Goal: Task Accomplishment & Management: Manage account settings

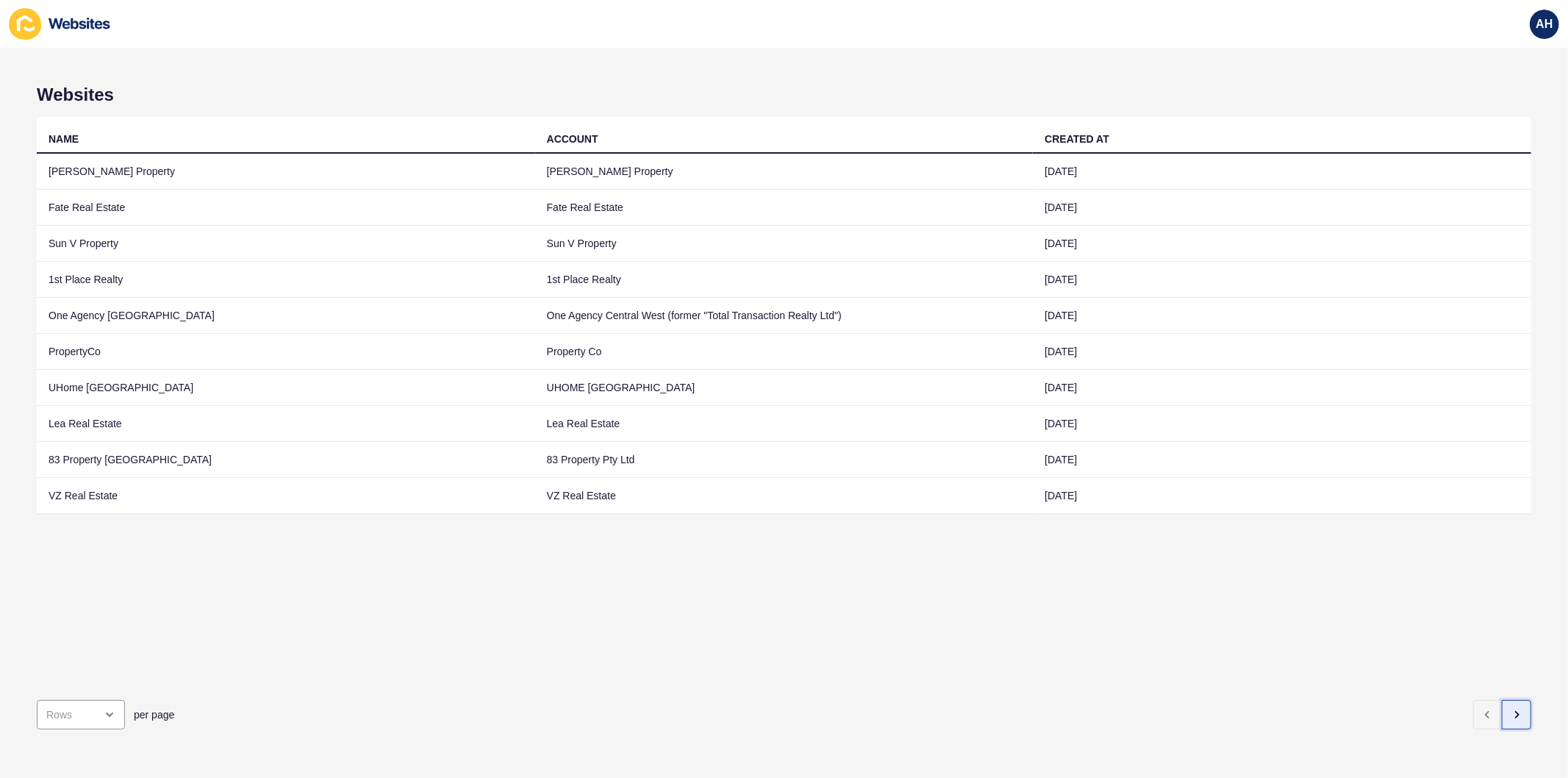
click at [1502, 709] on button "button" at bounding box center [1516, 715] width 29 height 29
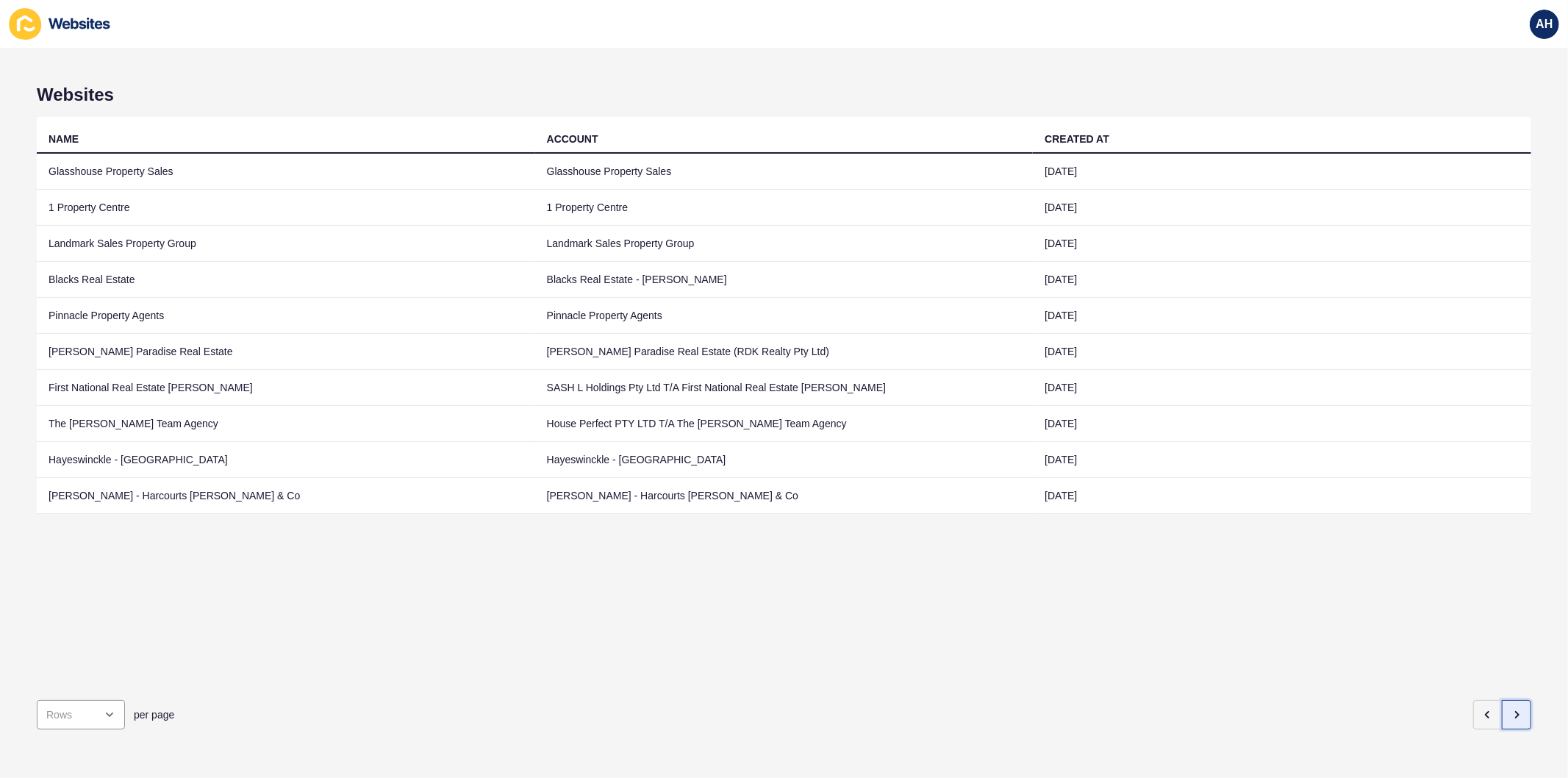
click at [1511, 709] on icon "button" at bounding box center [1516, 715] width 12 height 12
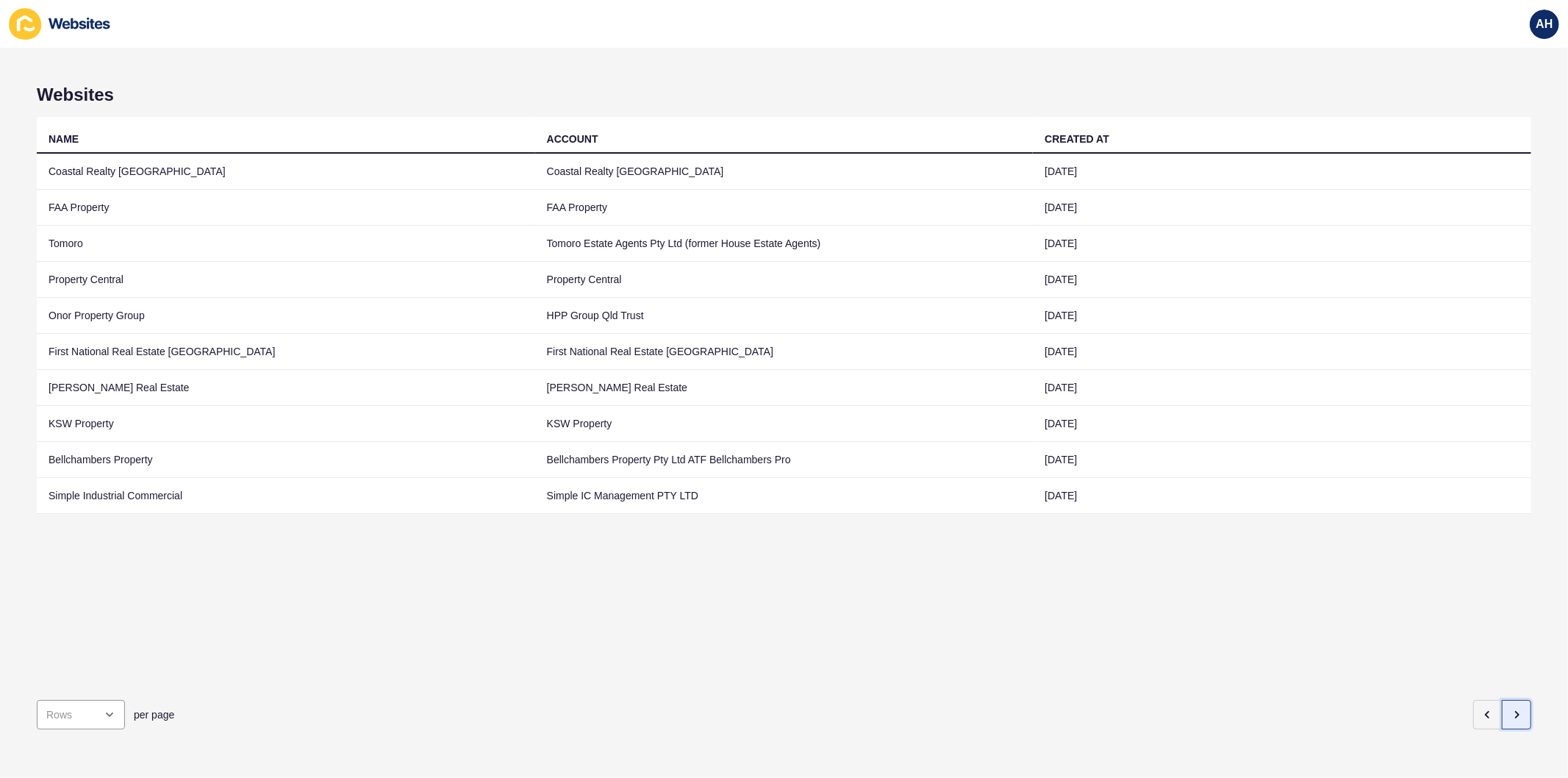
click at [1516, 712] on icon "button" at bounding box center [1517, 714] width 3 height 6
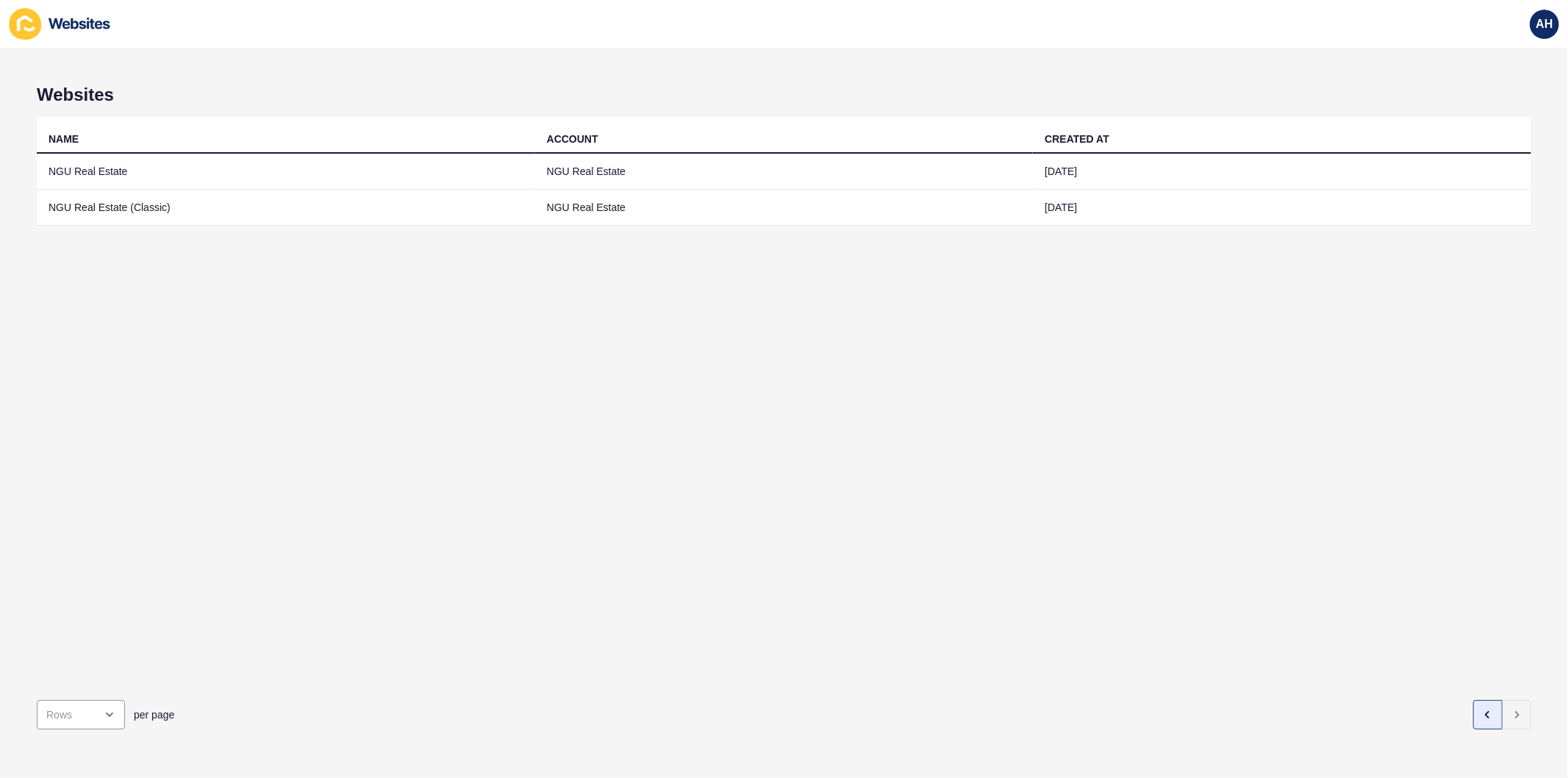
click at [1478, 722] on div "per page" at bounding box center [784, 715] width 1495 height 53
click at [1482, 709] on icon "button" at bounding box center [1487, 715] width 12 height 12
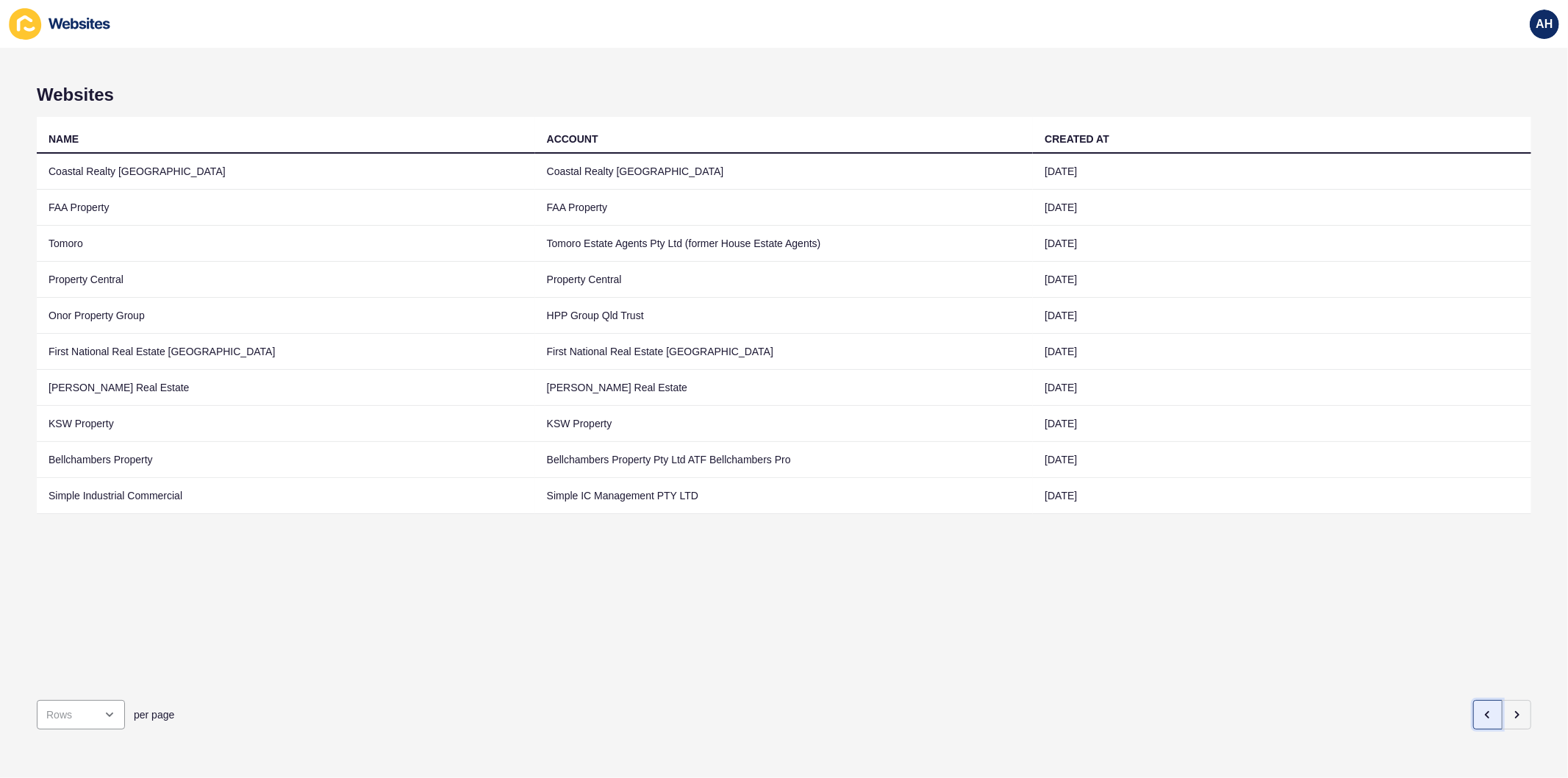
click at [1482, 709] on icon "button" at bounding box center [1487, 715] width 12 height 12
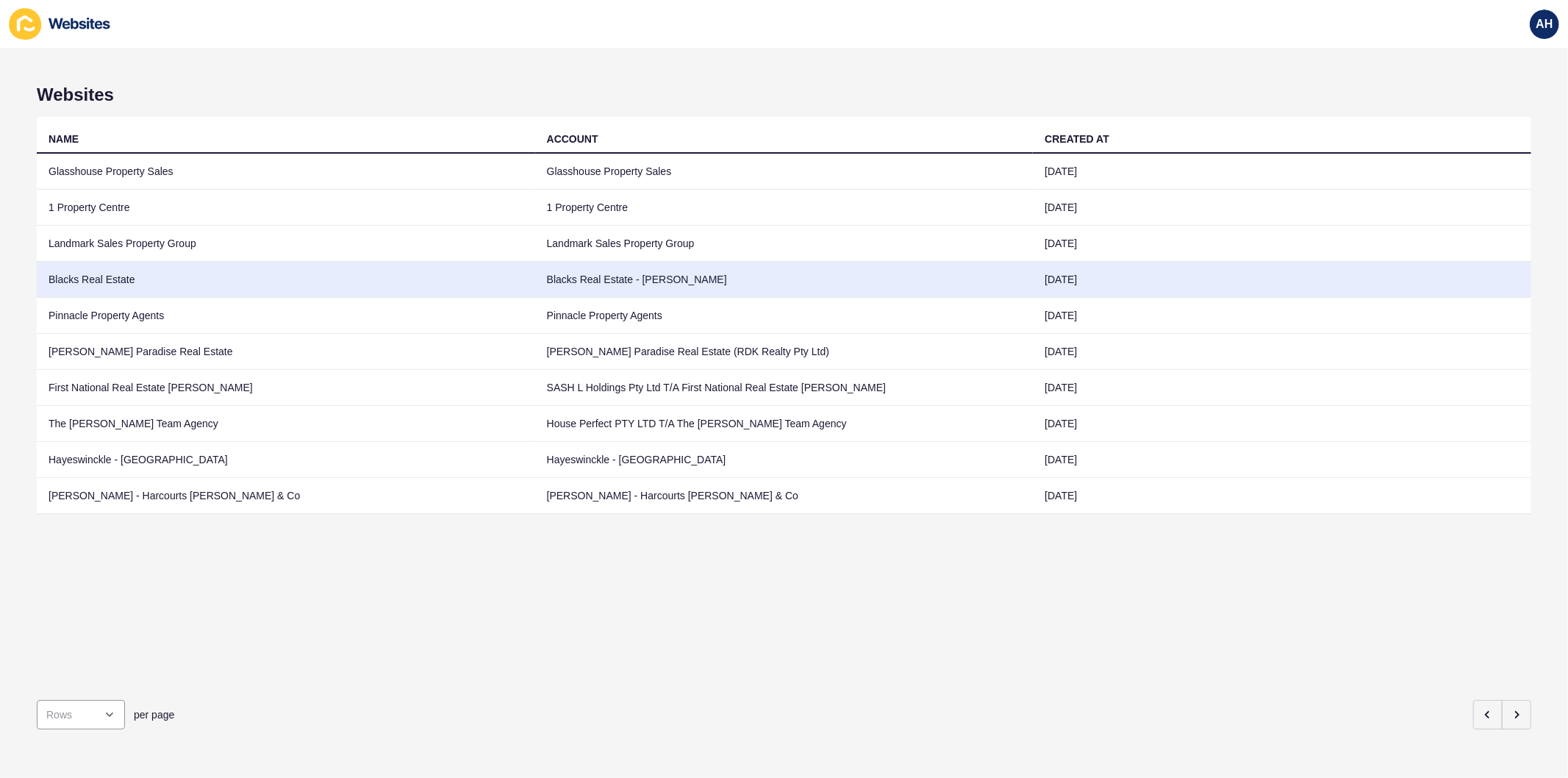
click at [737, 280] on td "Blacks Real Estate - [PERSON_NAME]" at bounding box center [784, 280] width 499 height 36
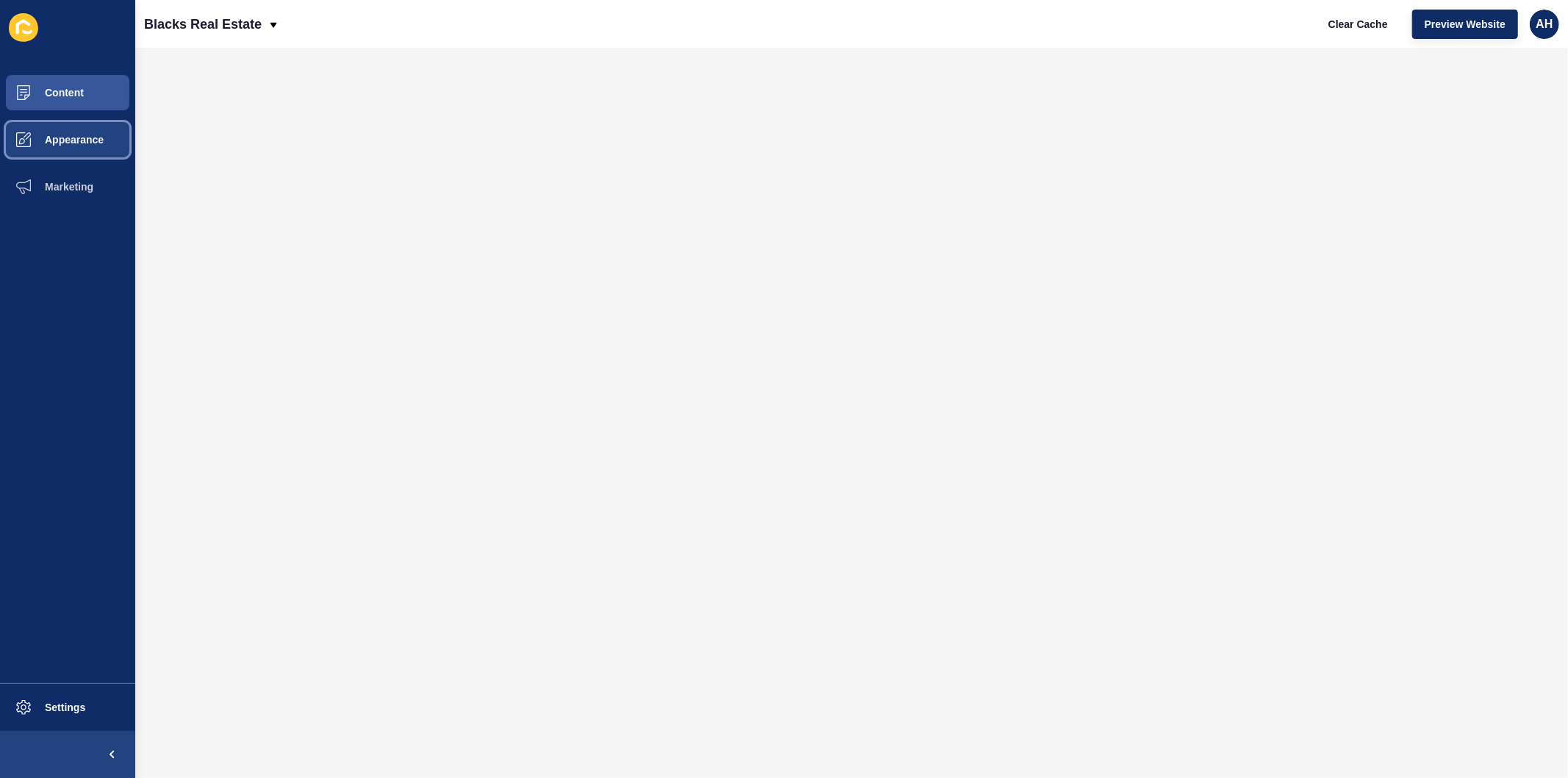
click at [35, 128] on span at bounding box center [23, 139] width 47 height 47
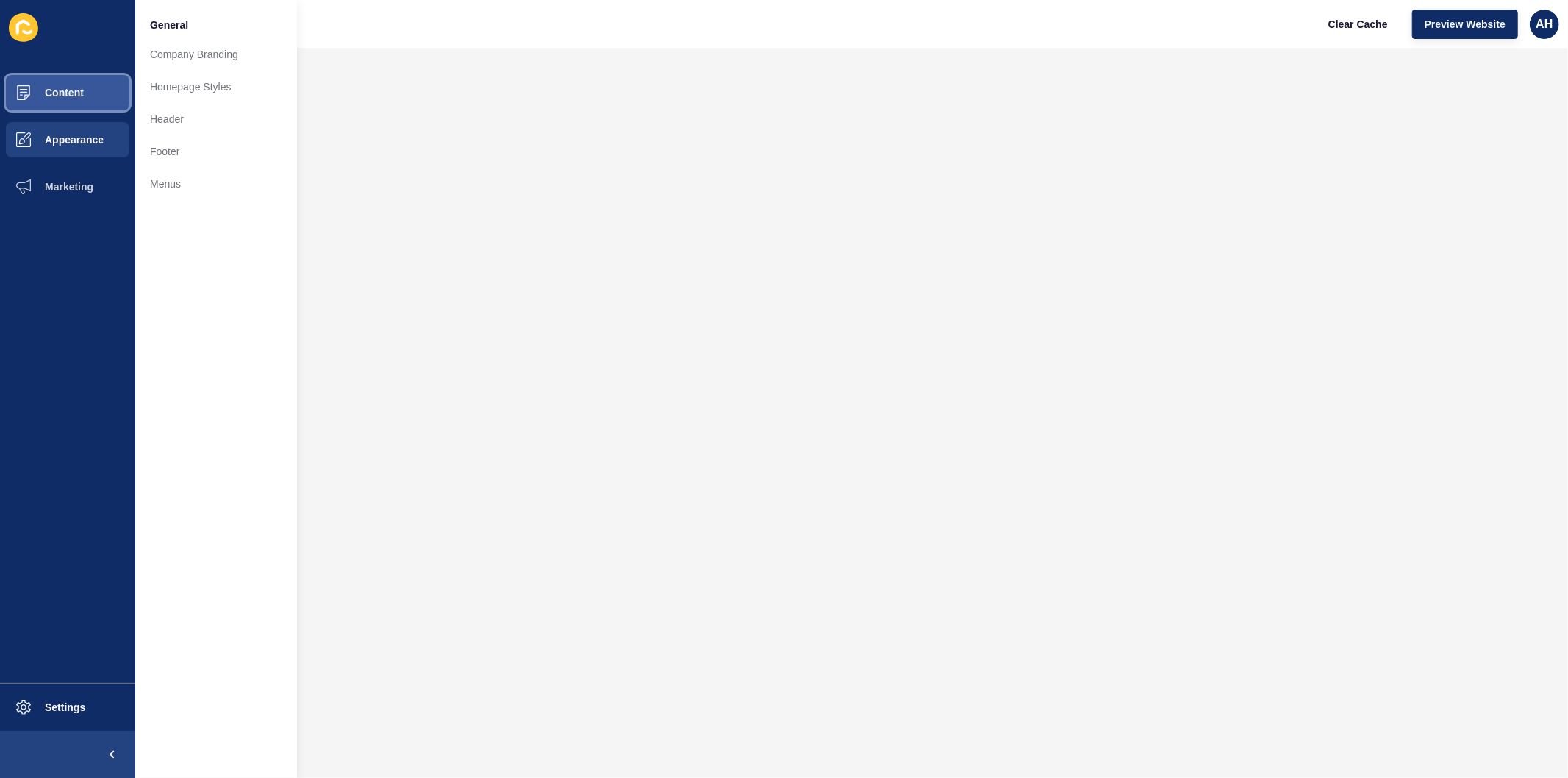
click at [81, 91] on span "Content" at bounding box center [40, 93] width 86 height 12
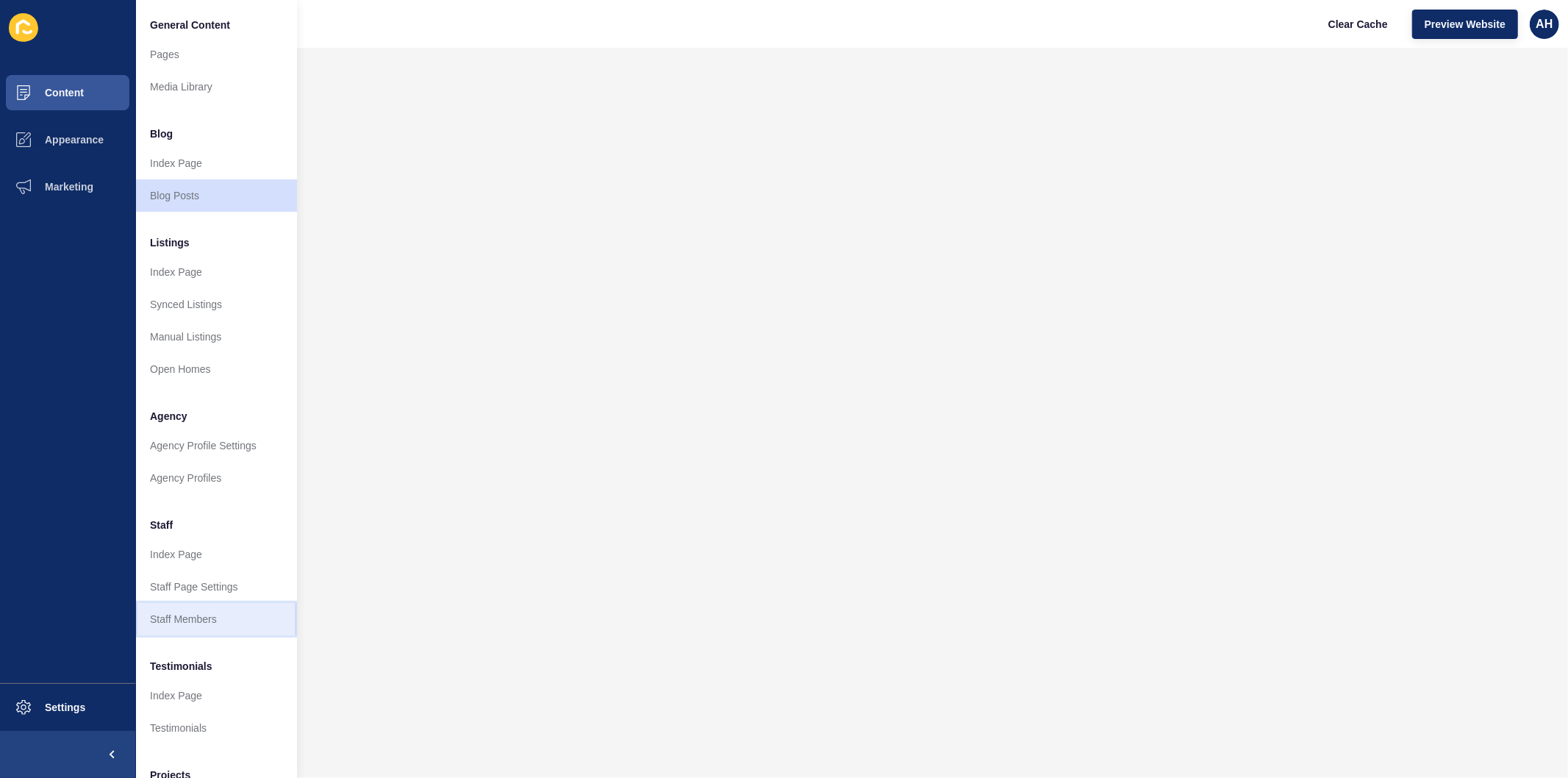
click at [200, 624] on link "Staff Members" at bounding box center [216, 619] width 162 height 32
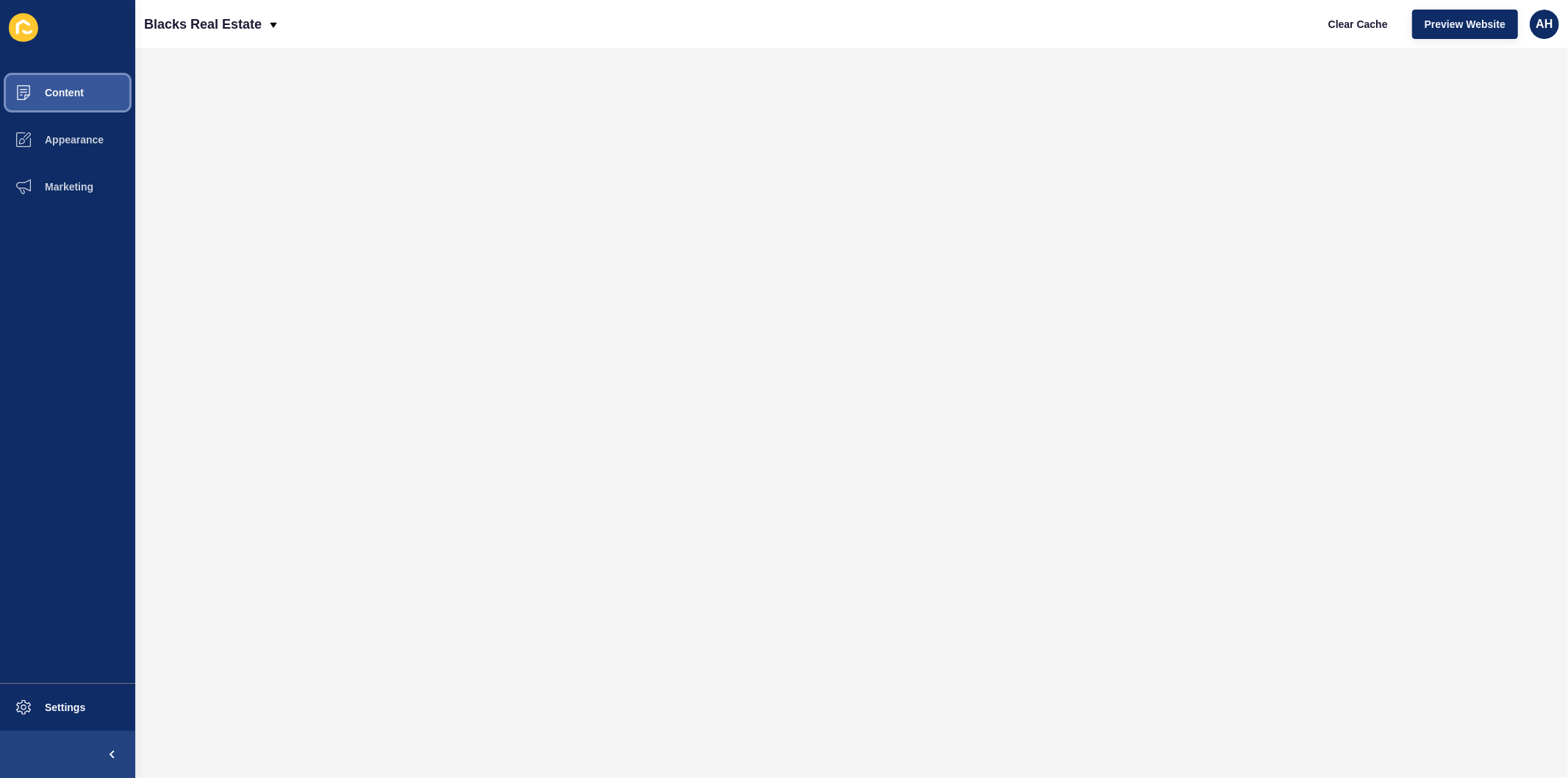
click at [72, 82] on button "Content" at bounding box center [68, 93] width 135 height 47
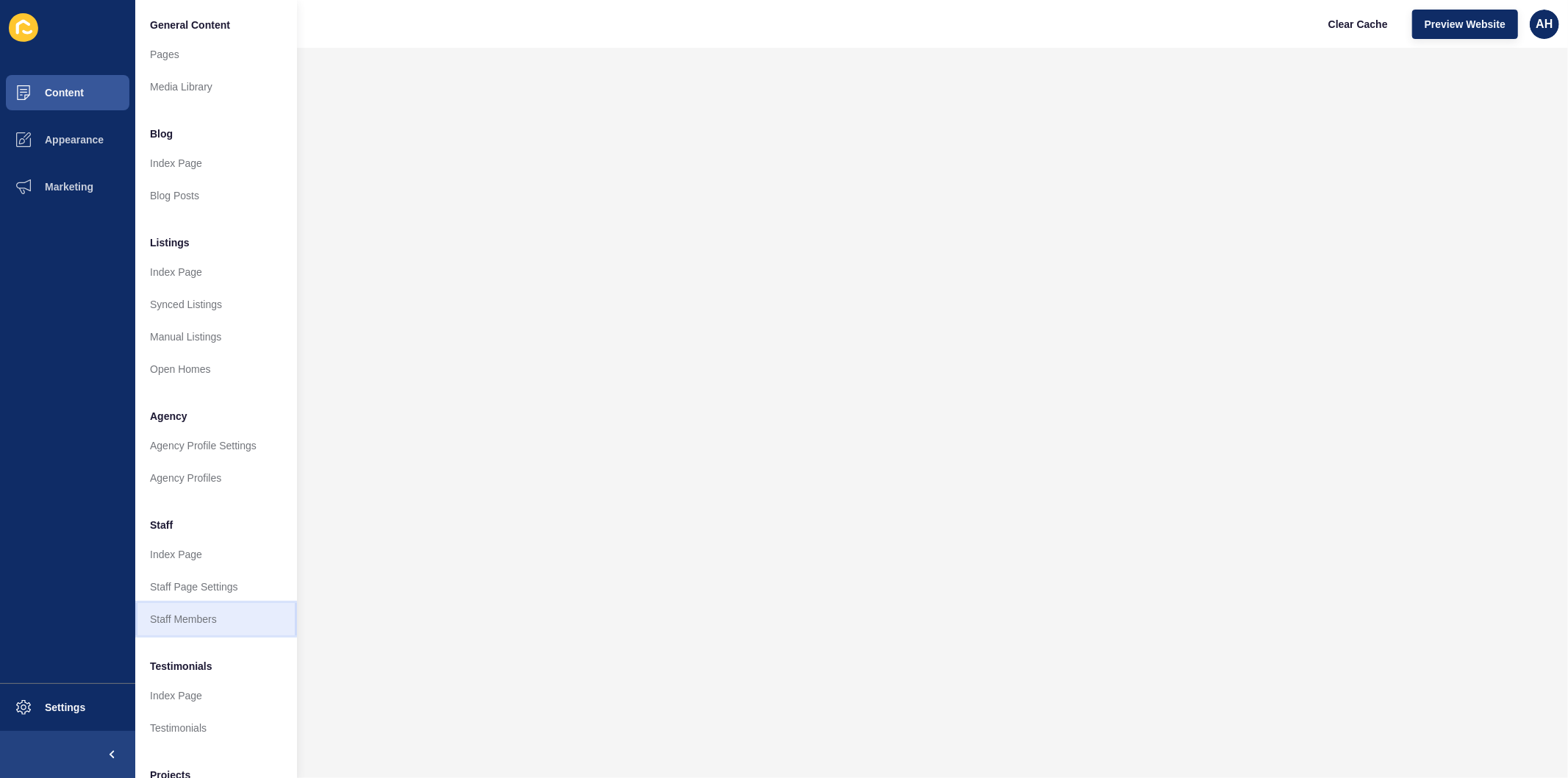
click at [189, 620] on link "Staff Members" at bounding box center [216, 619] width 162 height 32
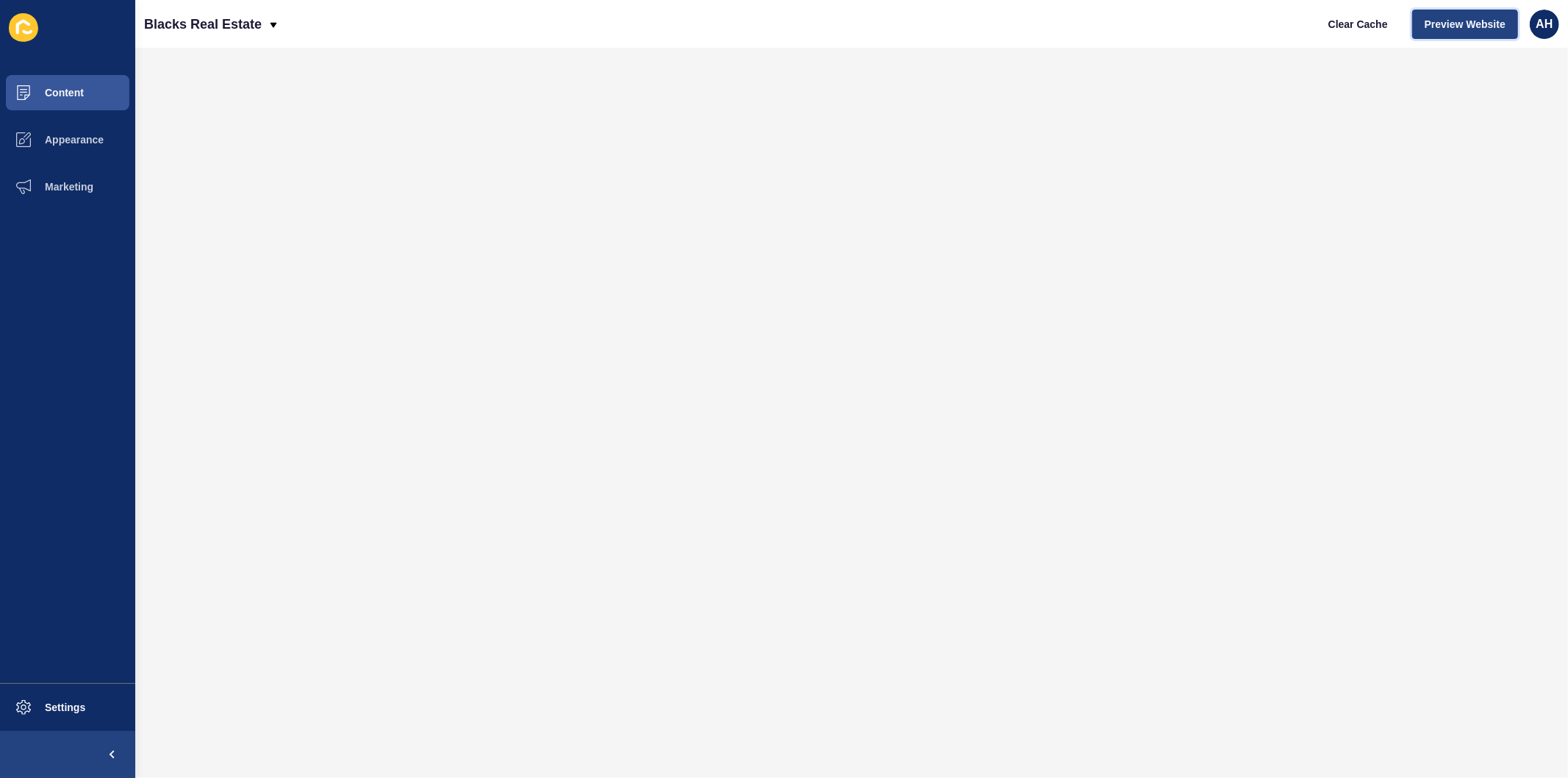
click at [1453, 23] on span "Preview Website" at bounding box center [1465, 24] width 81 height 15
click at [1331, 23] on span "Clear Cache" at bounding box center [1359, 24] width 60 height 15
click at [101, 81] on button "Content" at bounding box center [68, 93] width 135 height 47
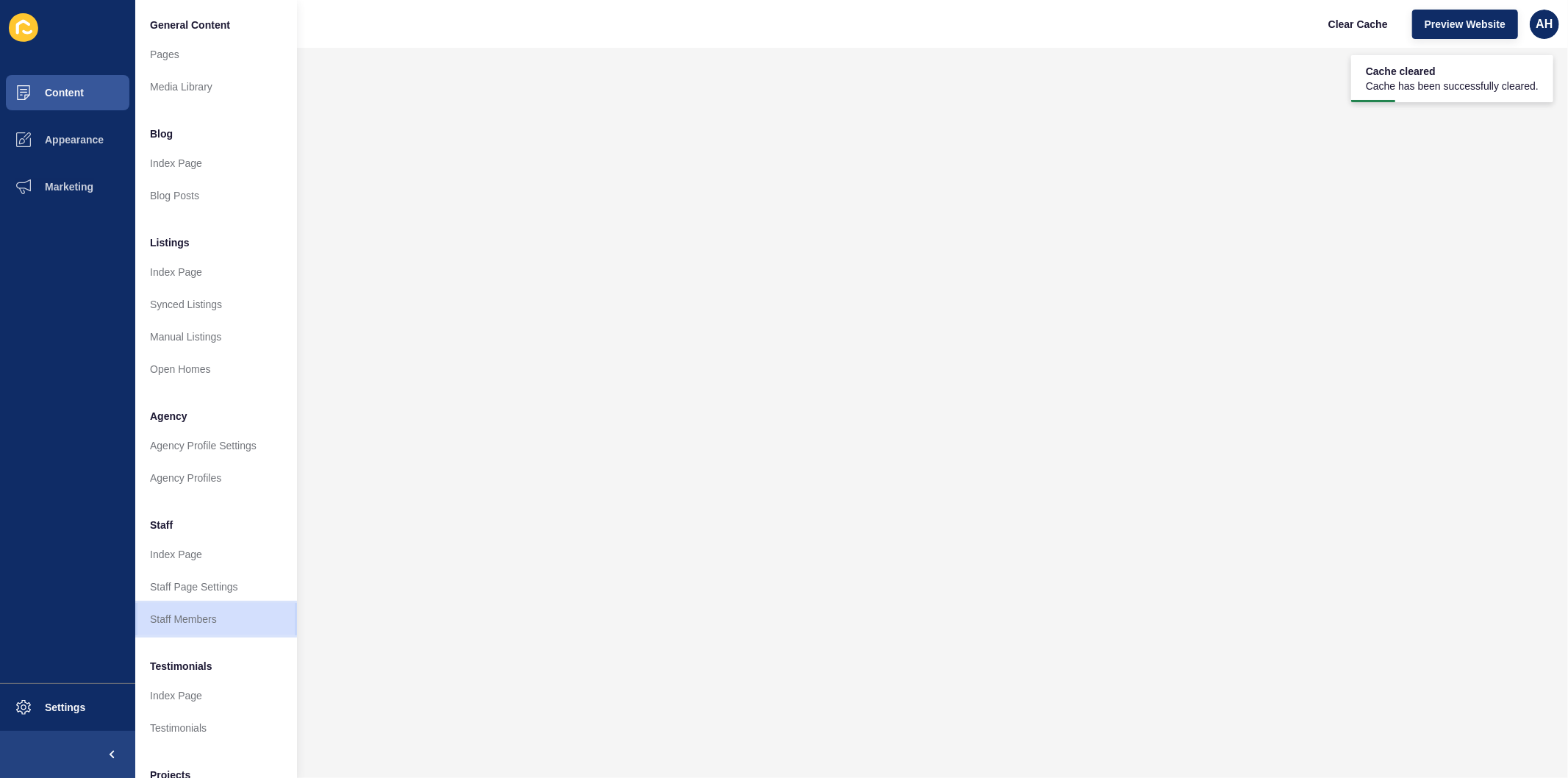
click at [222, 607] on link "Staff Members" at bounding box center [216, 619] width 162 height 32
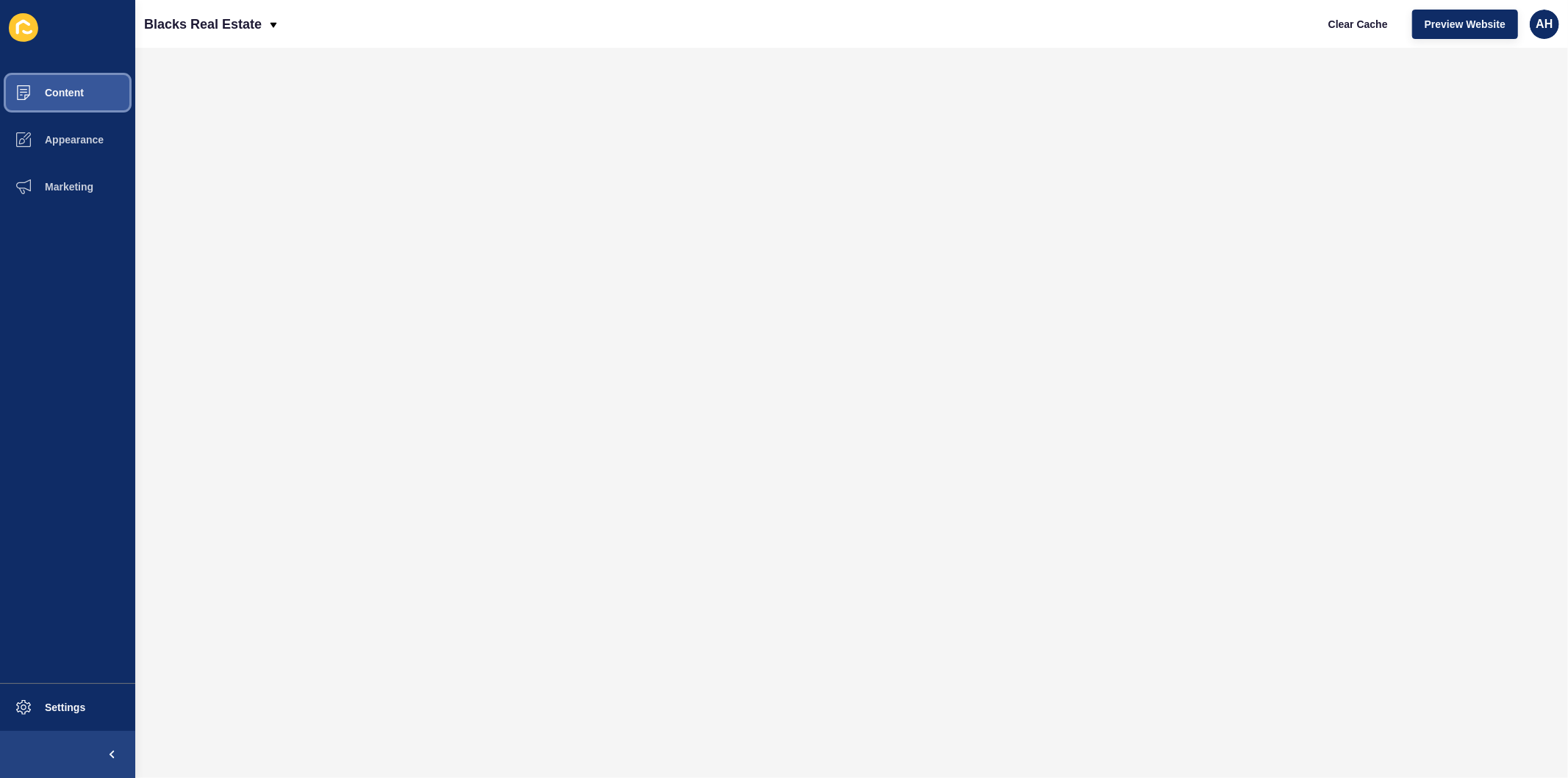
click at [54, 96] on span "Content" at bounding box center [40, 93] width 86 height 12
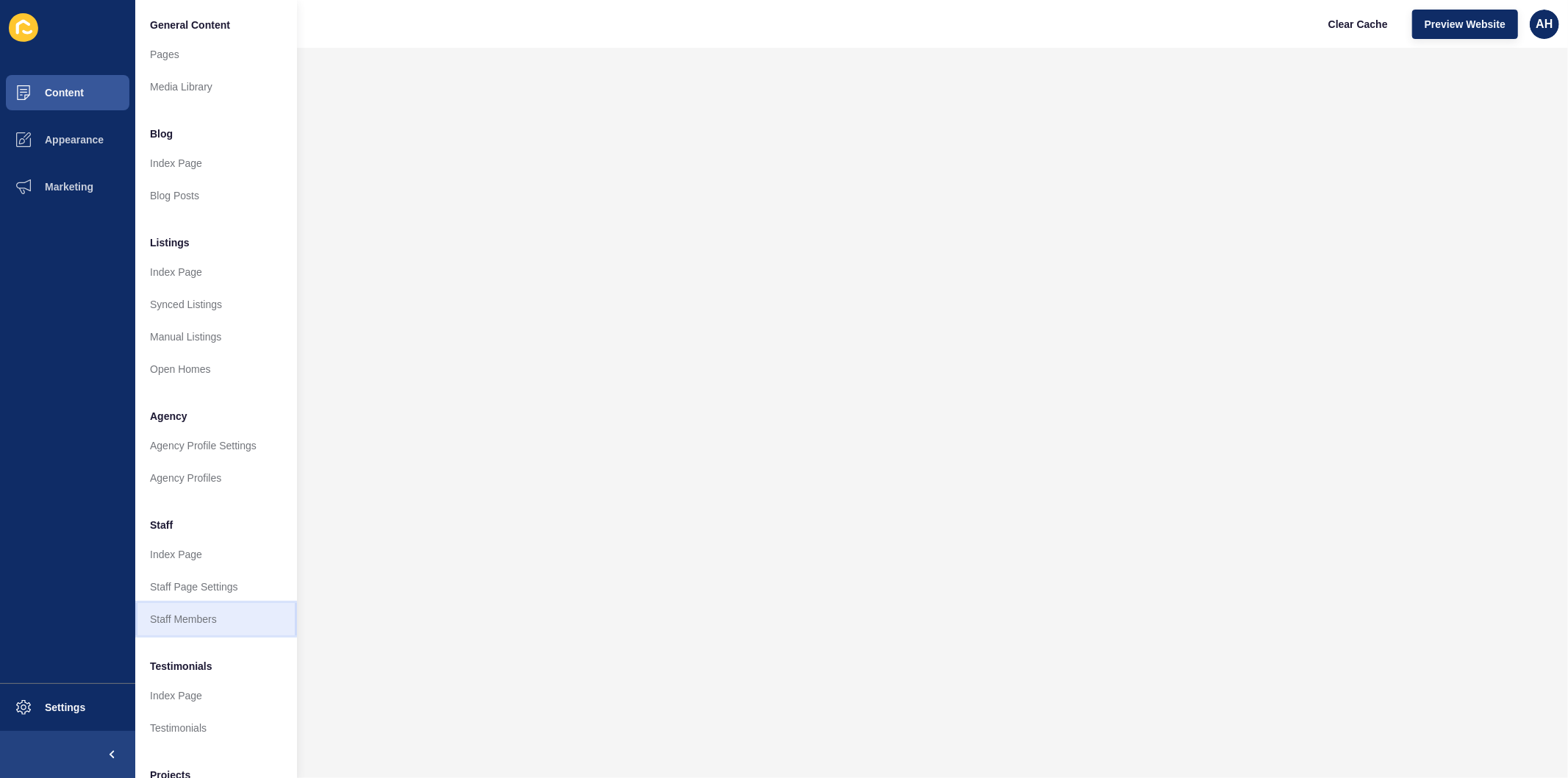
click at [172, 621] on link "Staff Members" at bounding box center [216, 619] width 162 height 32
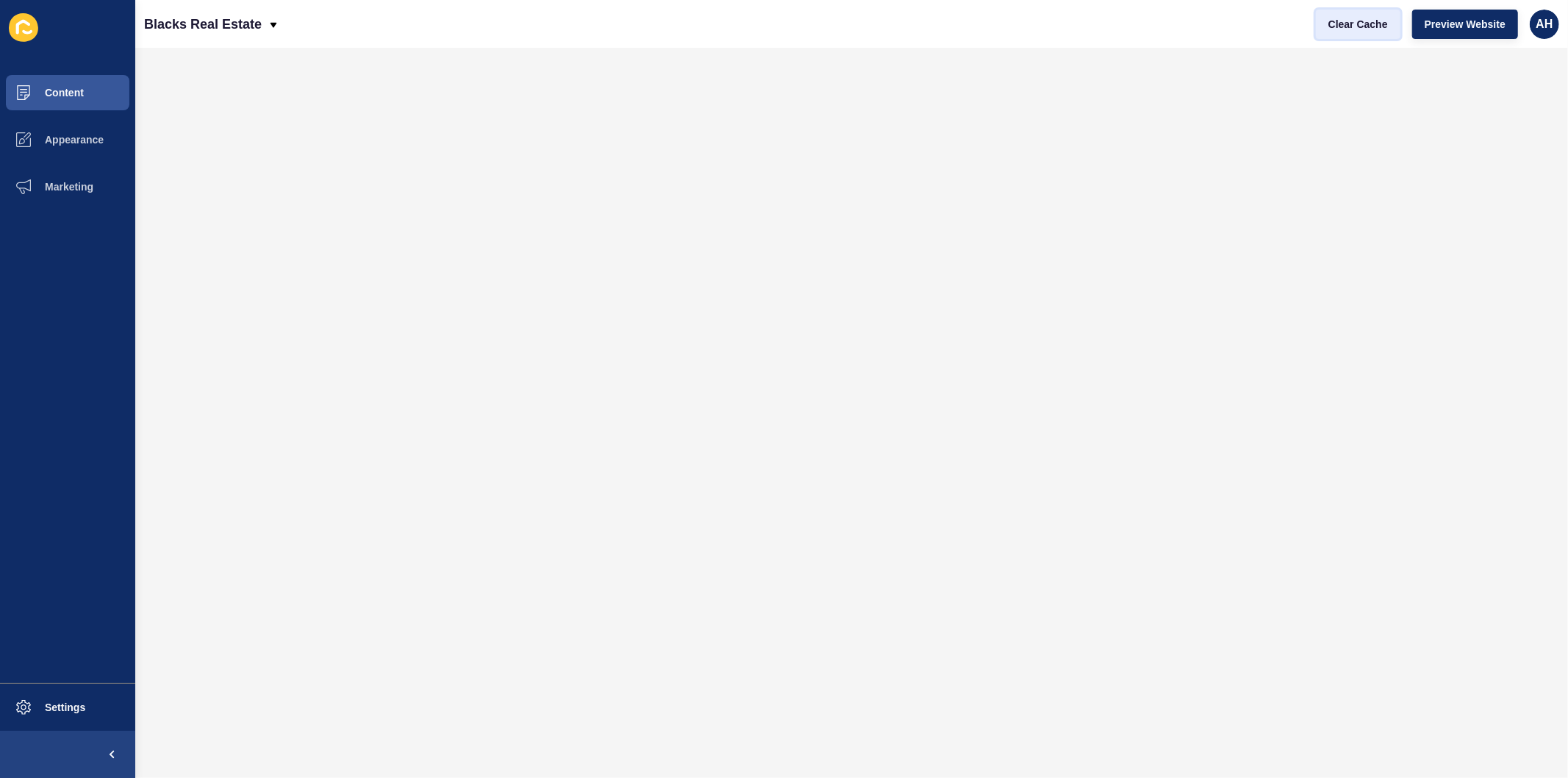
click at [1347, 27] on span "Clear Cache" at bounding box center [1359, 24] width 60 height 15
click at [75, 90] on span "Content" at bounding box center [40, 93] width 86 height 12
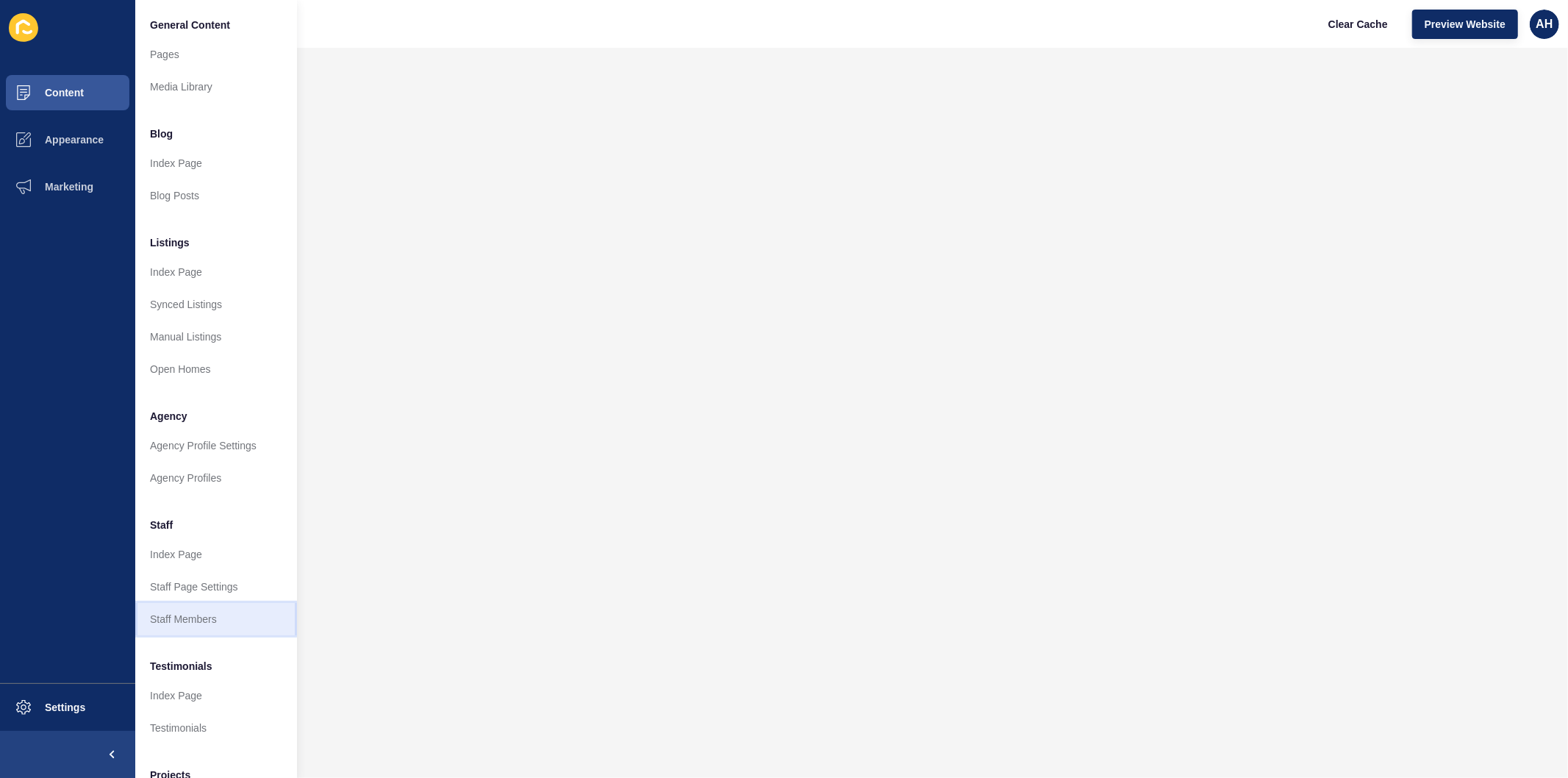
click at [207, 615] on link "Staff Members" at bounding box center [216, 619] width 162 height 32
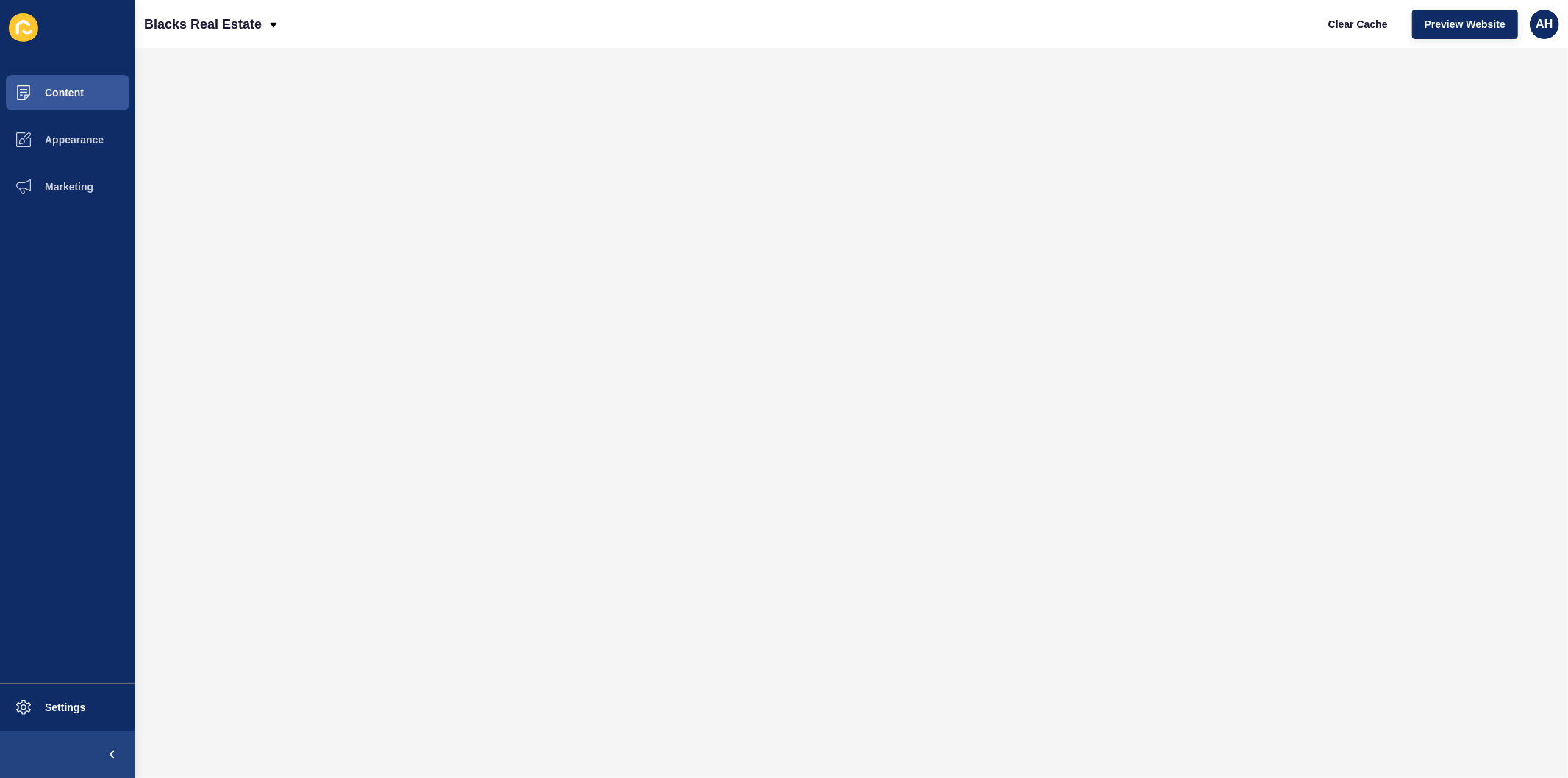
click at [0, 0] on div at bounding box center [0, 0] width 0 height 0
click at [54, 82] on button "Content" at bounding box center [68, 93] width 135 height 47
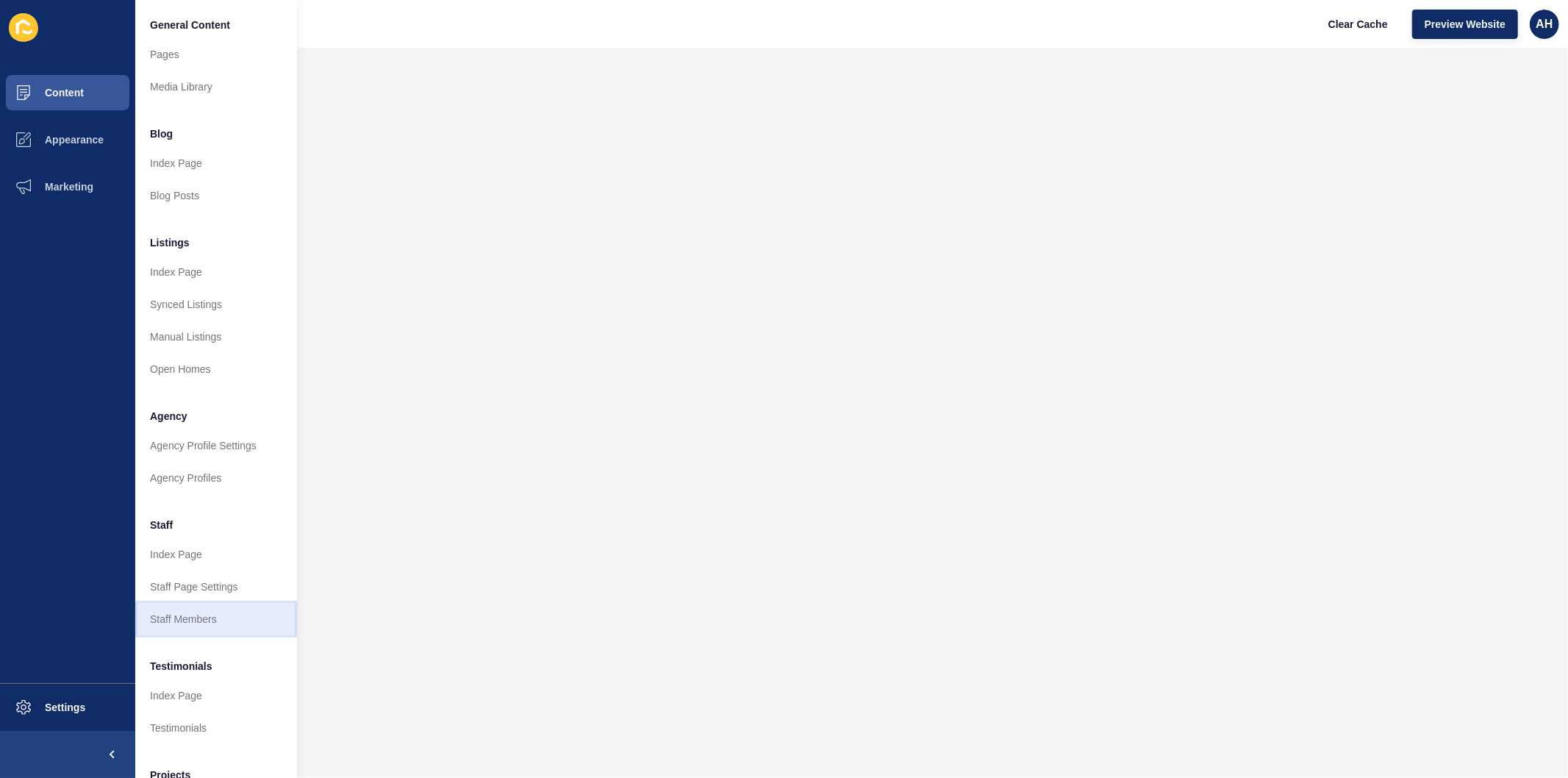
click at [180, 622] on link "Staff Members" at bounding box center [216, 619] width 162 height 32
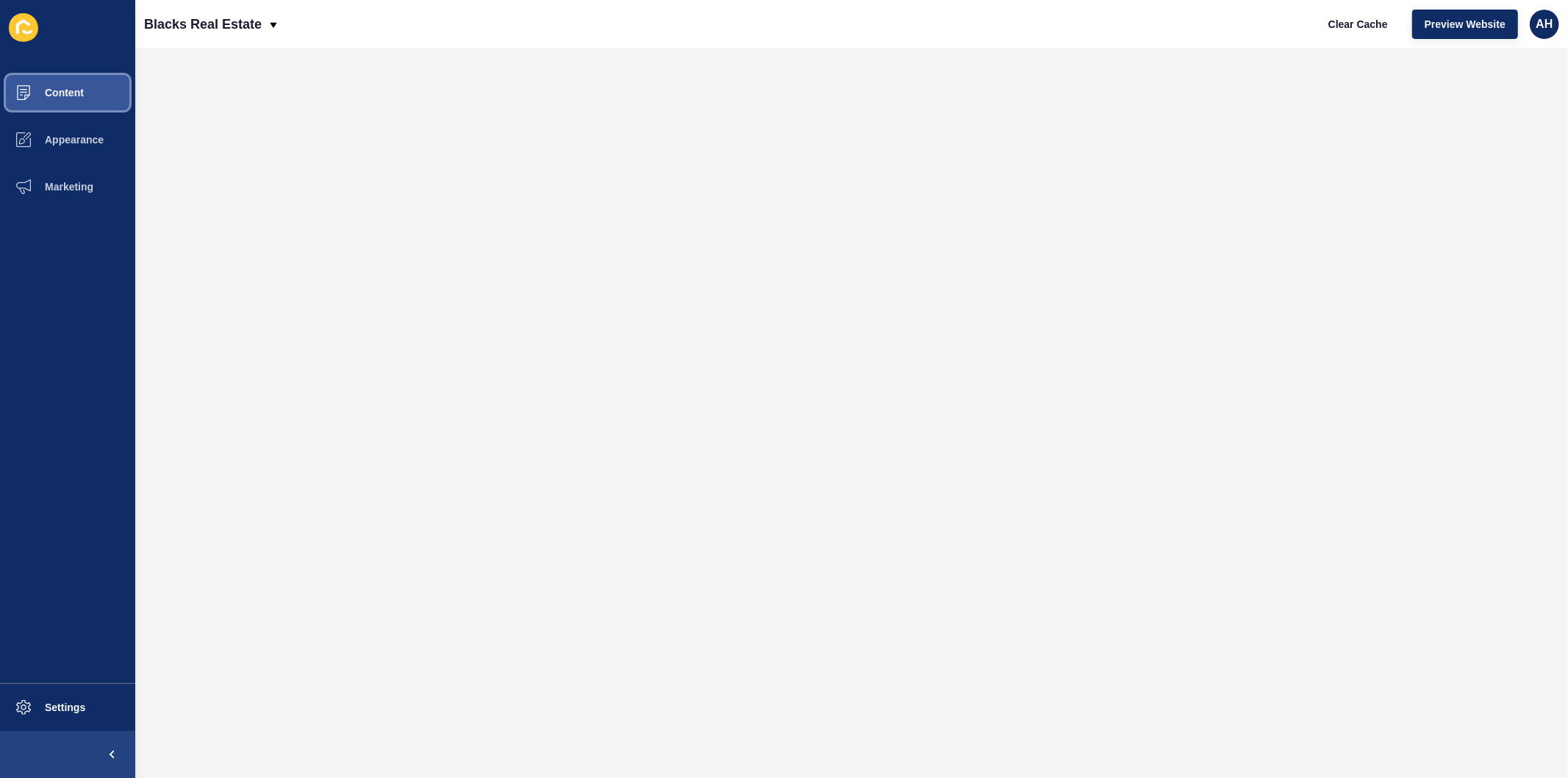
click at [40, 79] on span at bounding box center [23, 93] width 47 height 47
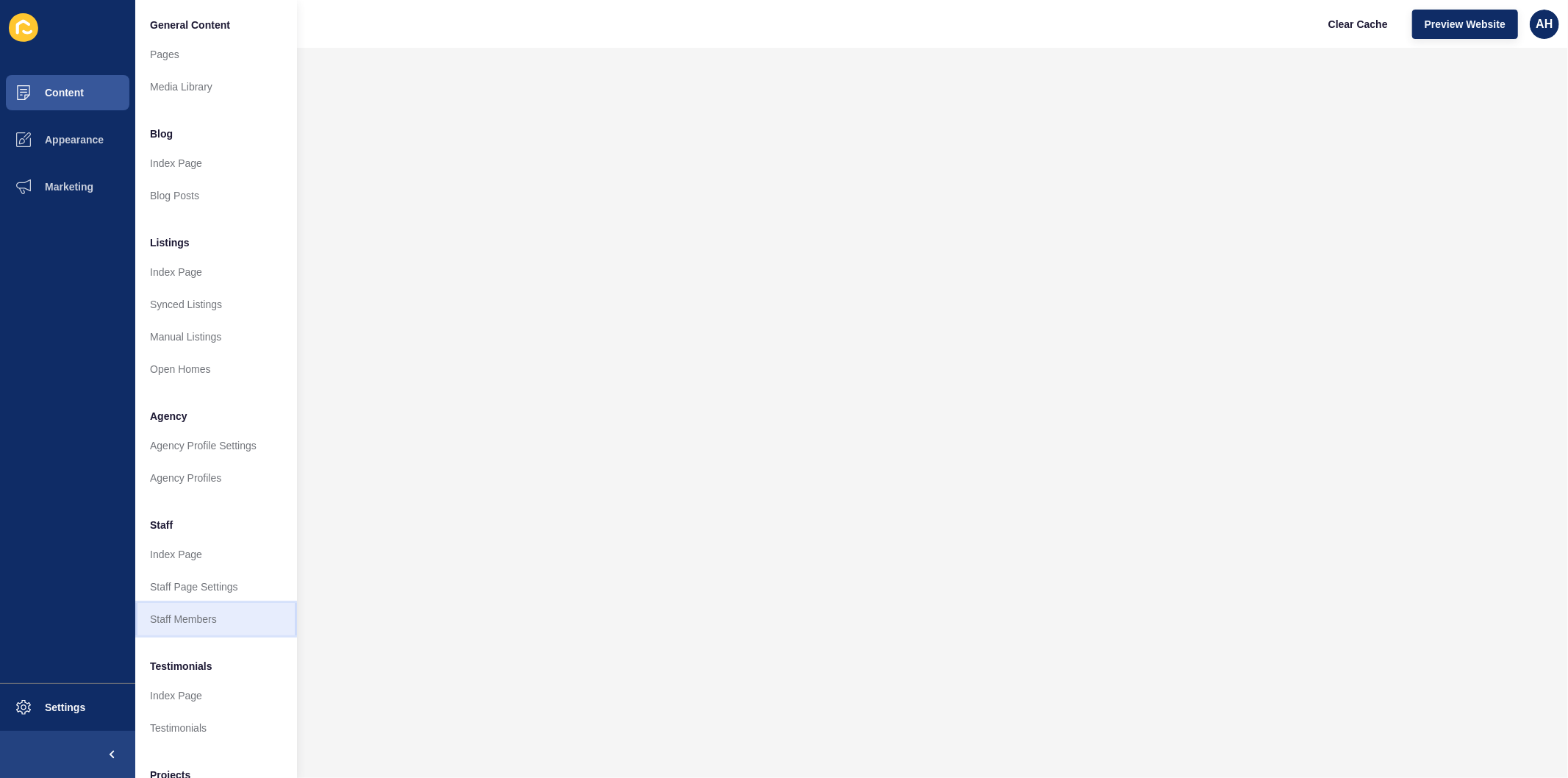
click at [174, 608] on link "Staff Members" at bounding box center [216, 619] width 162 height 32
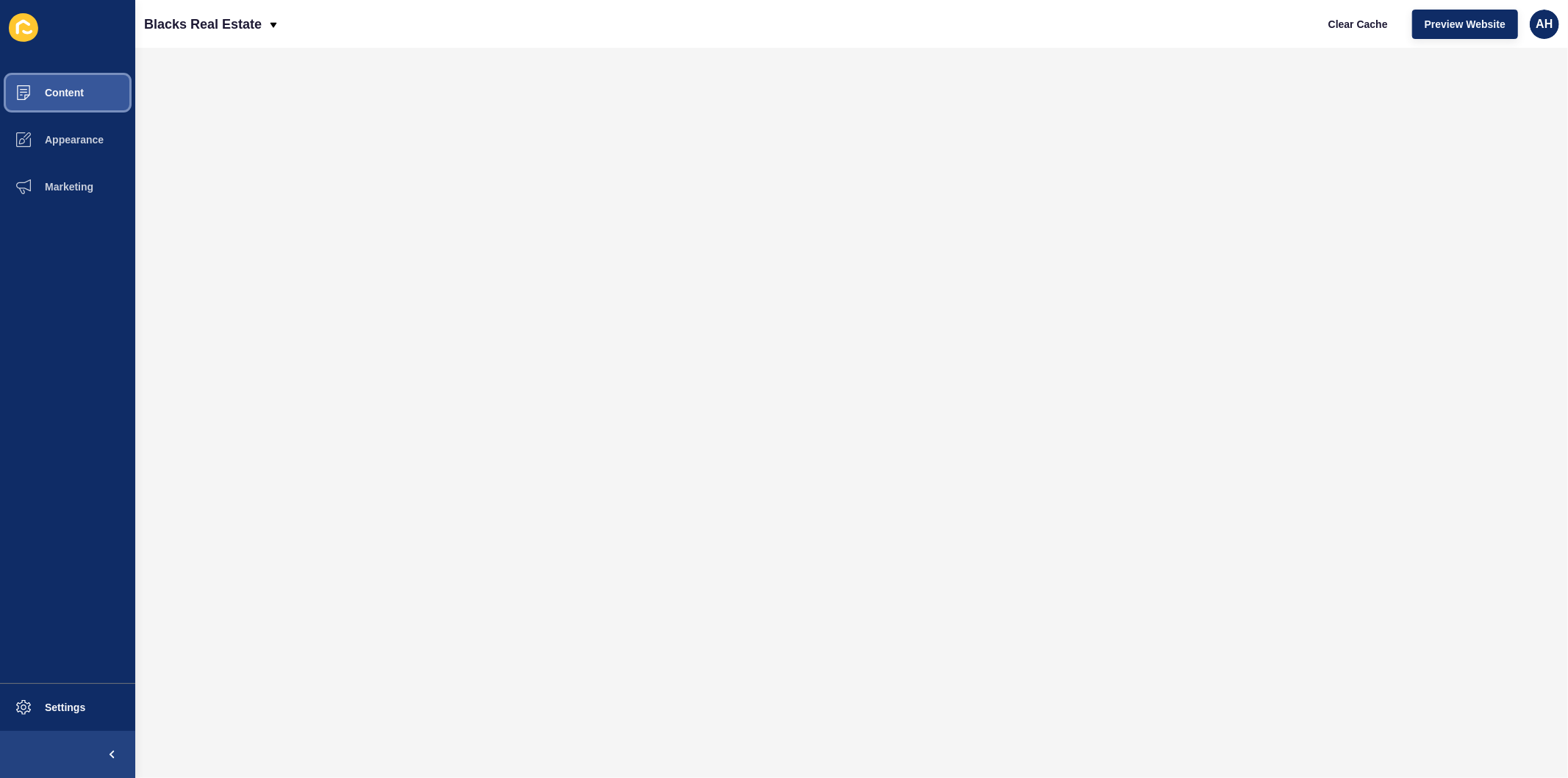
click at [70, 82] on button "Content" at bounding box center [68, 93] width 135 height 47
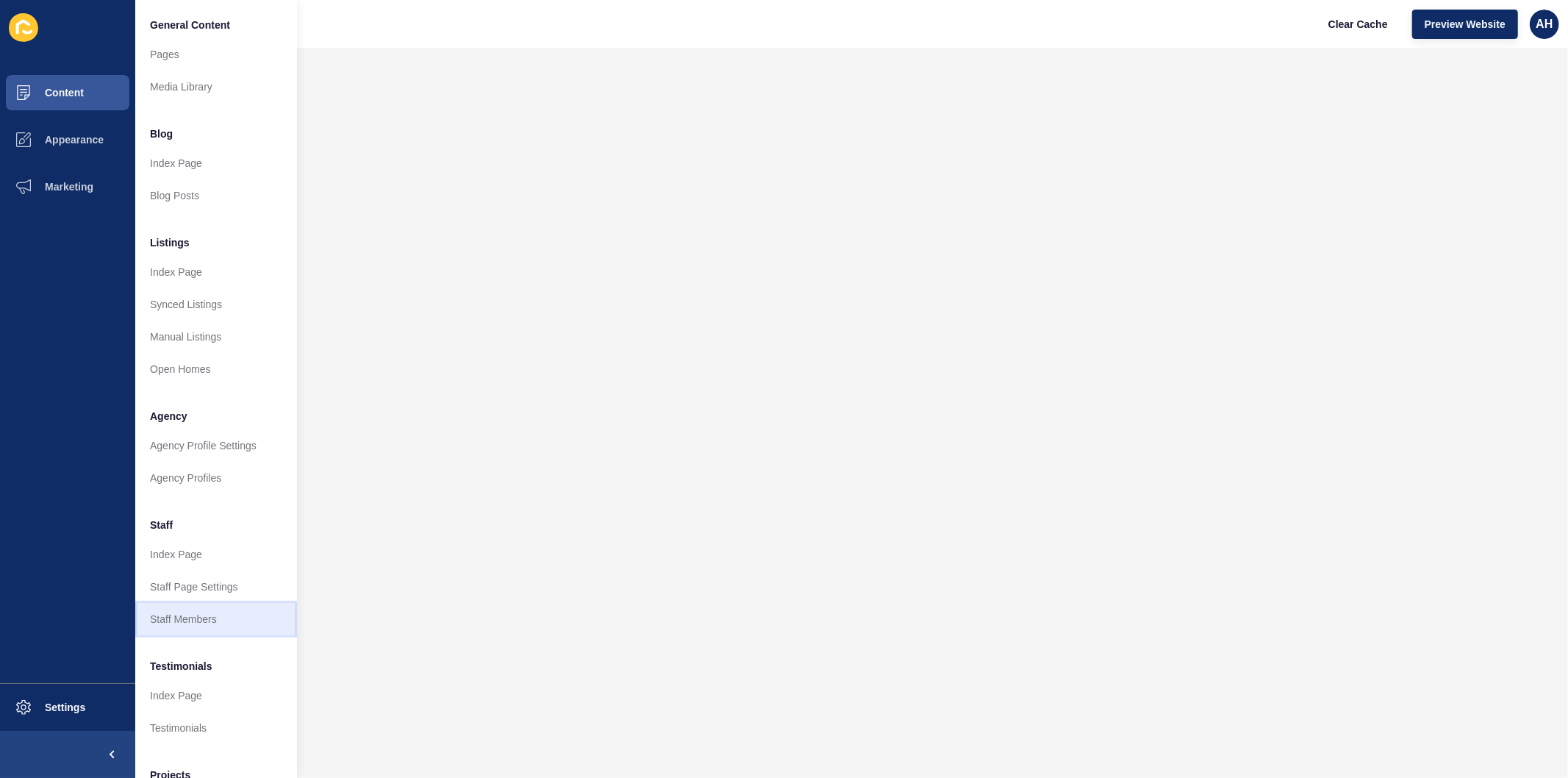
click at [181, 614] on link "Staff Members" at bounding box center [216, 619] width 162 height 32
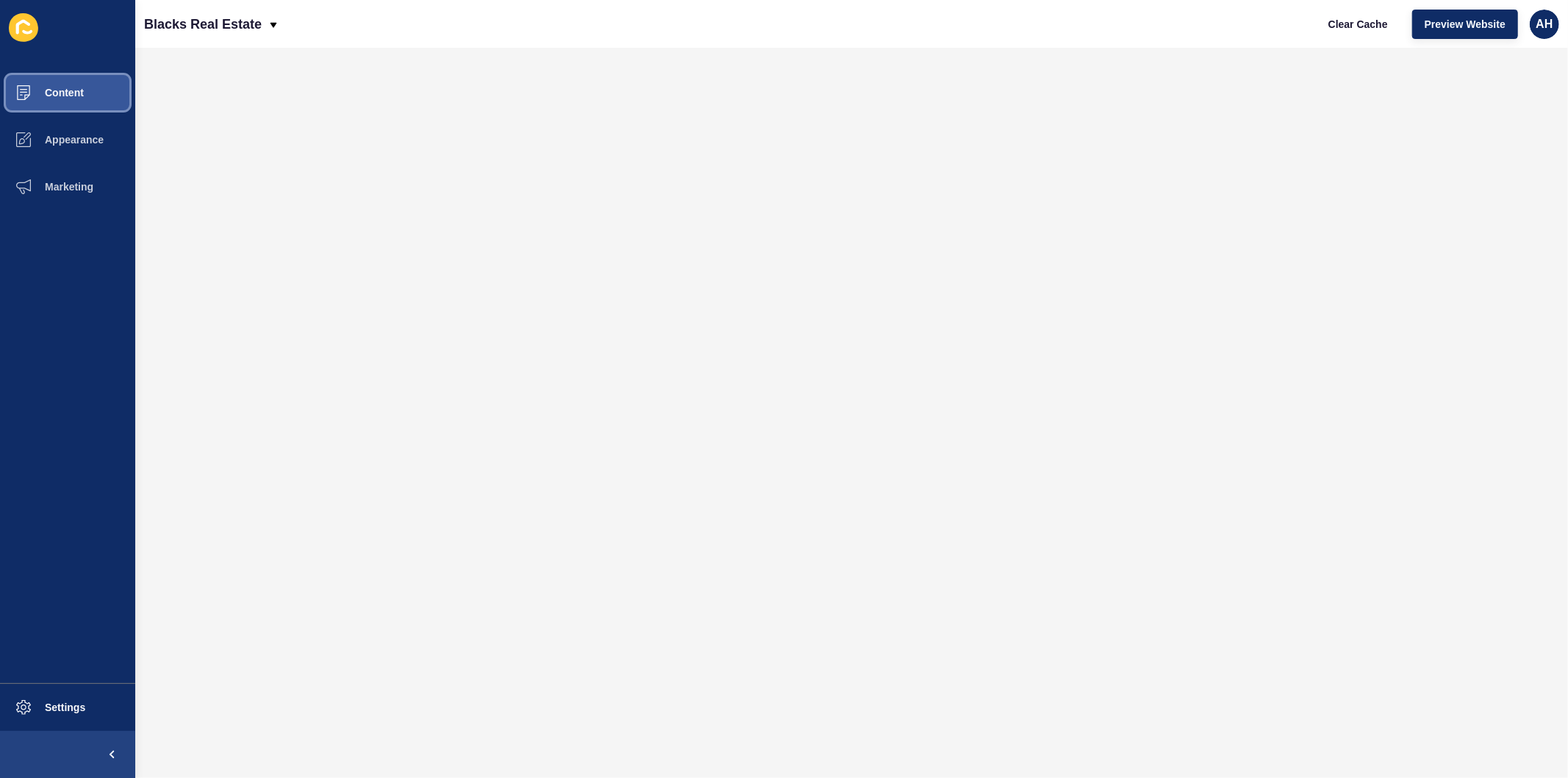
click at [75, 89] on span "Content" at bounding box center [40, 93] width 86 height 12
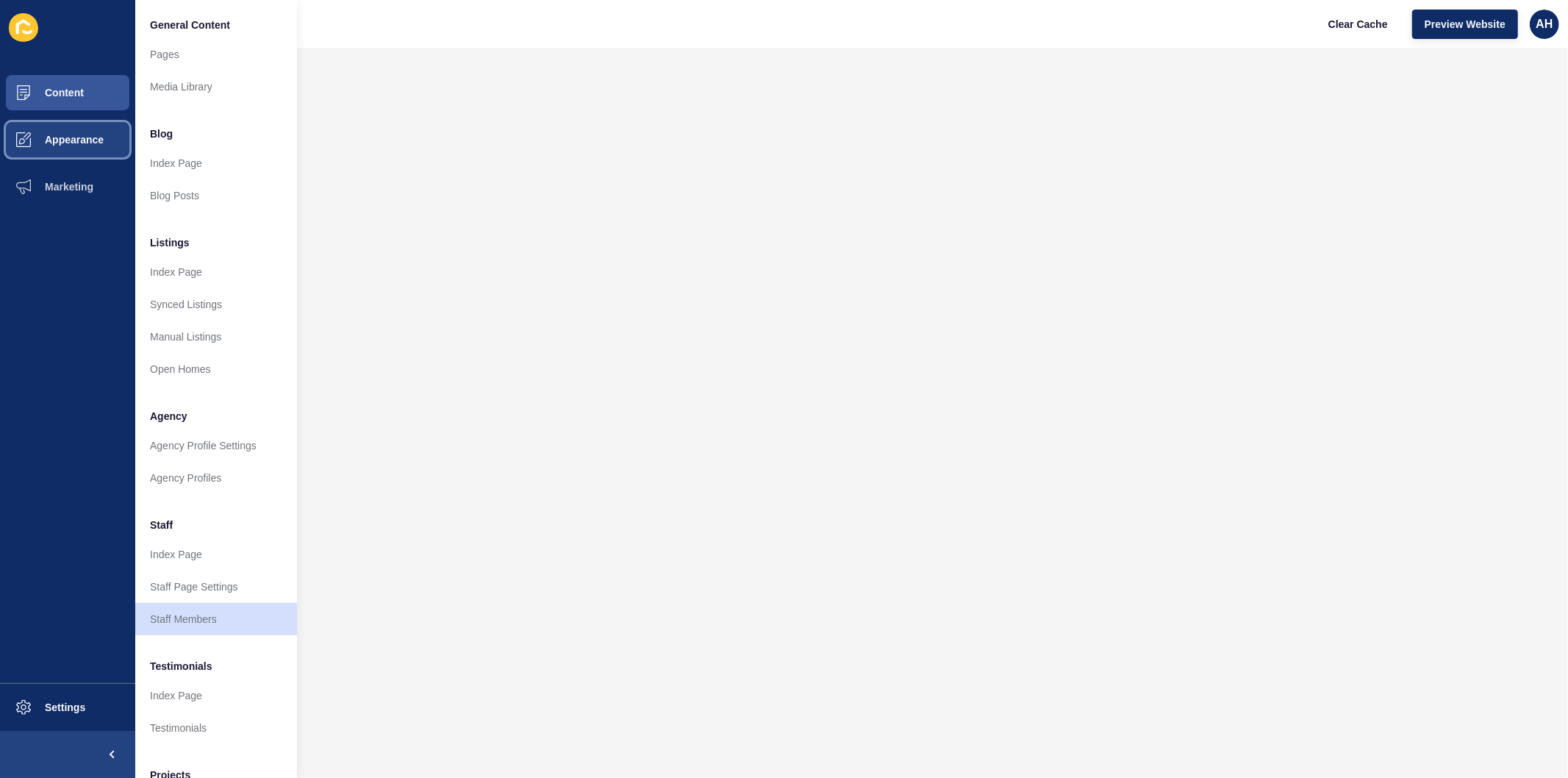
click at [67, 149] on button "Appearance" at bounding box center [68, 139] width 135 height 47
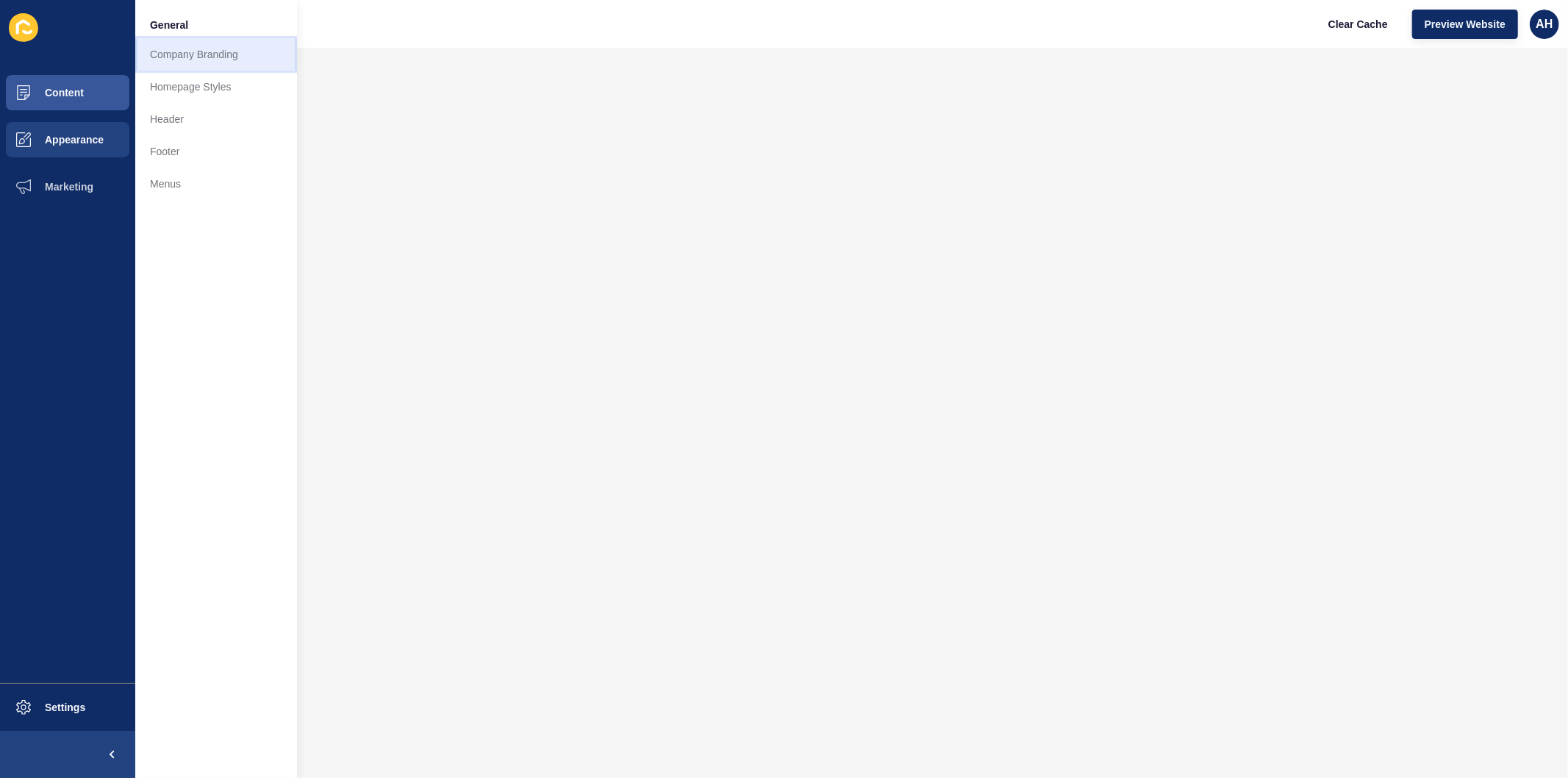
click at [188, 59] on link "Company Branding" at bounding box center [216, 54] width 162 height 32
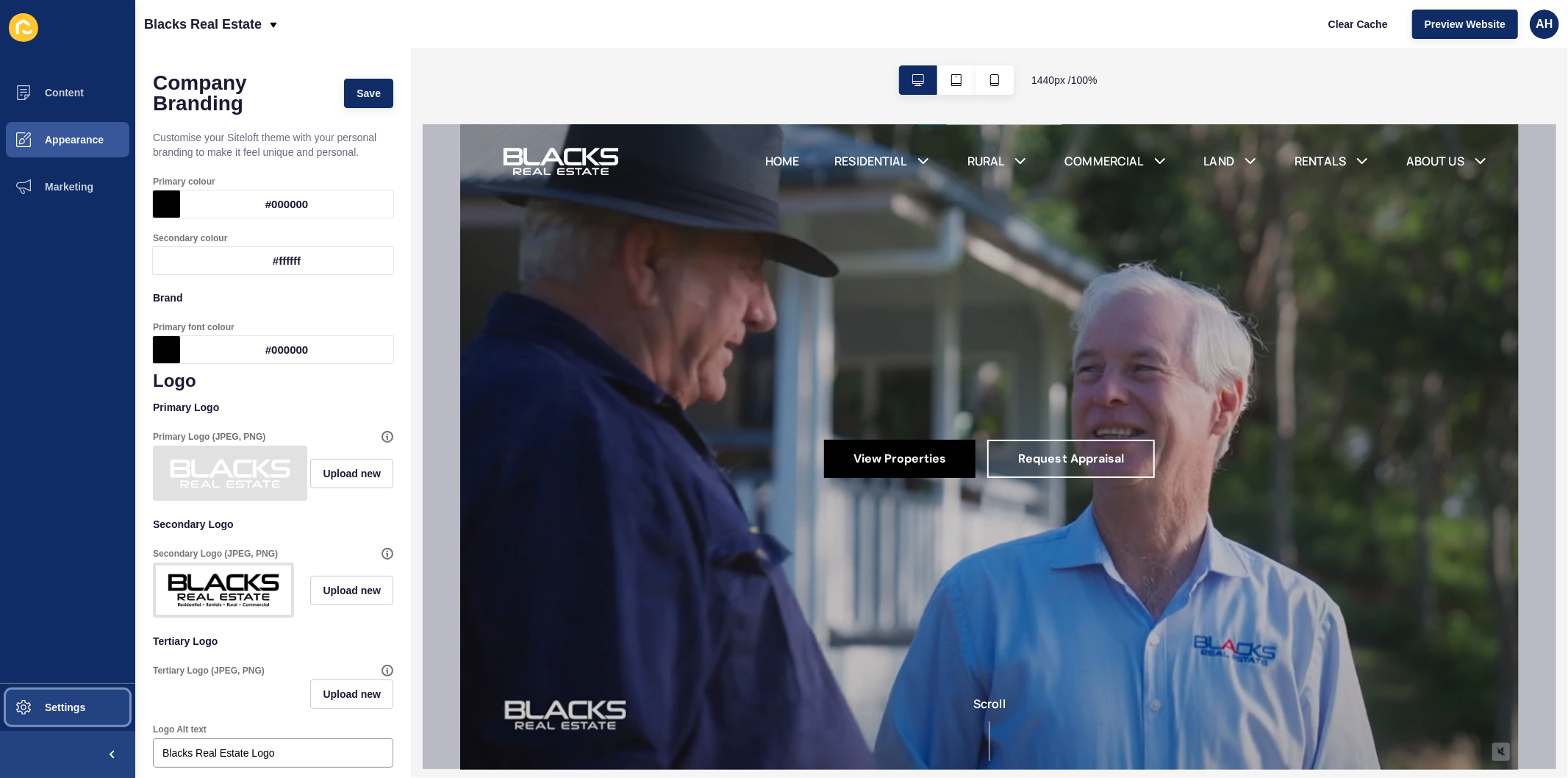
click at [63, 706] on span "Settings" at bounding box center [41, 707] width 88 height 12
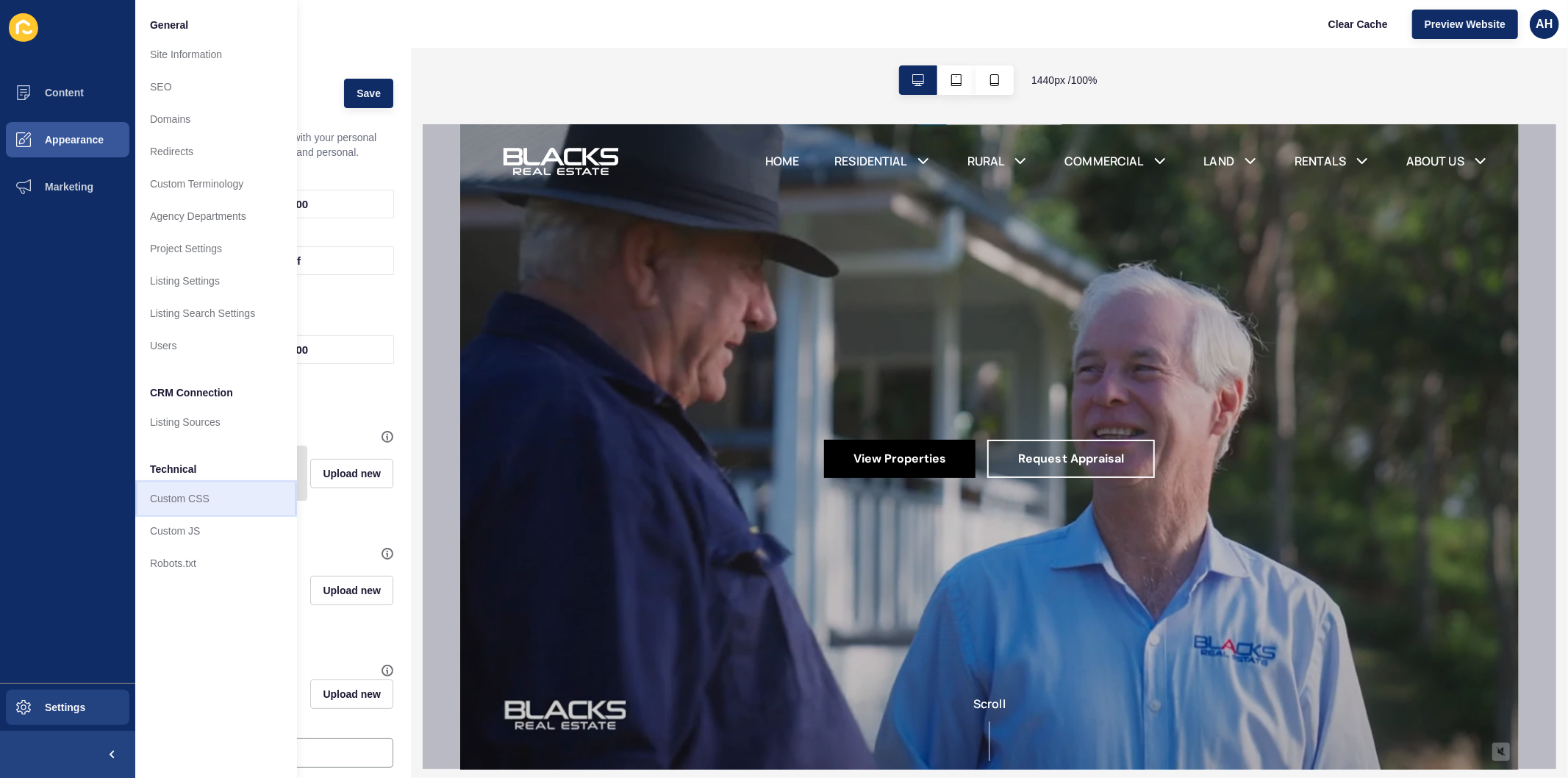
click at [194, 493] on link "Custom CSS" at bounding box center [216, 499] width 162 height 32
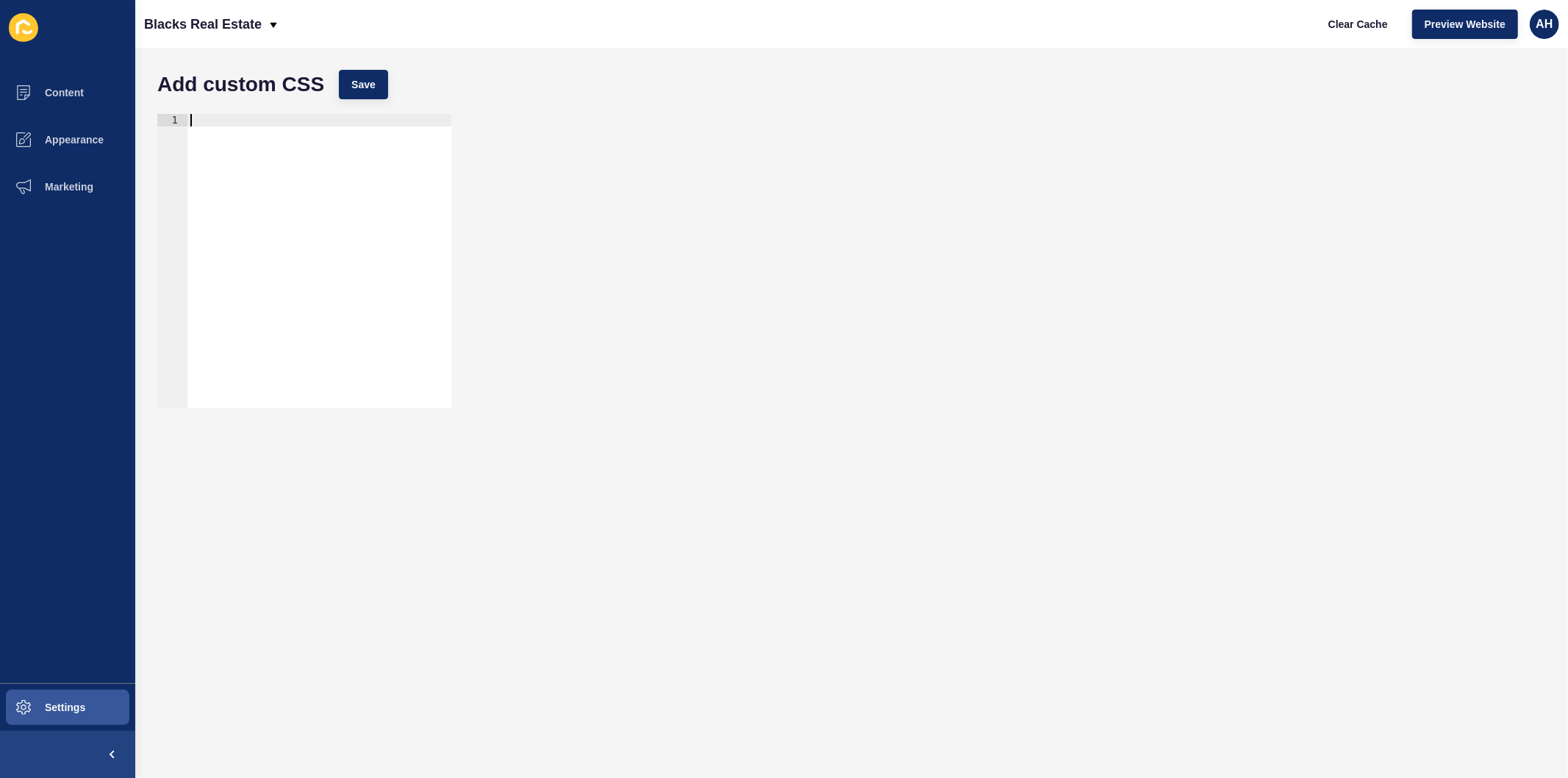
click at [197, 122] on div at bounding box center [320, 273] width 264 height 319
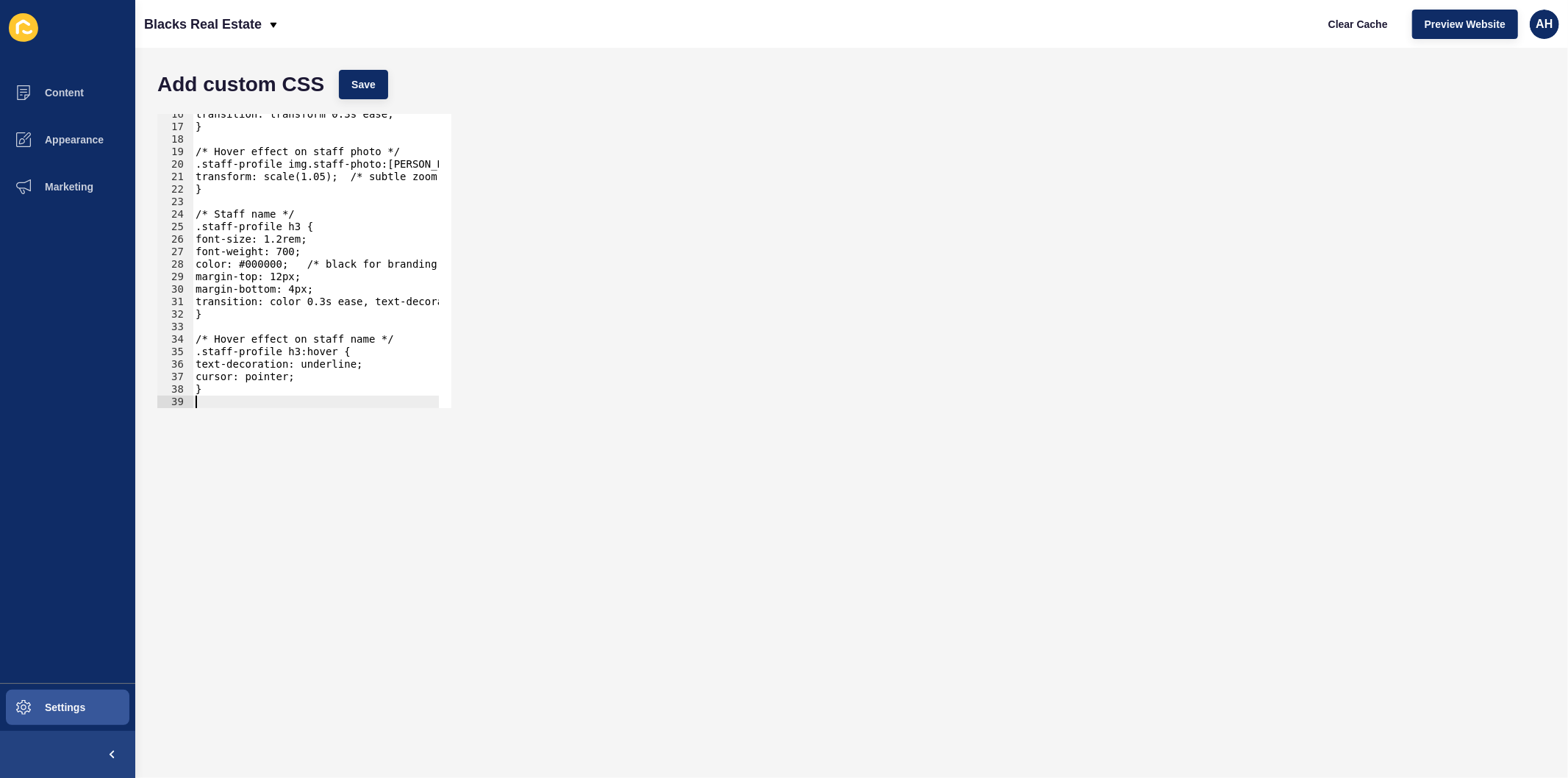
scroll to position [193, 0]
click at [364, 86] on span "Save" at bounding box center [363, 85] width 24 height 15
click at [1338, 26] on span "Clear Cache" at bounding box center [1359, 24] width 60 height 15
click at [62, 97] on span "Content" at bounding box center [40, 93] width 86 height 12
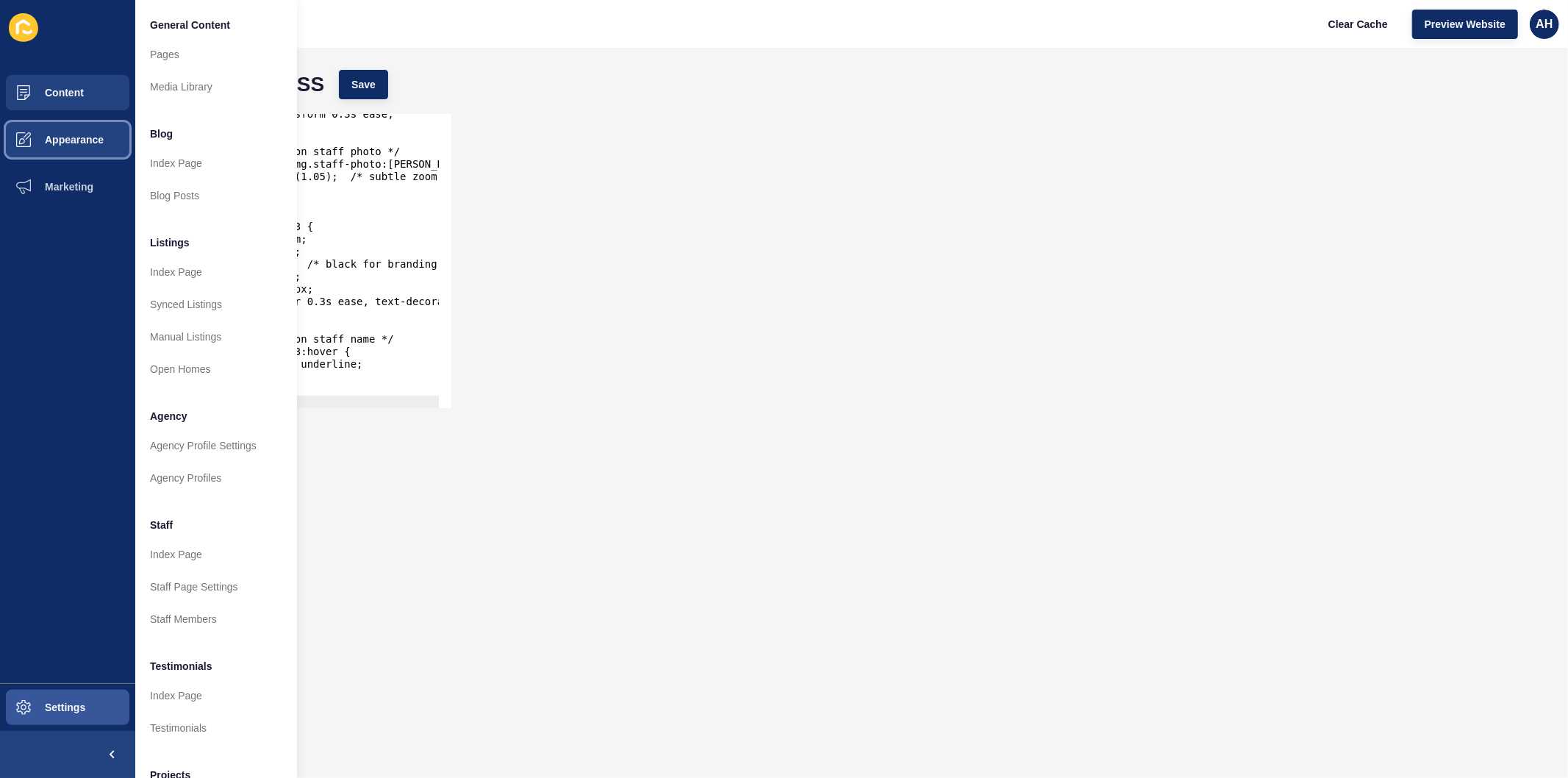
click at [90, 146] on button "Appearance" at bounding box center [68, 139] width 135 height 47
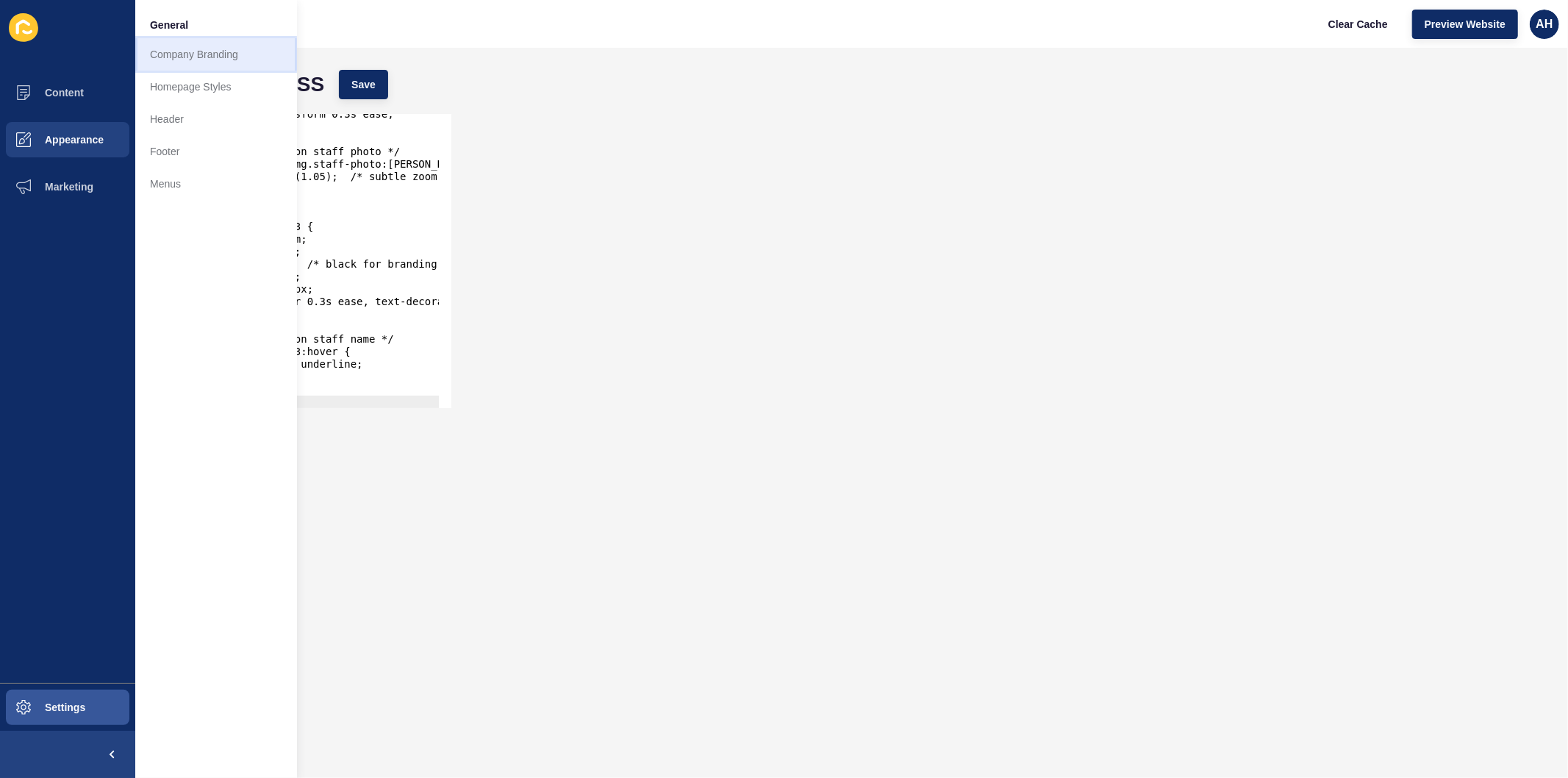
click at [181, 54] on link "Company Branding" at bounding box center [216, 54] width 162 height 32
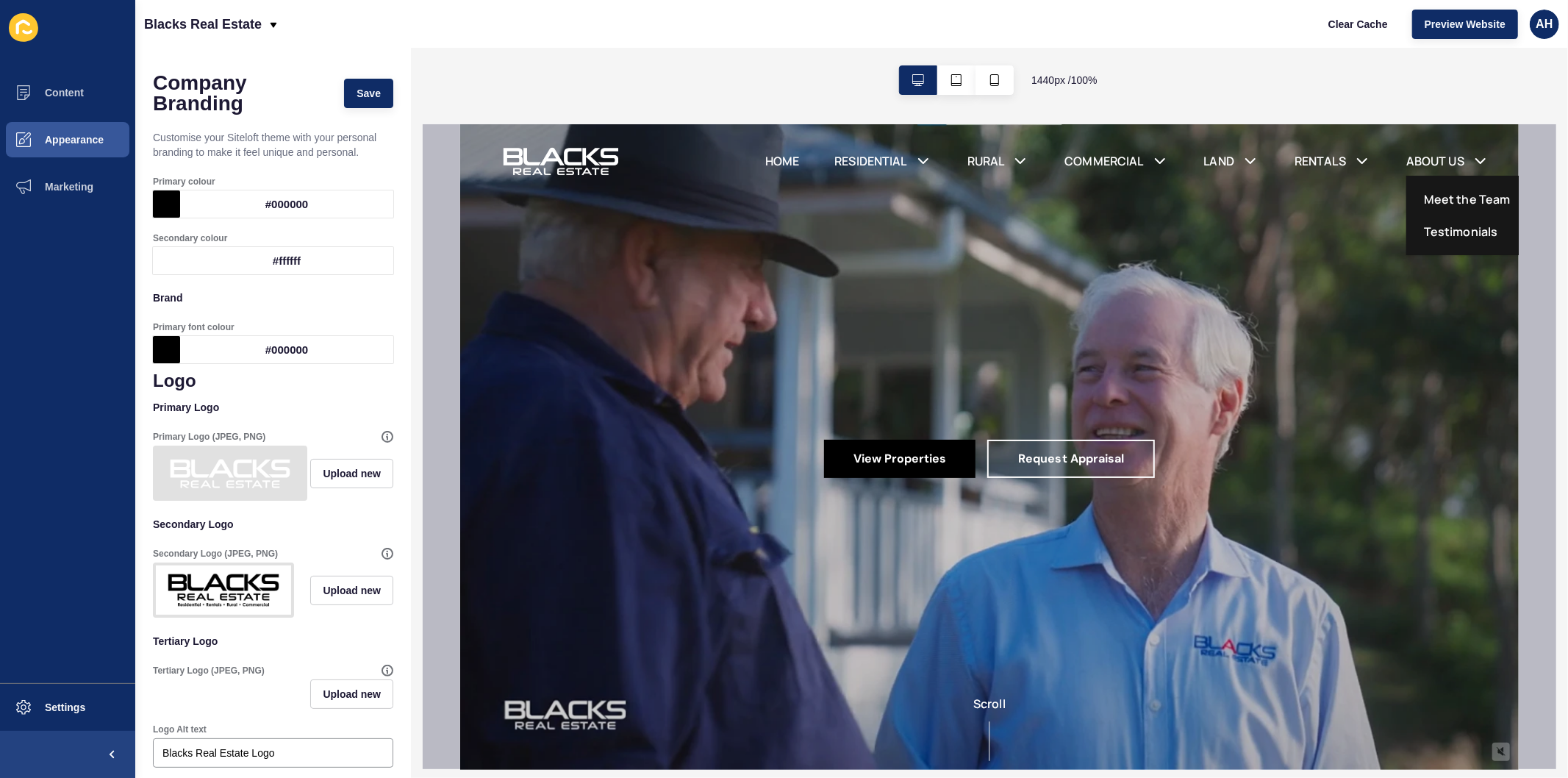
click at [1425, 199] on link "Meet the Team" at bounding box center [1466, 198] width 87 height 18
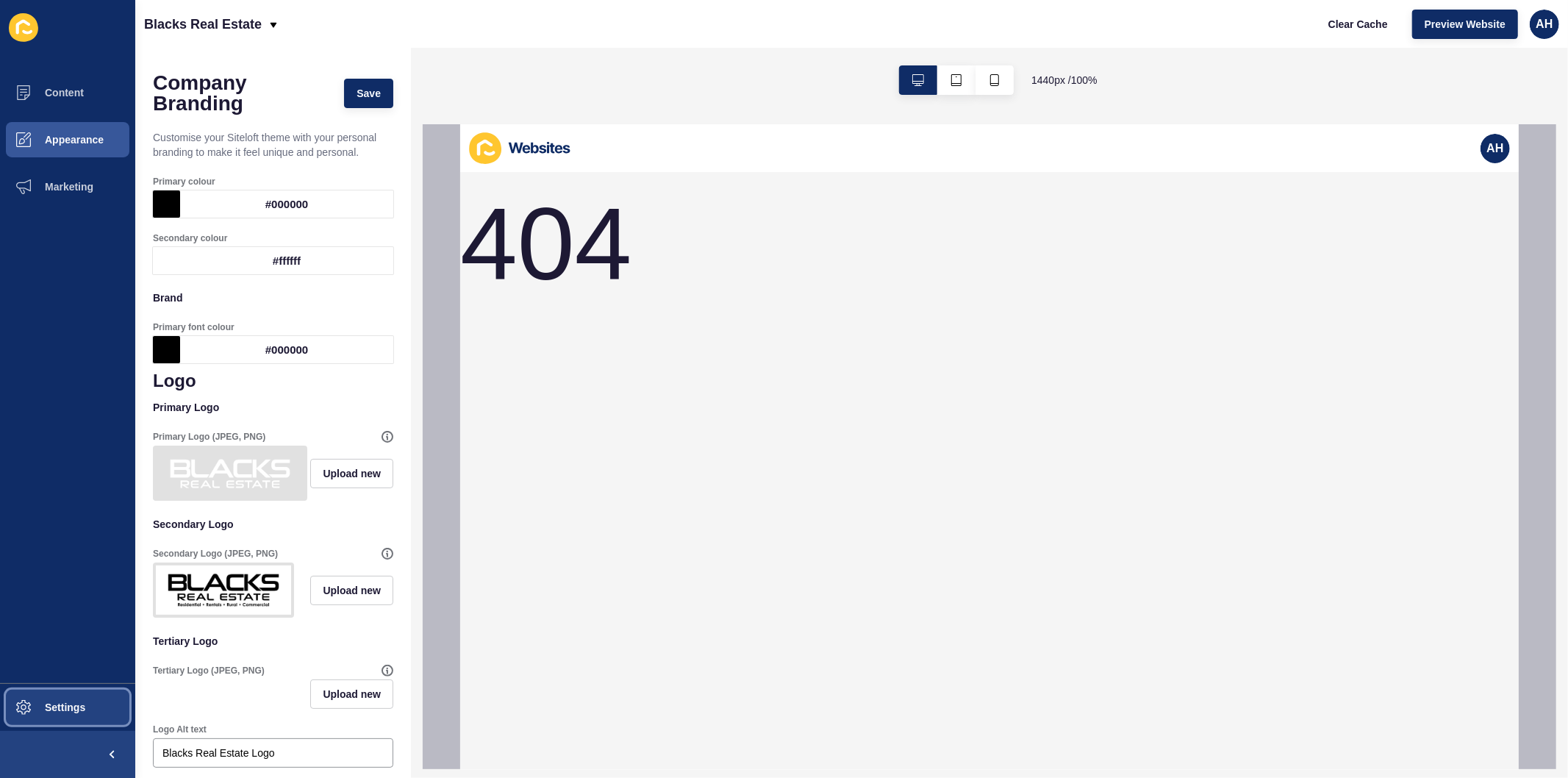
click at [59, 693] on button "Settings" at bounding box center [68, 708] width 135 height 47
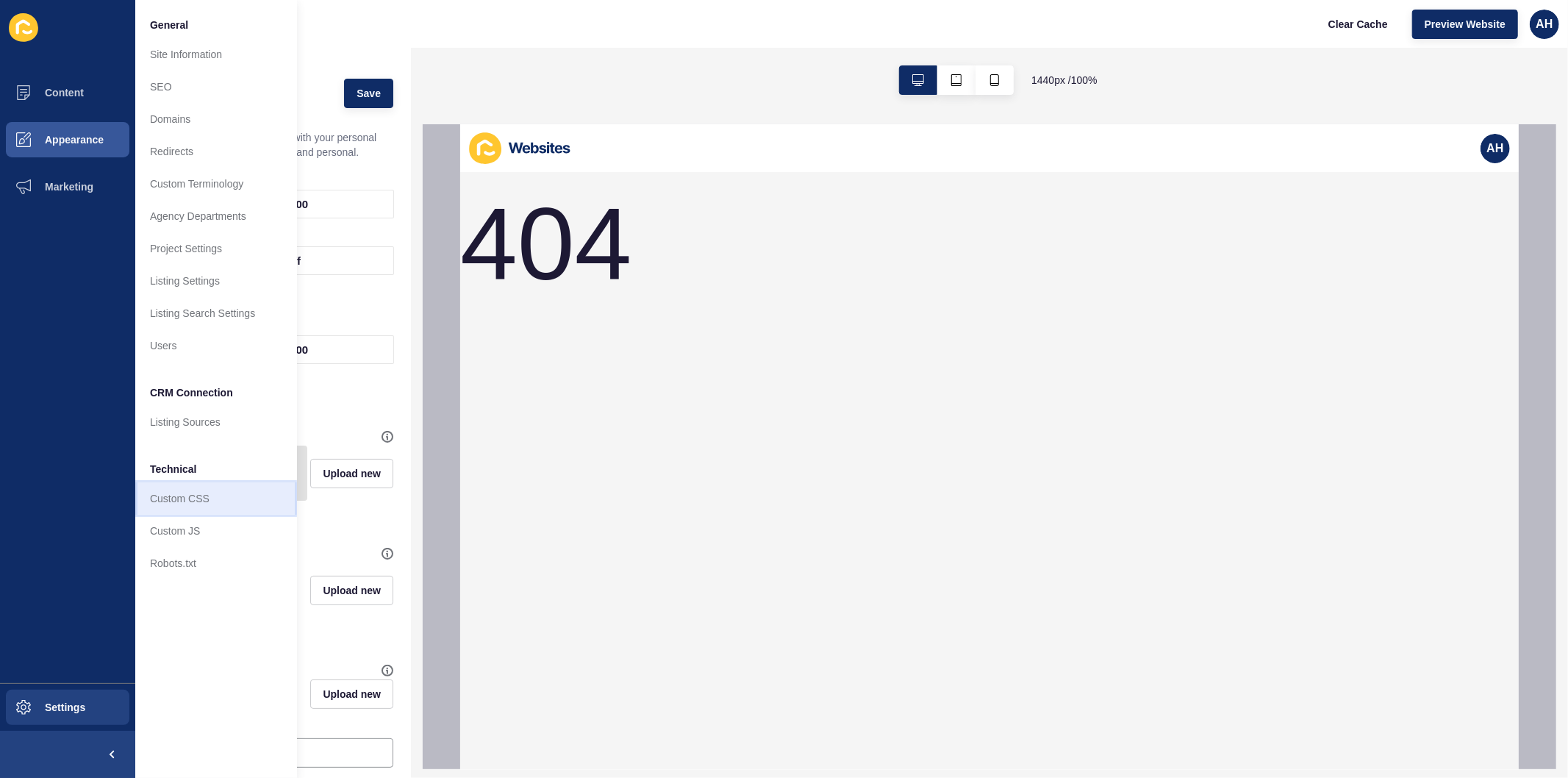
click at [162, 494] on link "Custom CSS" at bounding box center [216, 499] width 162 height 32
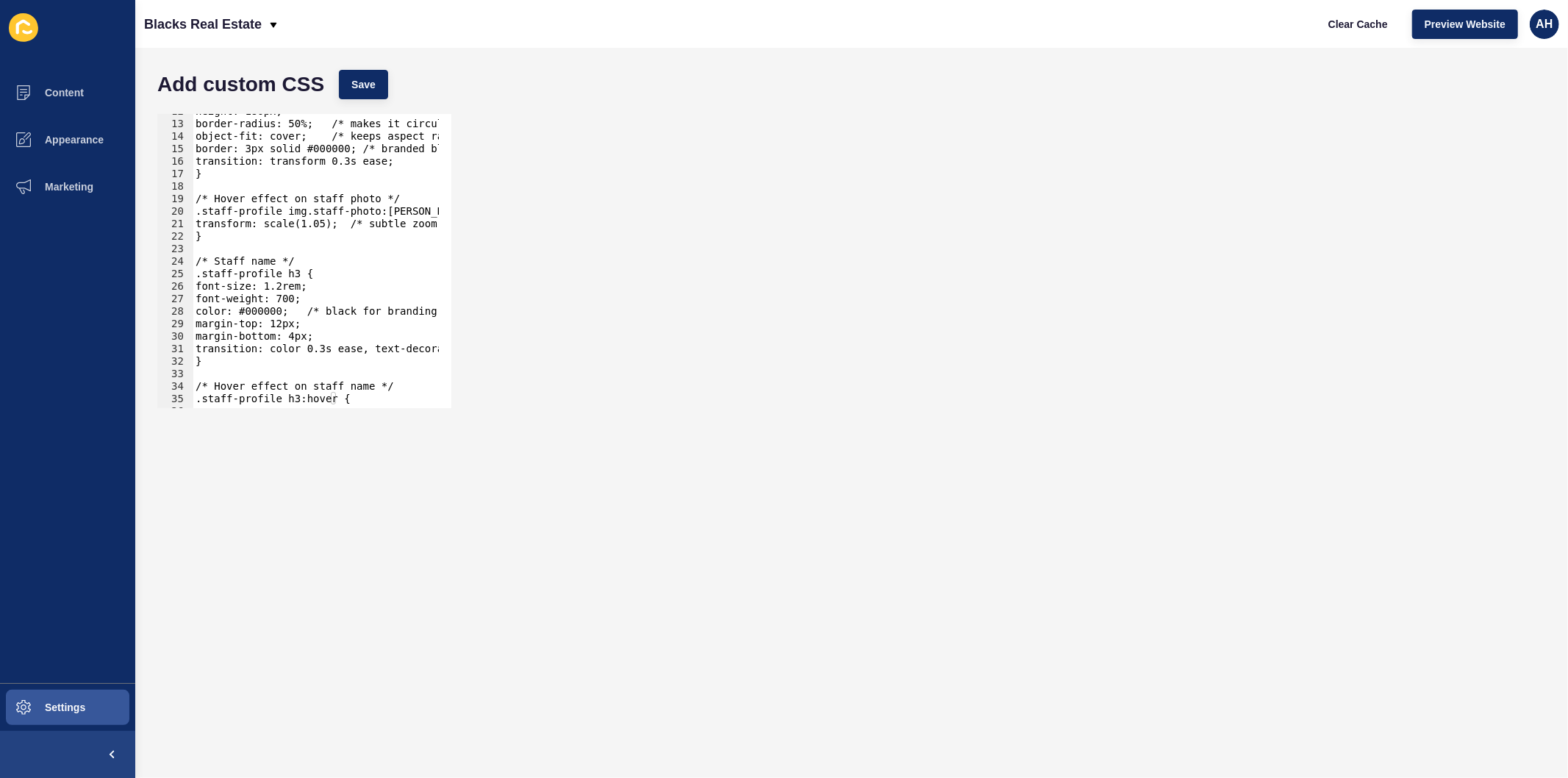
scroll to position [193, 0]
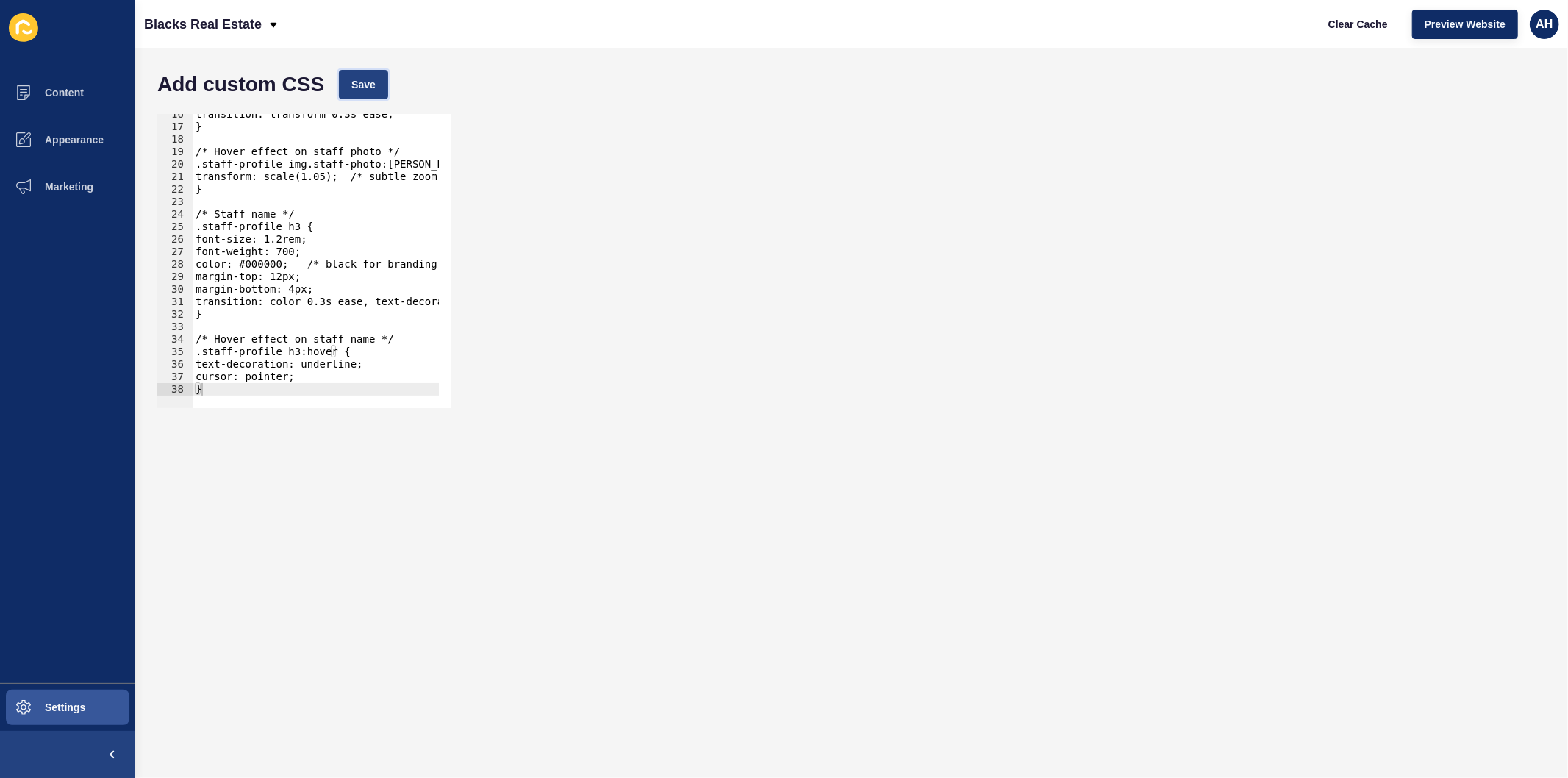
click at [372, 88] on span "Save" at bounding box center [363, 85] width 24 height 15
click at [256, 148] on div "transition: transform 0.3s ease; } /* Hover effect on staff photo */ .staff-pro…" at bounding box center [363, 261] width 340 height 306
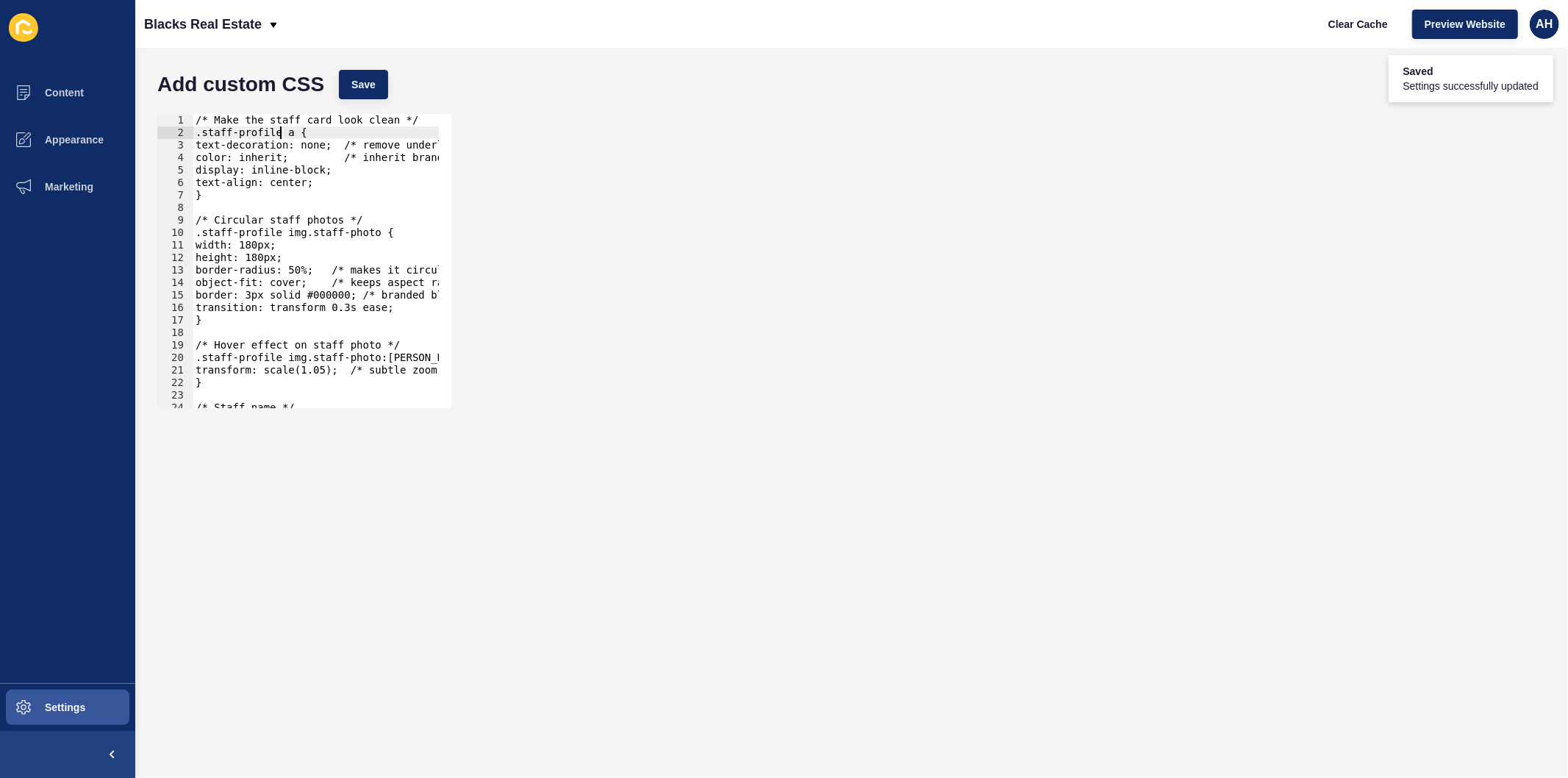
click at [281, 128] on div "/* Make the staff card look clean */ .staff-profile a { text-decoration: none; …" at bounding box center [363, 267] width 340 height 306
type textarea "cursor: pointer; }"
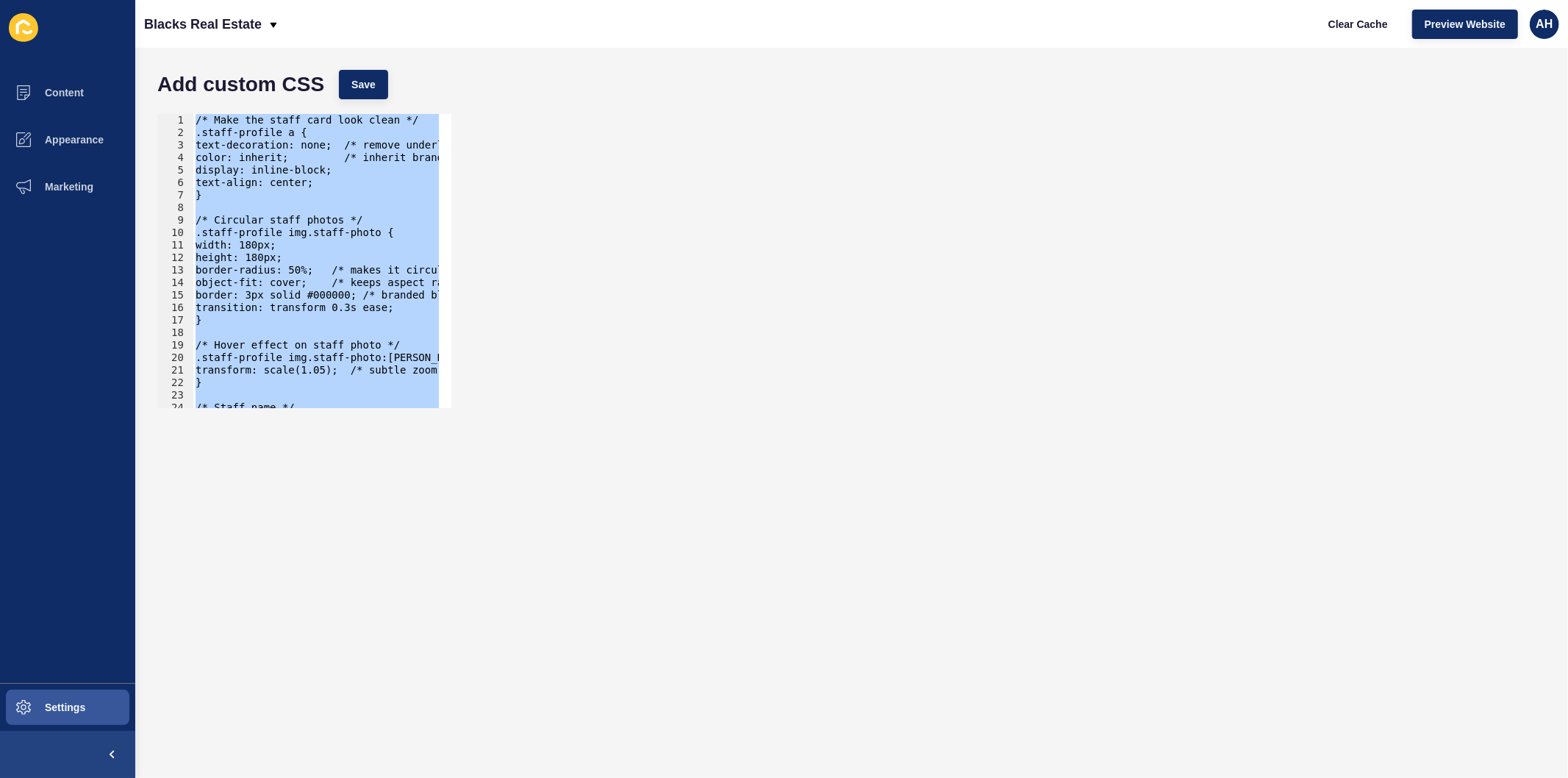
paste textarea
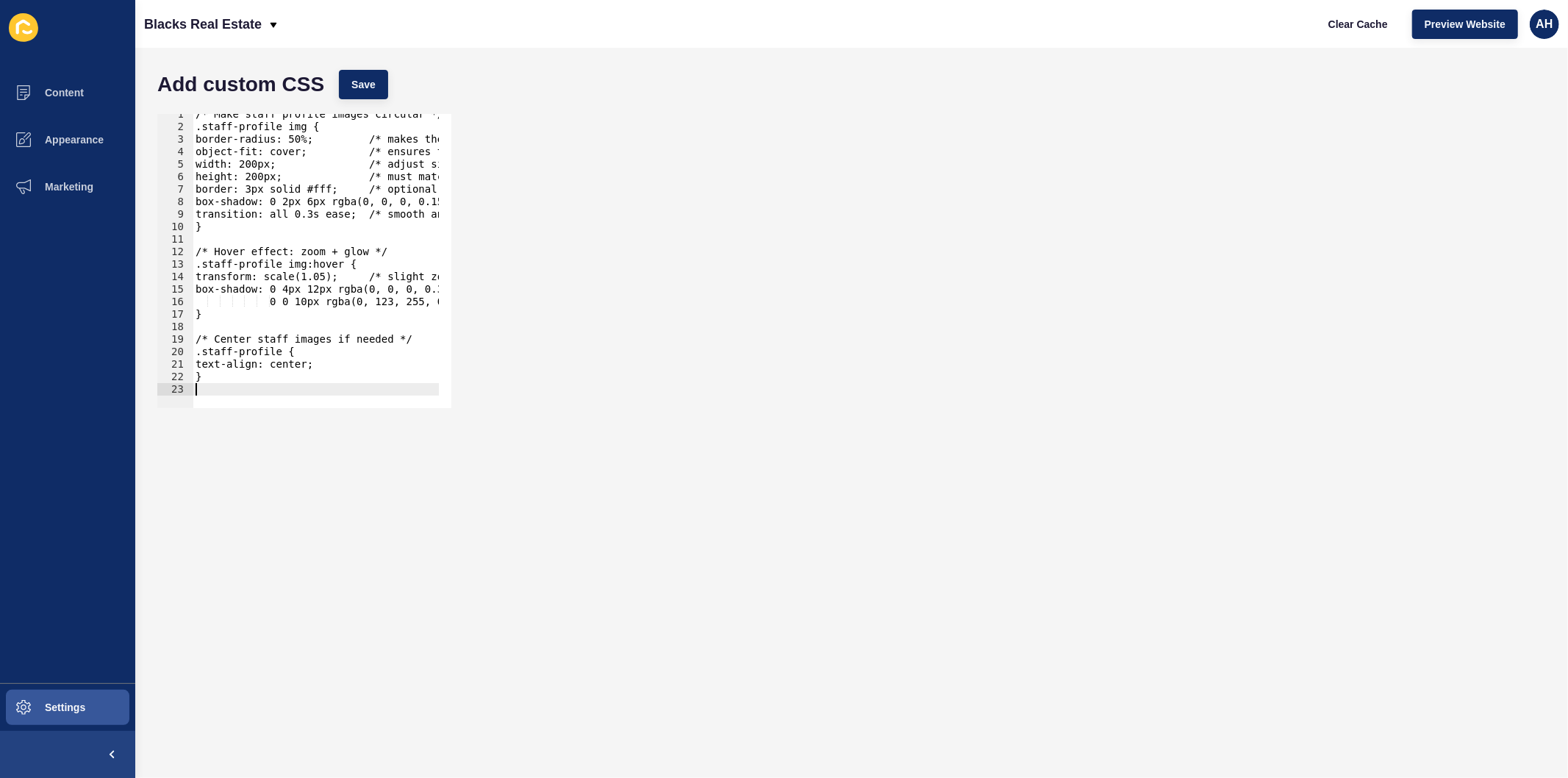
scroll to position [5, 0]
click at [356, 89] on span "Save" at bounding box center [363, 85] width 24 height 15
click at [1353, 20] on span "Clear Cache" at bounding box center [1359, 24] width 60 height 15
click at [1448, 23] on span "Preview Website" at bounding box center [1465, 24] width 81 height 15
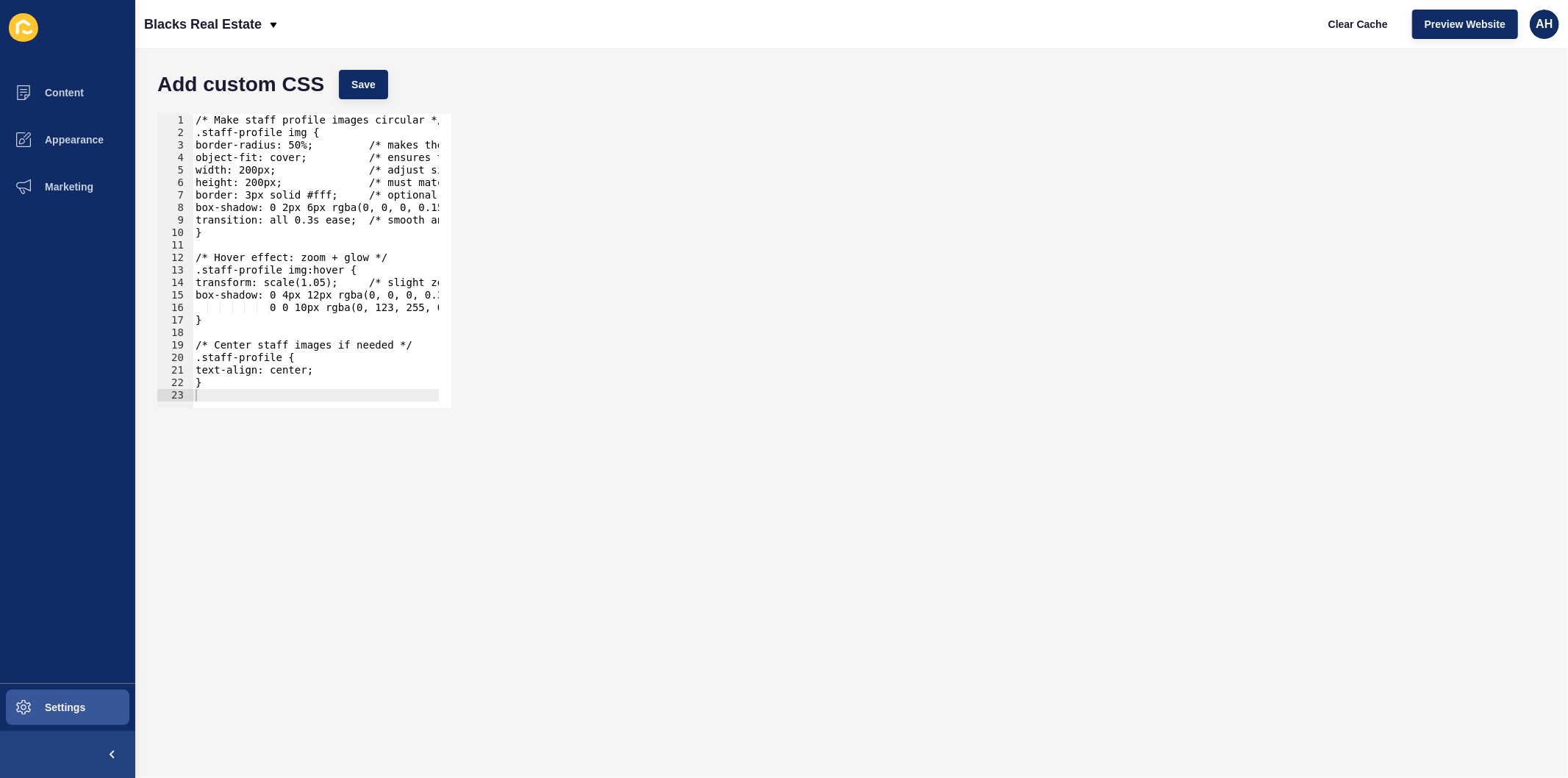
click at [313, 210] on div "/* Make staff profile images circular */ .staff-profile img { border-radius: 50…" at bounding box center [447, 267] width 509 height 306
type textarea "}"
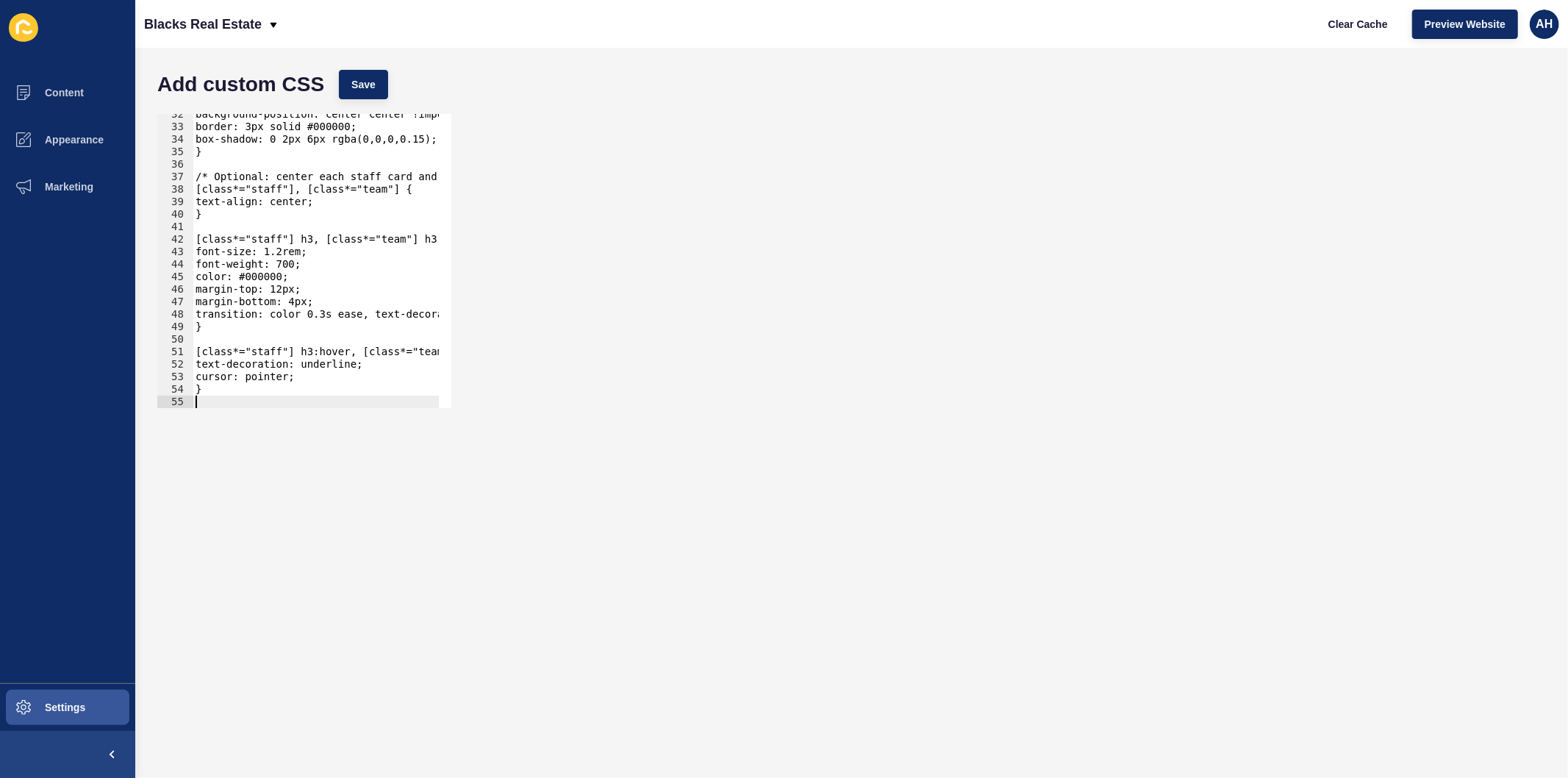
scroll to position [393, 0]
click at [355, 86] on span "Save" at bounding box center [363, 85] width 24 height 15
click at [1356, 23] on span "Clear Cache" at bounding box center [1359, 24] width 60 height 15
click at [300, 265] on div "background-position: center center !important; border: 3px solid #000000; box-s…" at bounding box center [410, 261] width 436 height 306
type textarea "}"
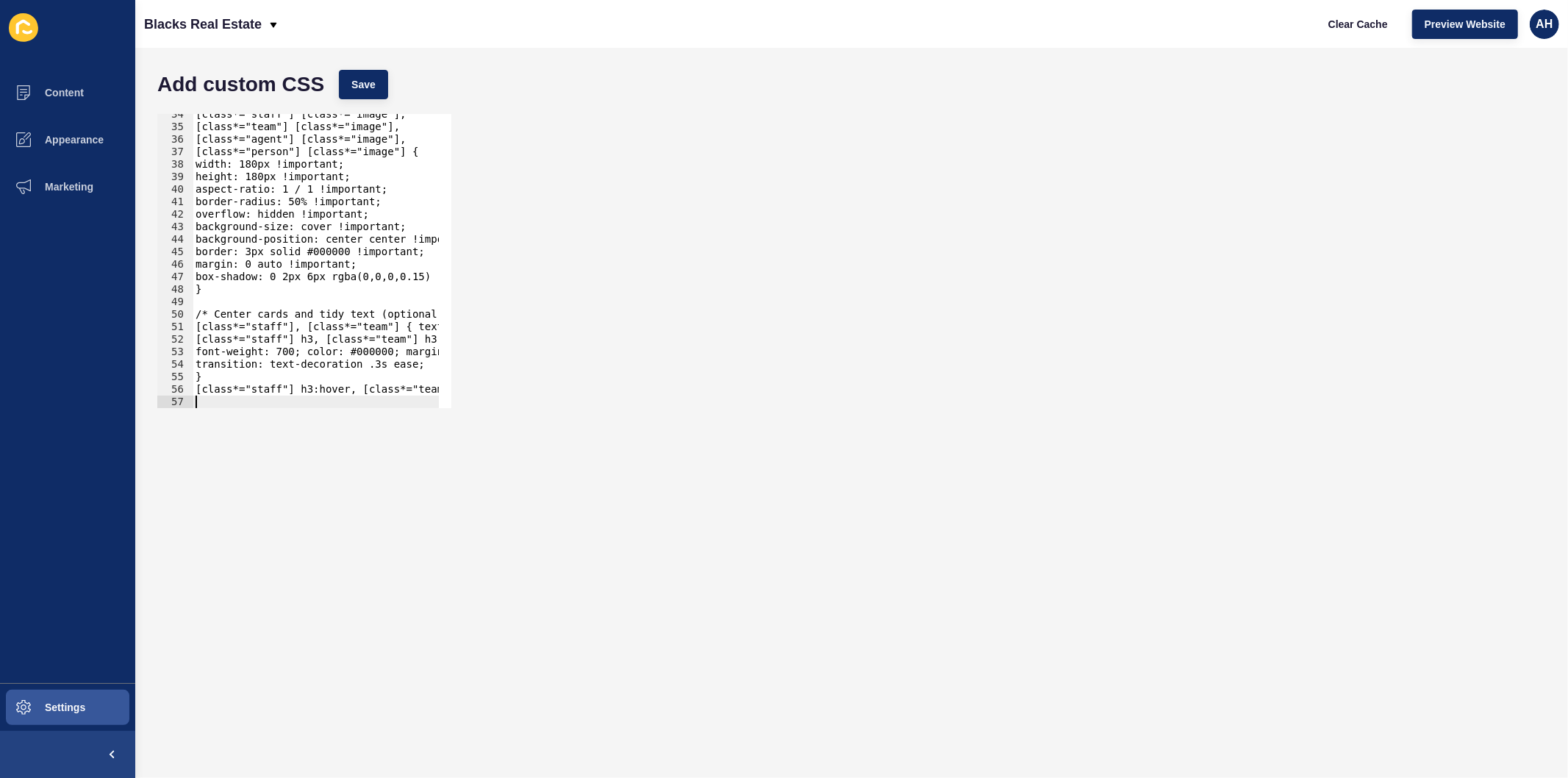
scroll to position [418, 0]
click at [362, 85] on span "Save" at bounding box center [363, 85] width 24 height 15
click at [1340, 27] on span "Clear Cache" at bounding box center [1359, 24] width 60 height 15
click at [283, 297] on div "[class*="staff"] [class*="image"], [class*="team"] [class*="image"], [class*="a…" at bounding box center [479, 261] width 572 height 306
click at [301, 230] on div "[class*="staff"] [class*="image"], [class*="team"] [class*="image"], [class*="a…" at bounding box center [479, 261] width 572 height 306
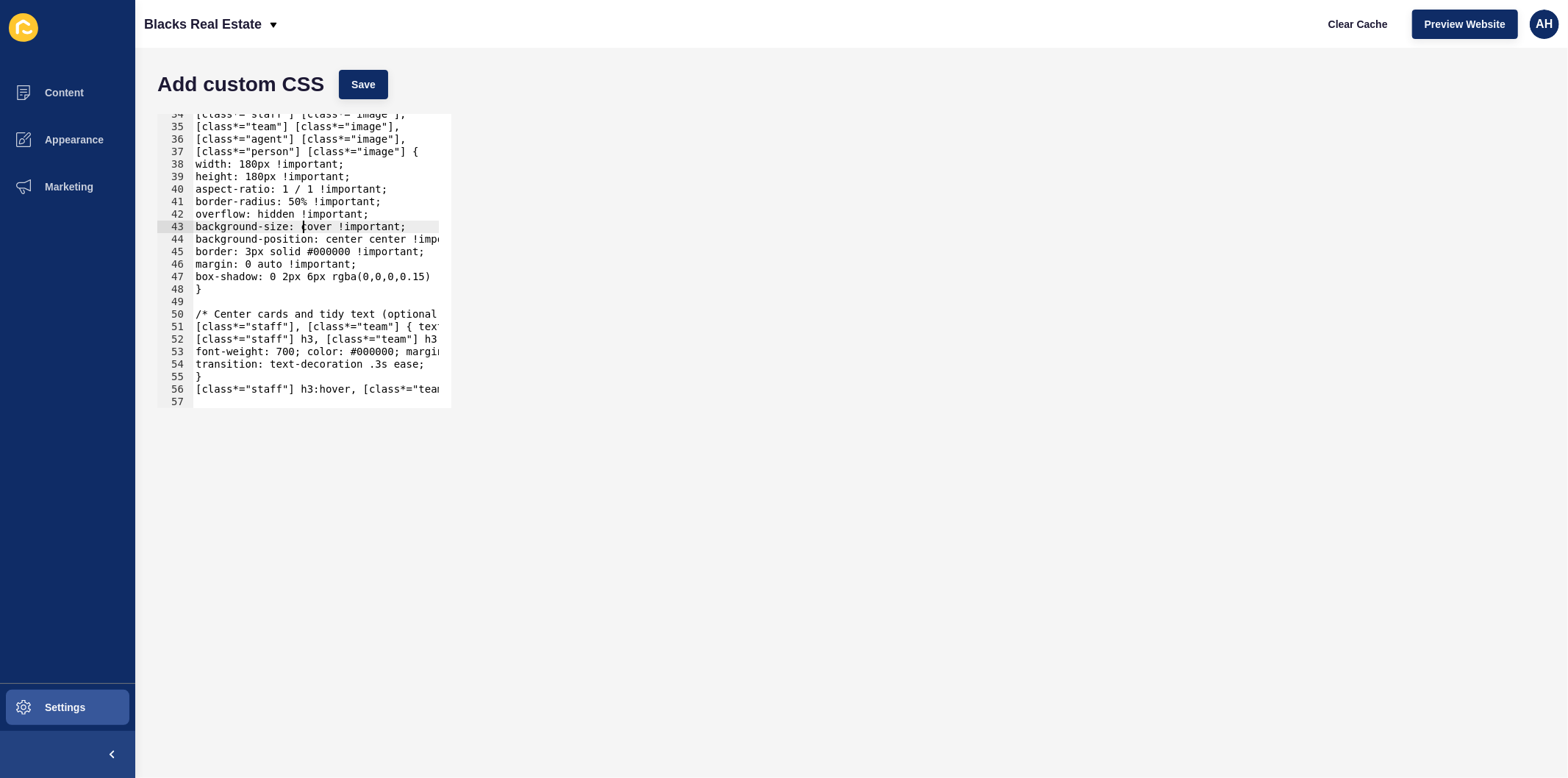
type textarea "[class*="staff"] h3:hover, [class*="team"] h3:hover { text-decoration: underlin…"
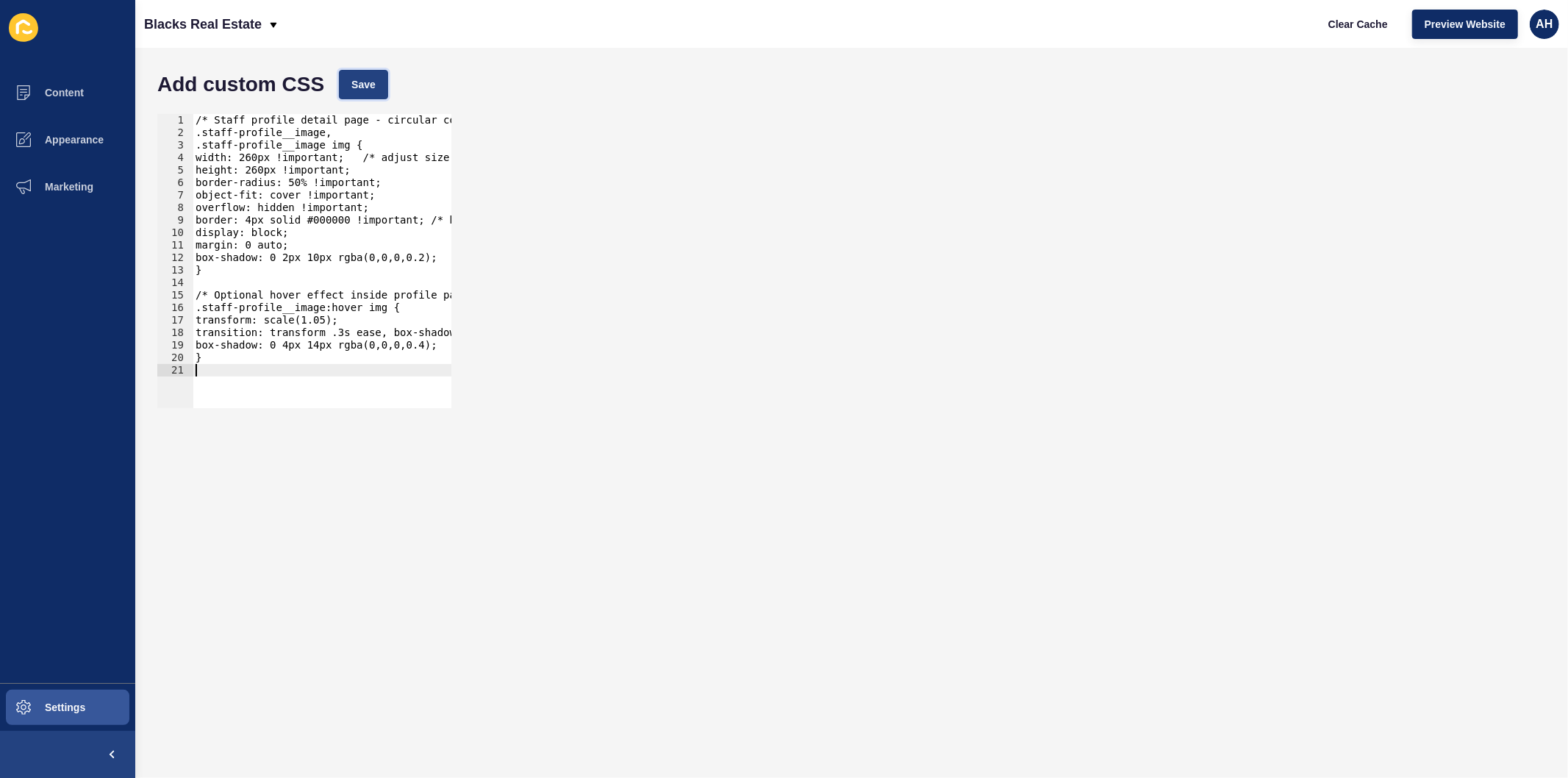
click at [367, 81] on span "Save" at bounding box center [363, 85] width 24 height 15
click at [1359, 19] on span "Clear Cache" at bounding box center [1359, 24] width 60 height 15
click at [284, 243] on div "/* Staff profile detail page - circular container */ .staff-profile__image, .st…" at bounding box center [351, 267] width 317 height 306
type textarea "}"
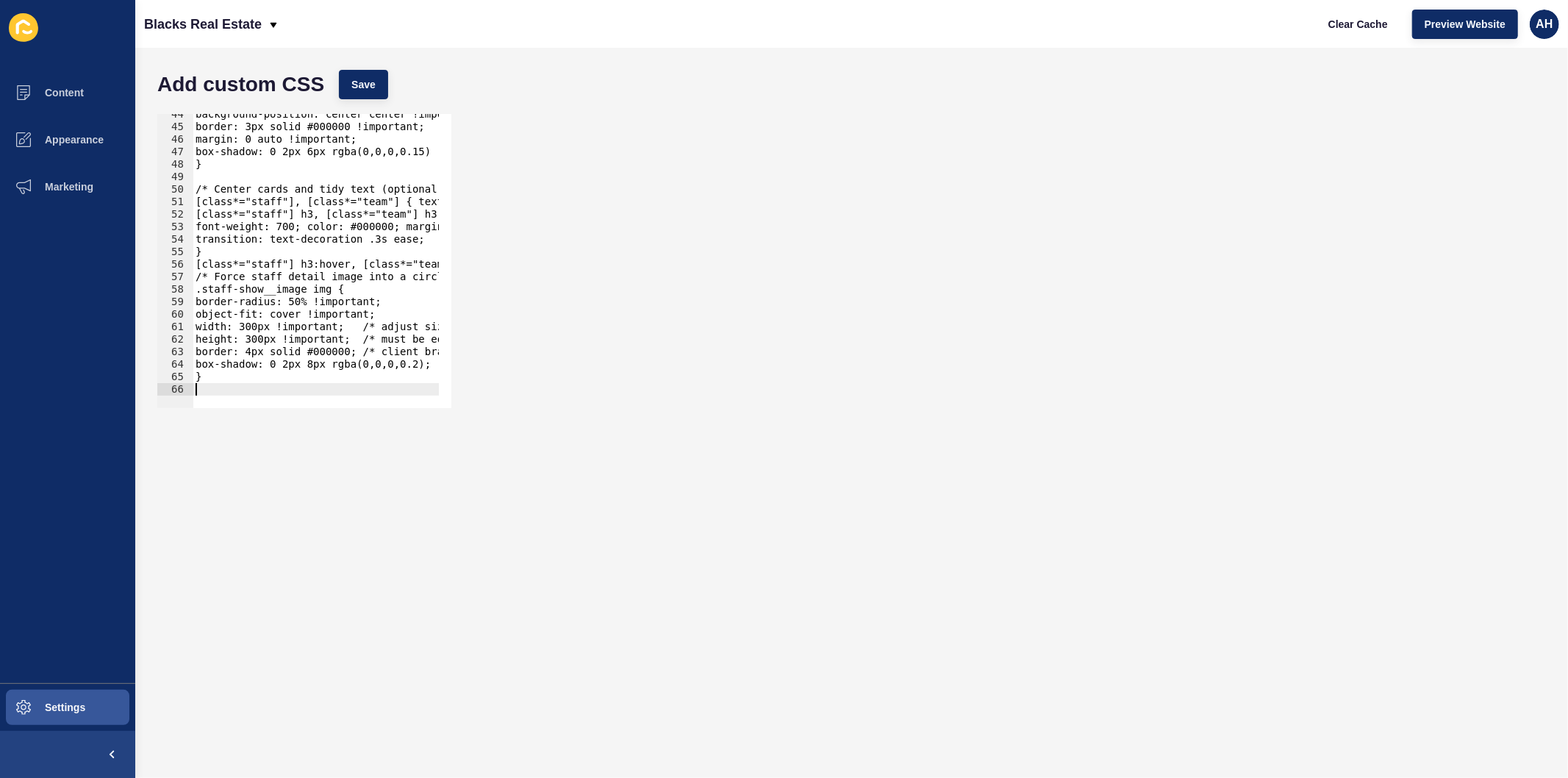
scroll to position [543, 0]
click at [367, 73] on button "Save" at bounding box center [363, 85] width 49 height 29
click at [1347, 26] on span "Clear Cache" at bounding box center [1359, 24] width 60 height 15
click at [280, 329] on div "background-position: center center !important; border: 3px solid #000000 !impor…" at bounding box center [479, 261] width 572 height 306
type textarea "}"
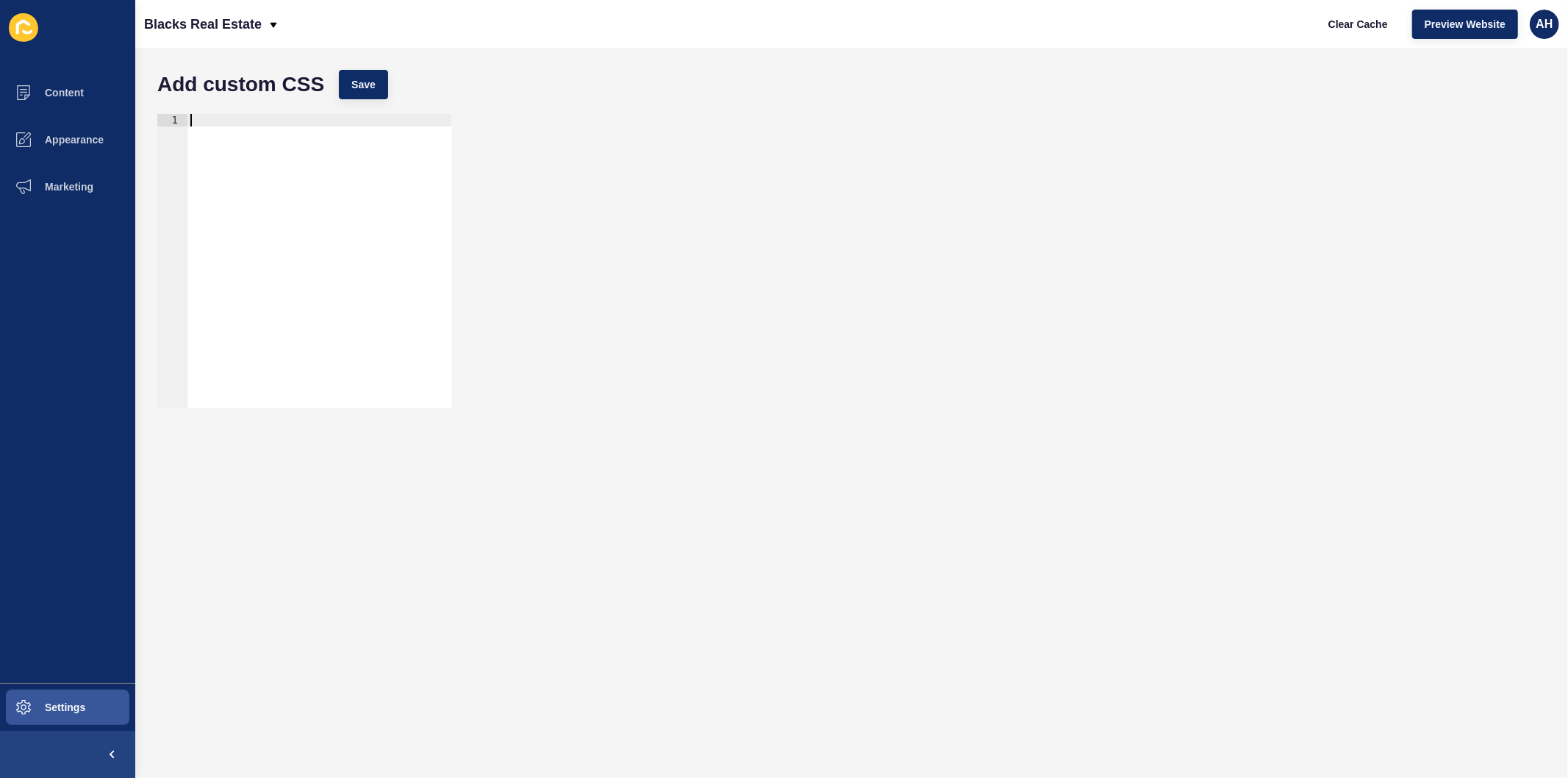
scroll to position [418, 0]
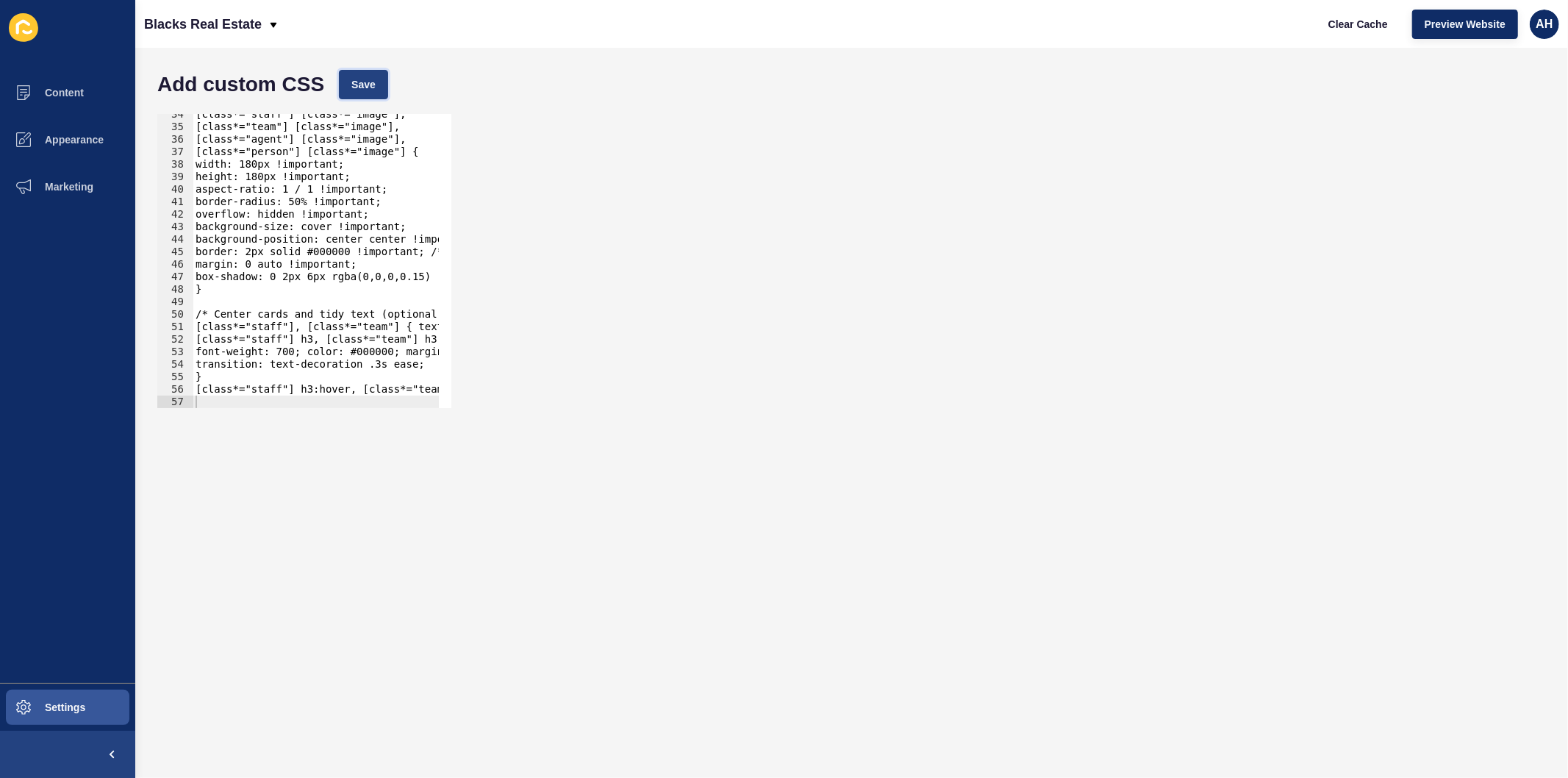
click at [357, 79] on span "Save" at bounding box center [363, 85] width 24 height 15
click at [1342, 17] on span "Clear Cache" at bounding box center [1359, 24] width 60 height 15
click at [82, 93] on span "Content" at bounding box center [40, 93] width 86 height 12
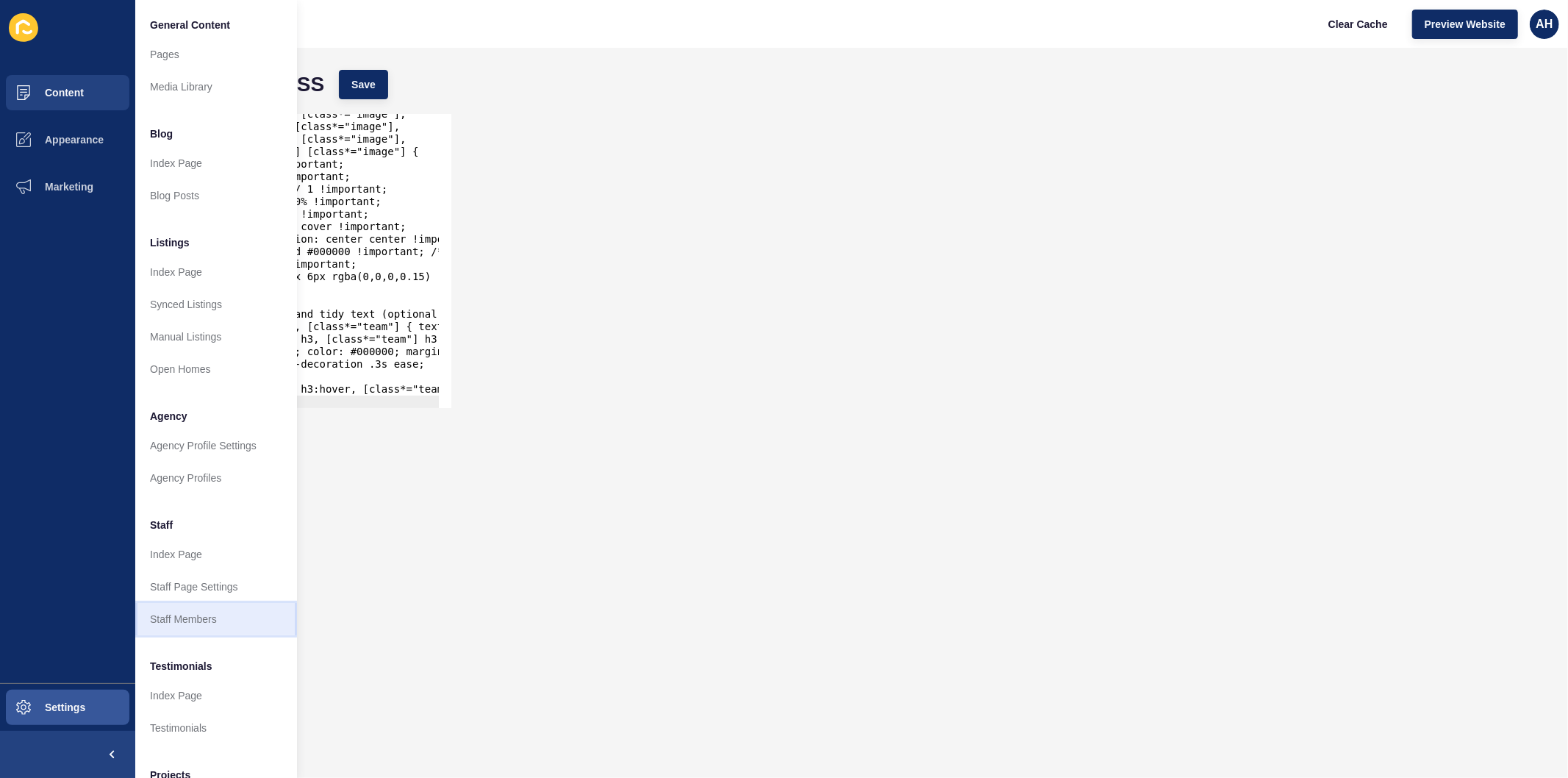
click at [172, 623] on link "Staff Members" at bounding box center [216, 619] width 162 height 32
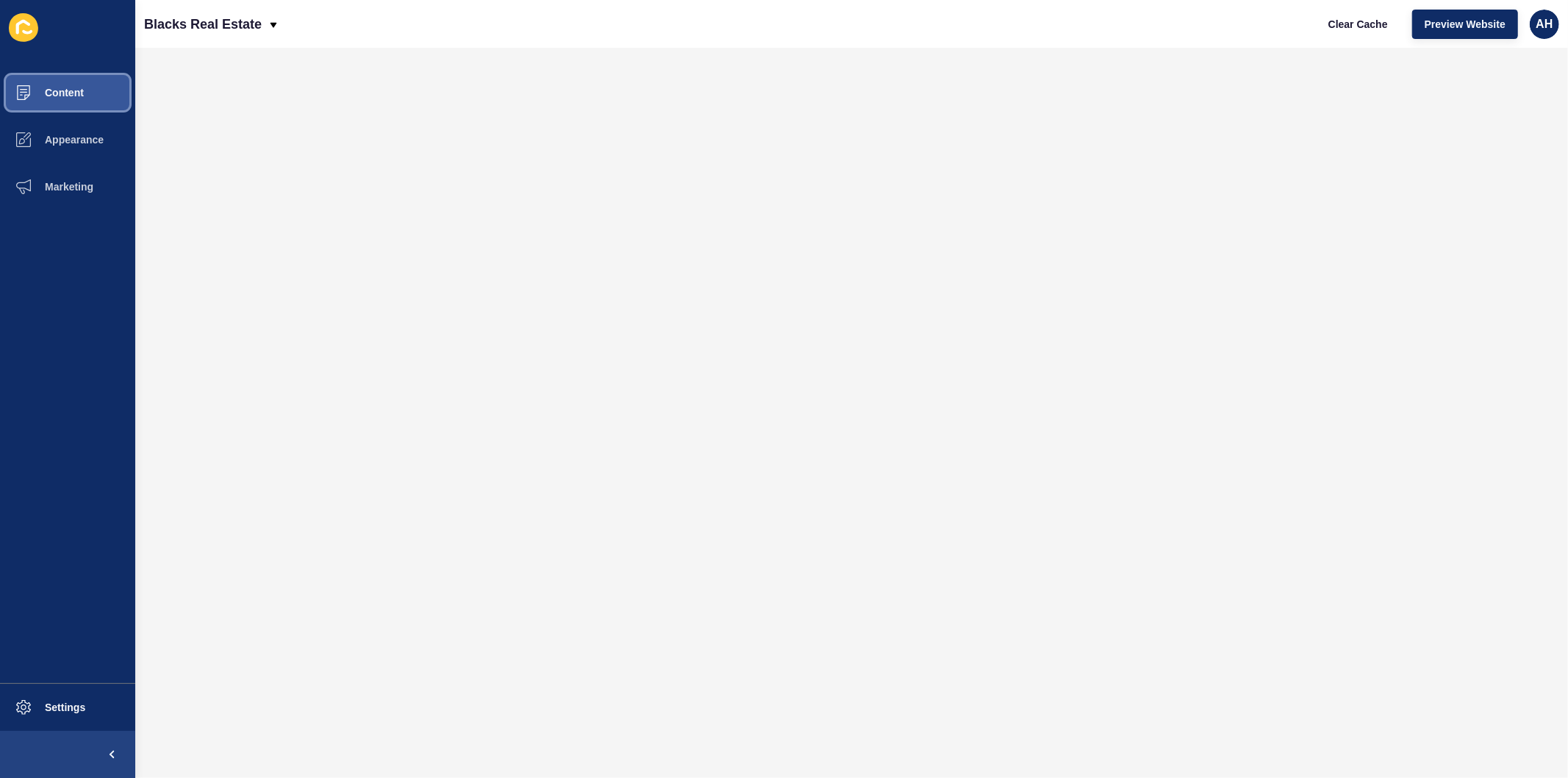
click at [60, 89] on span "Content" at bounding box center [40, 93] width 86 height 12
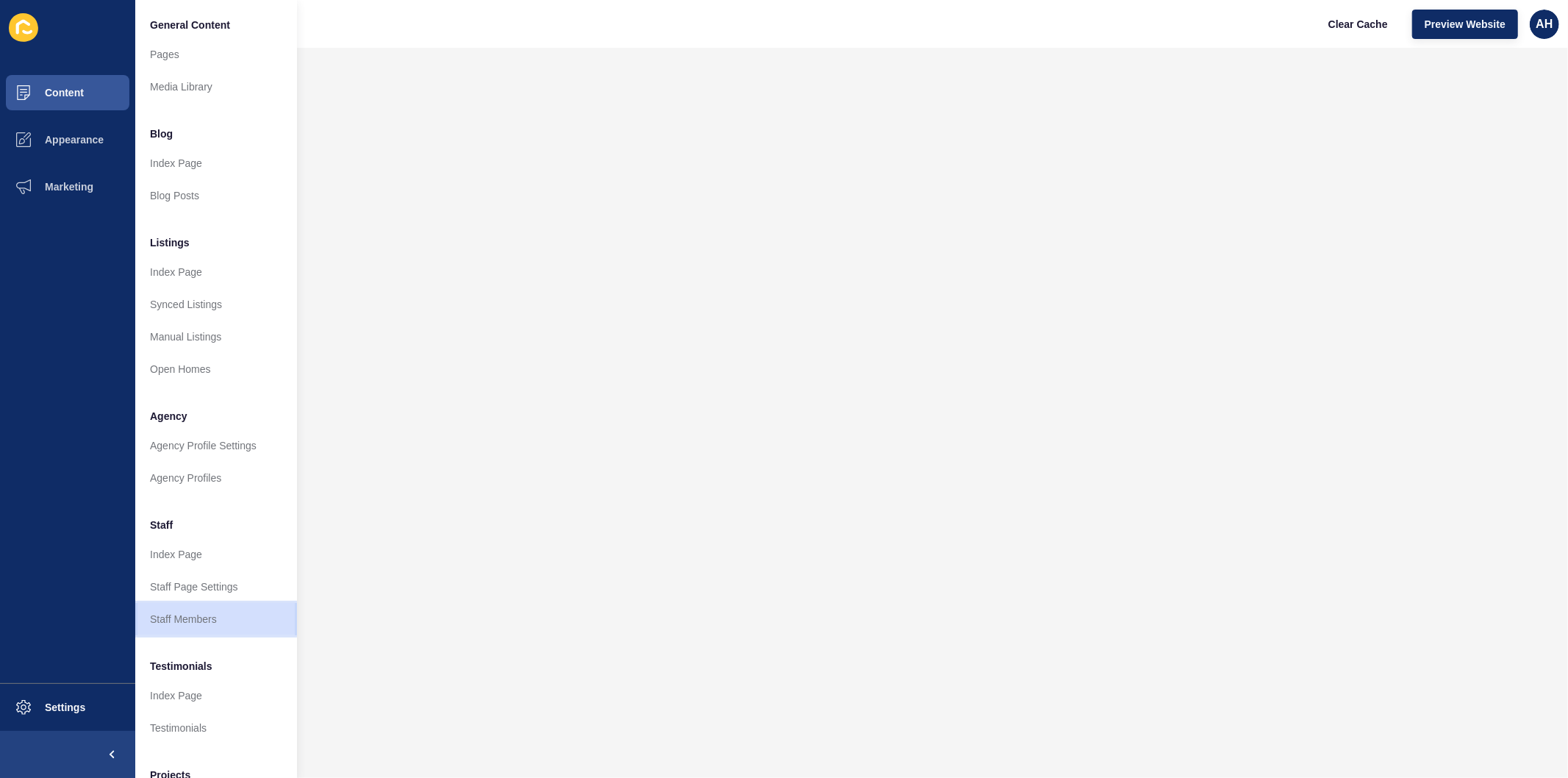
click at [187, 614] on link "Staff Members" at bounding box center [216, 619] width 162 height 32
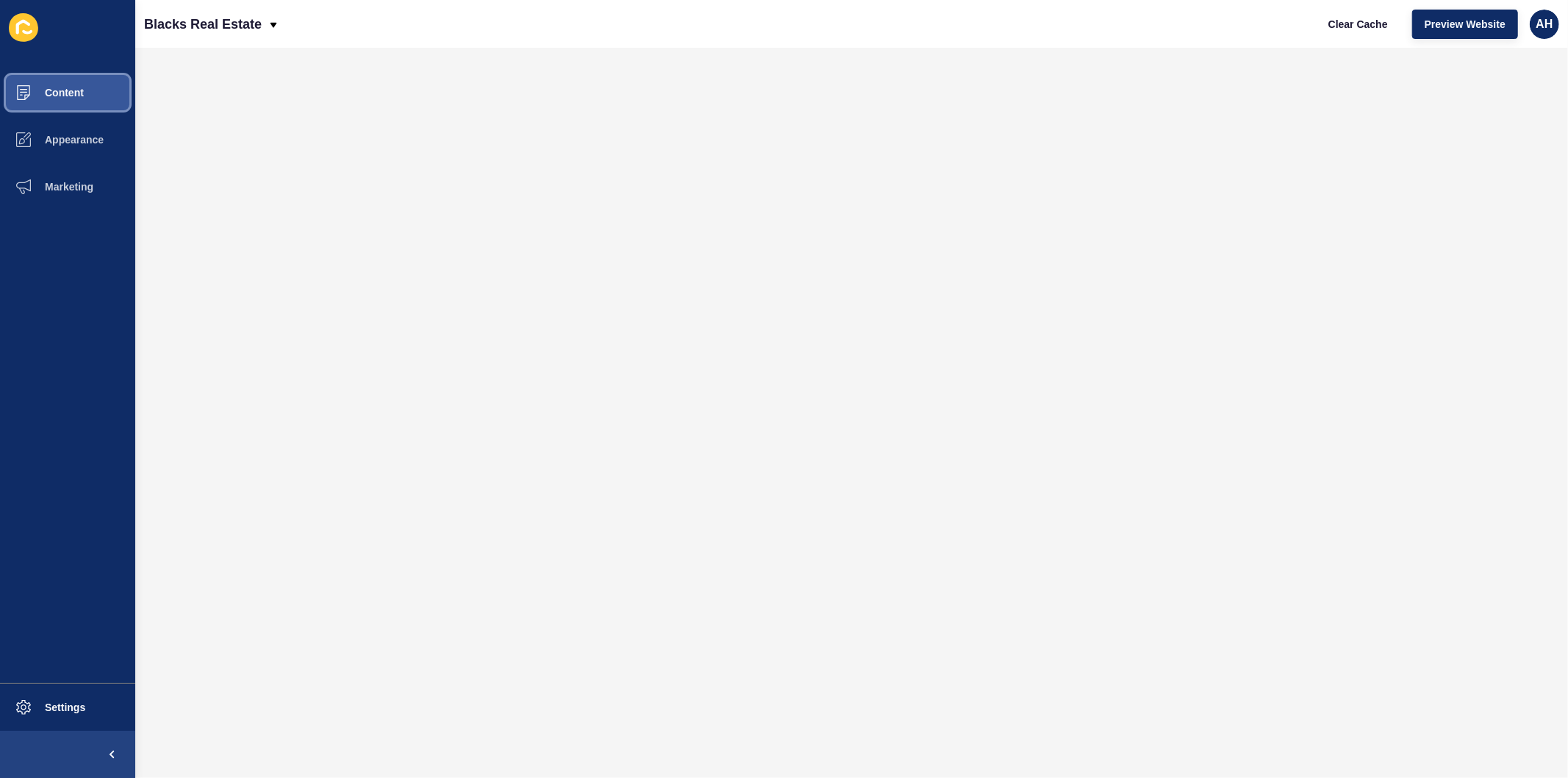
click at [74, 91] on span "Content" at bounding box center [40, 93] width 86 height 12
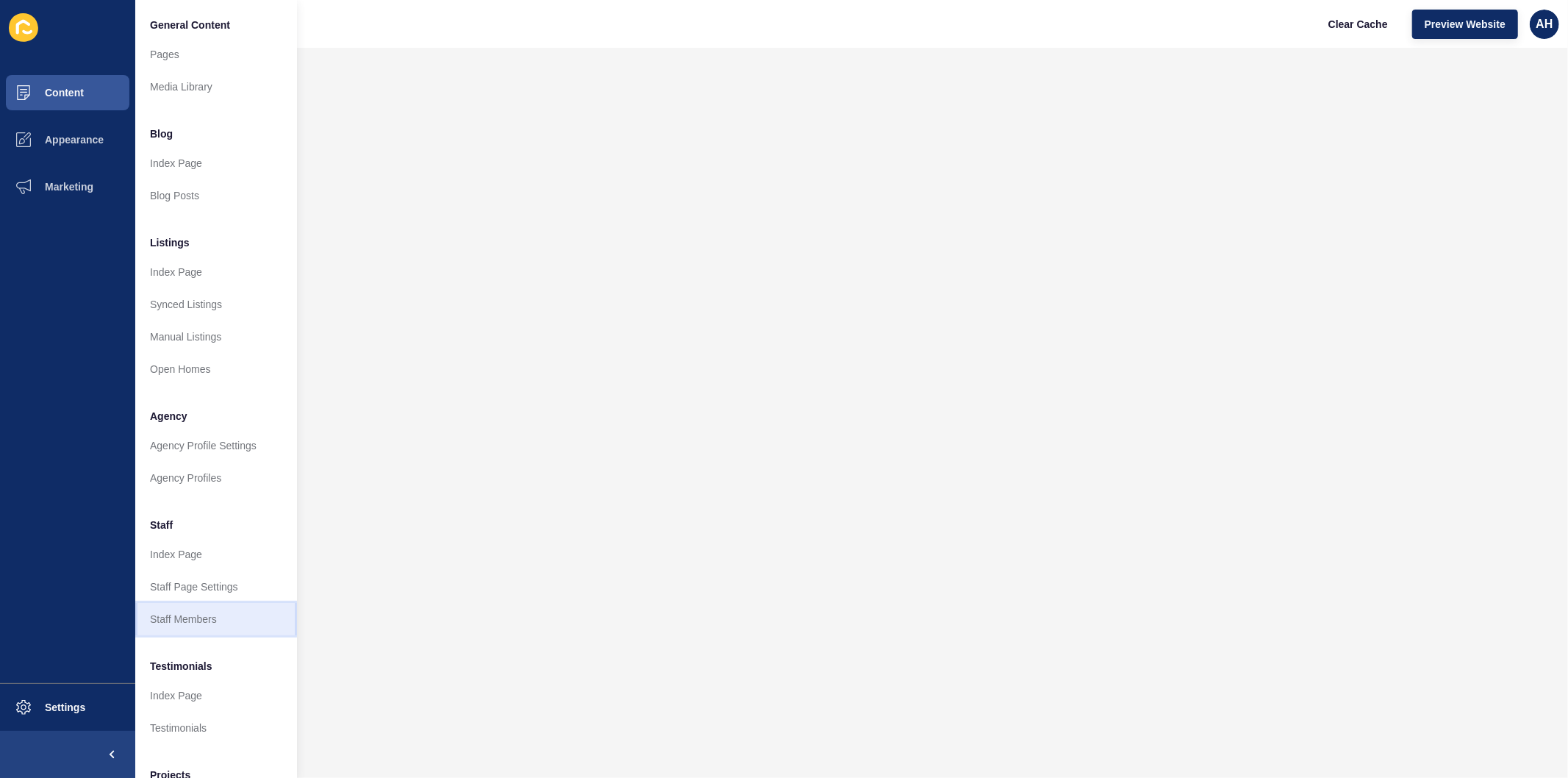
click at [177, 634] on link "Staff Members" at bounding box center [216, 619] width 162 height 32
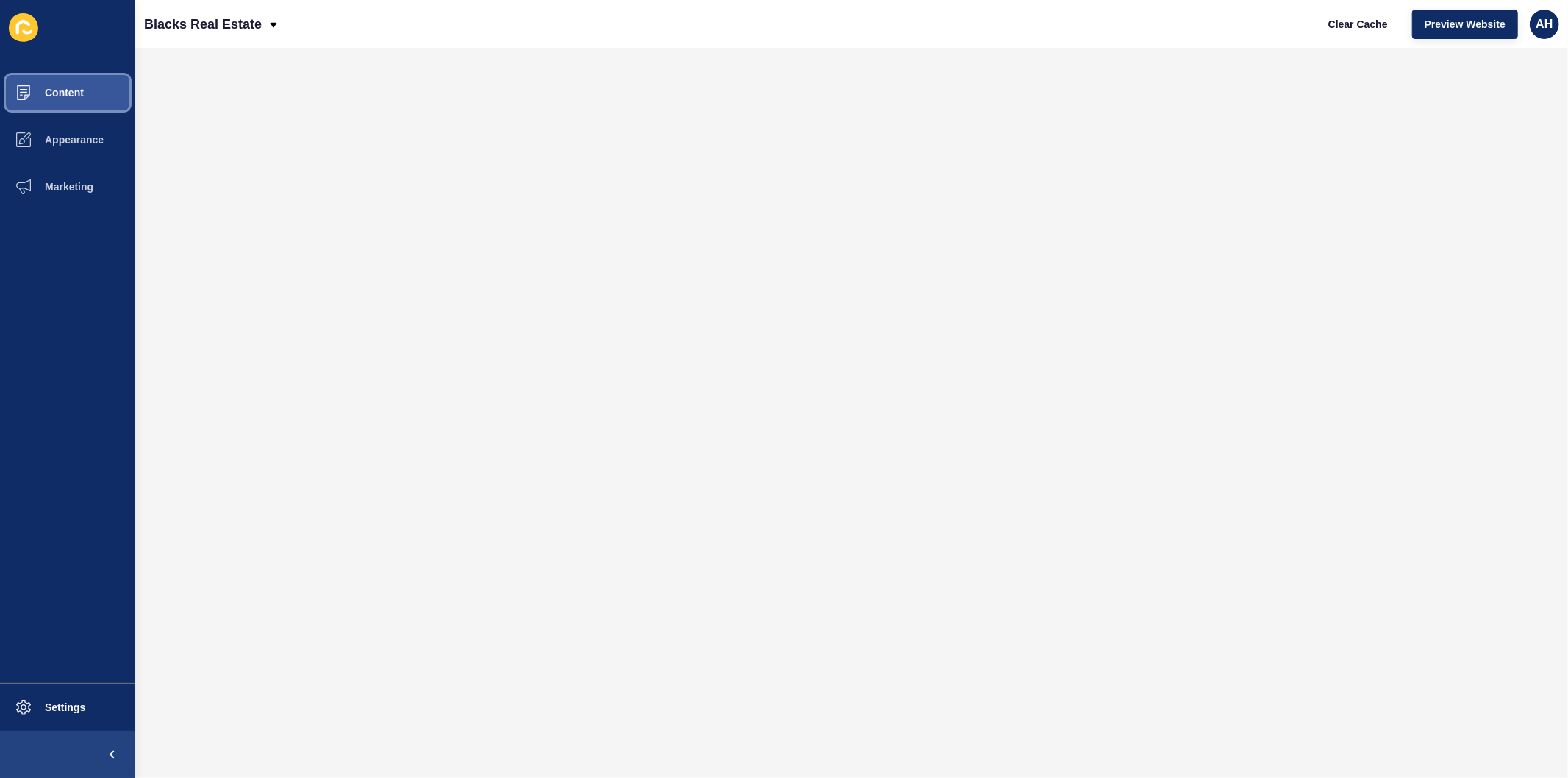
click at [73, 98] on span "Content" at bounding box center [40, 93] width 86 height 12
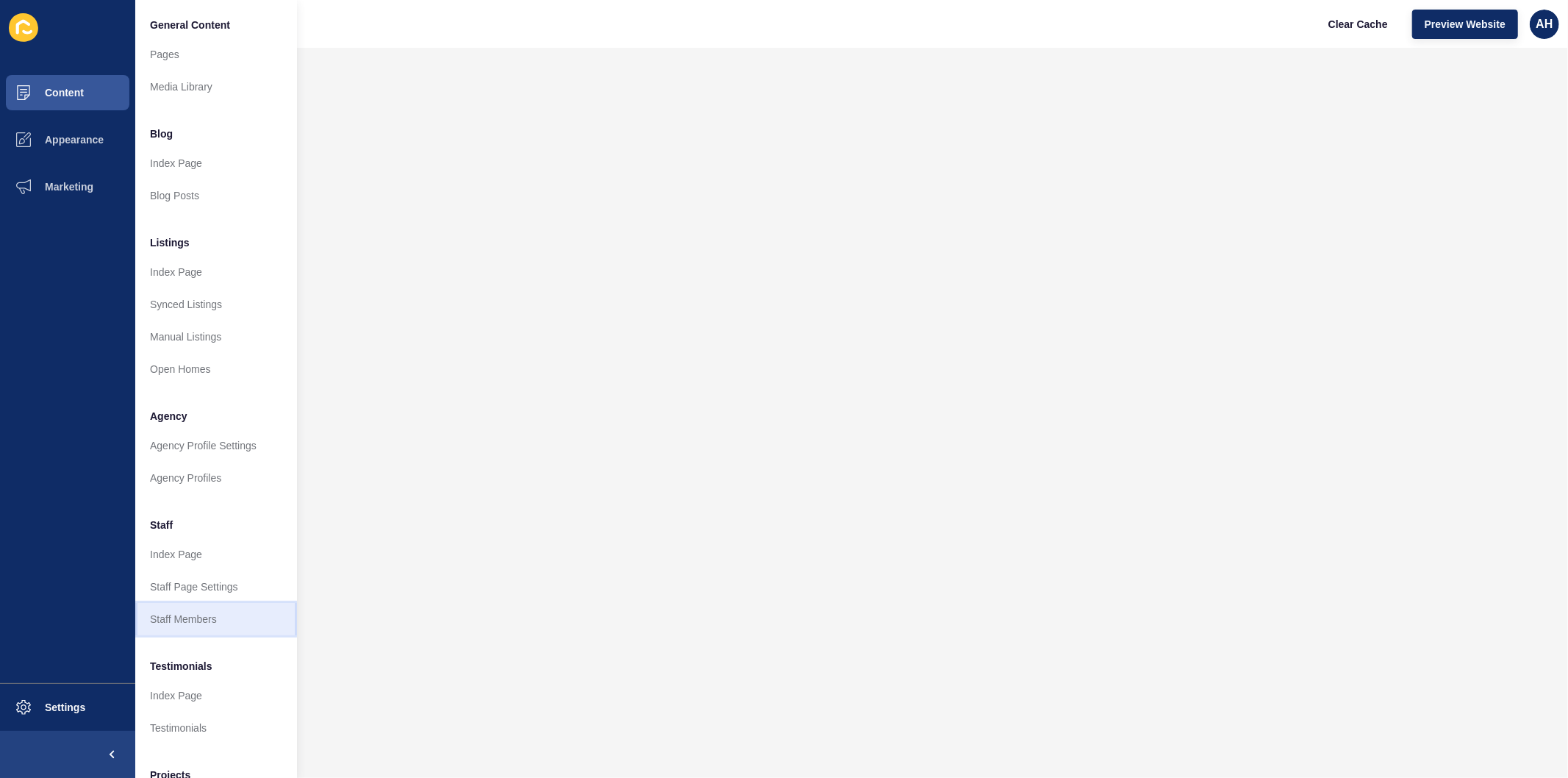
click at [193, 614] on link "Staff Members" at bounding box center [216, 619] width 162 height 32
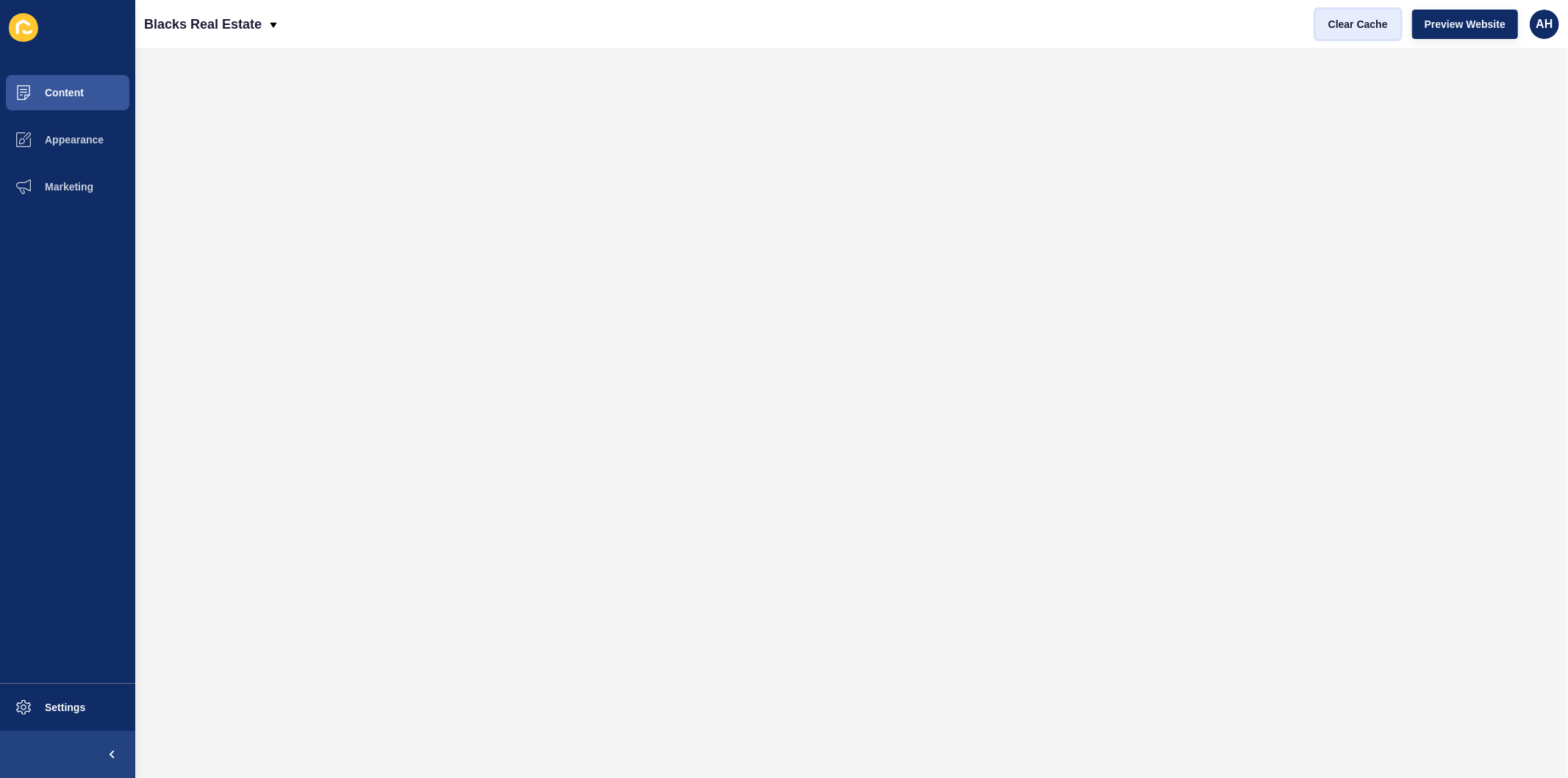
click at [1346, 31] on button "Clear Cache" at bounding box center [1358, 24] width 85 height 29
click at [77, 88] on span "Content" at bounding box center [40, 93] width 86 height 12
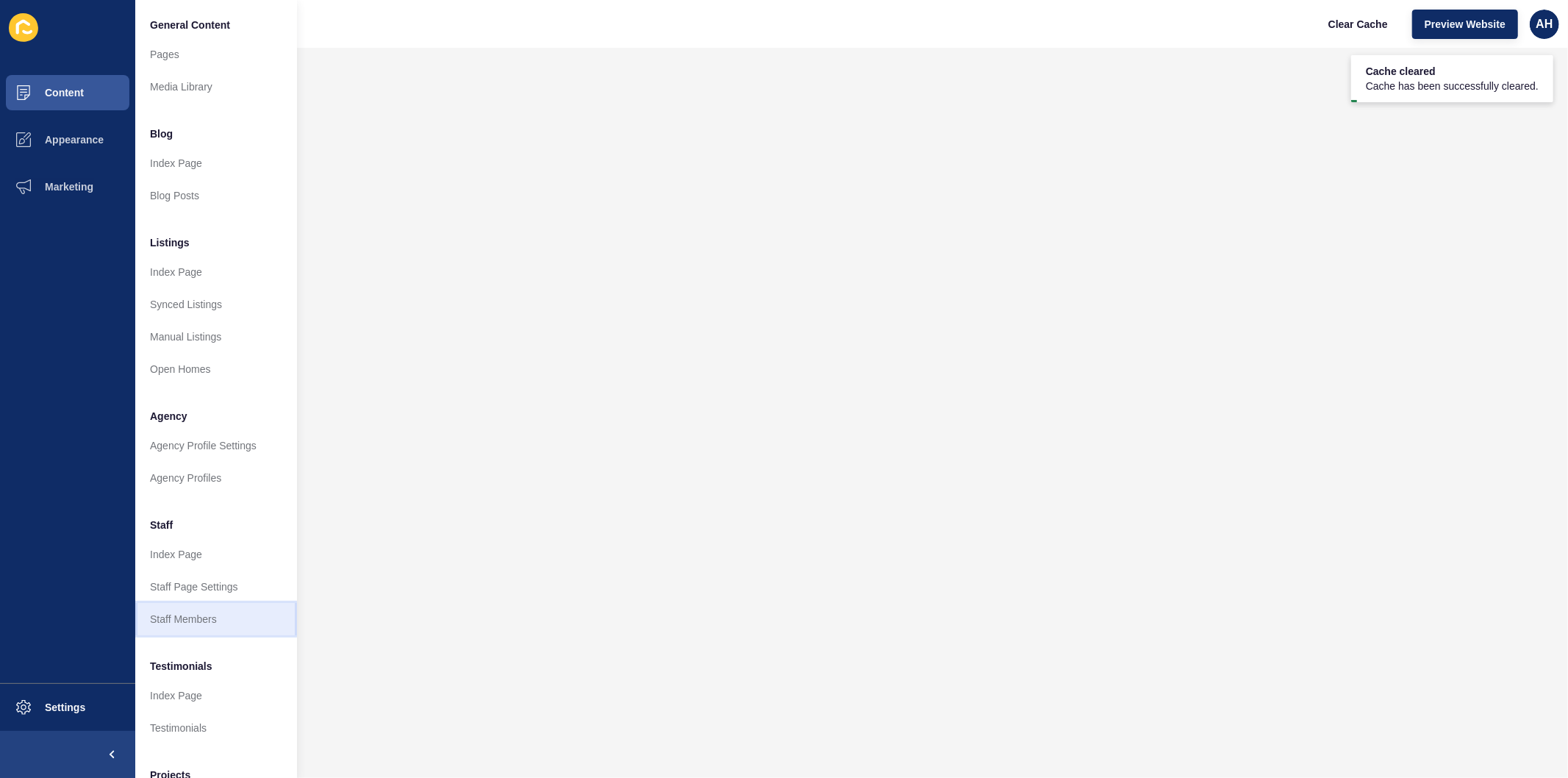
click at [181, 621] on link "Staff Members" at bounding box center [216, 619] width 162 height 32
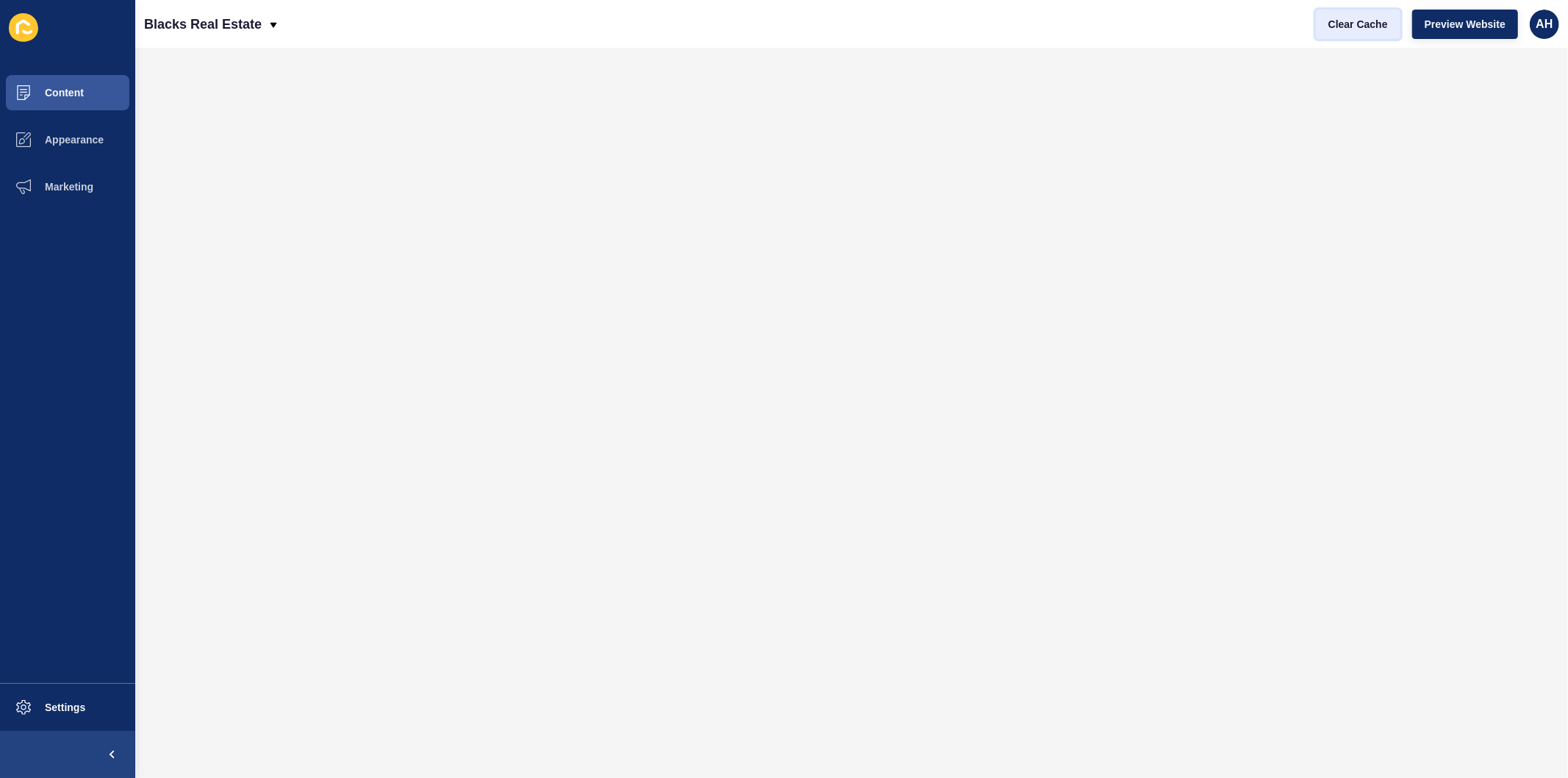
click at [1347, 28] on span "Clear Cache" at bounding box center [1359, 24] width 60 height 15
click at [74, 90] on span "Content" at bounding box center [40, 93] width 86 height 12
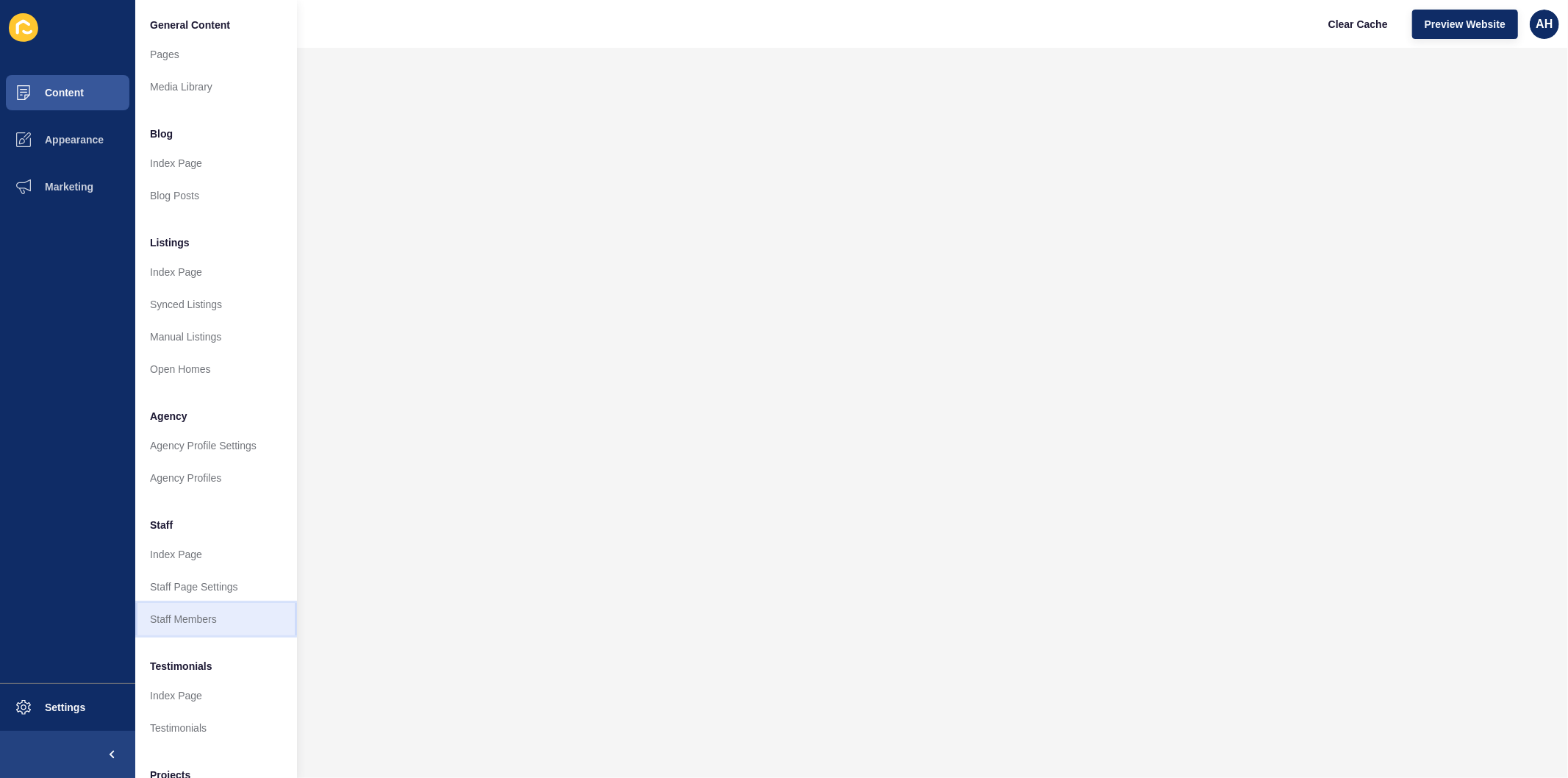
click at [197, 620] on link "Staff Members" at bounding box center [216, 619] width 162 height 32
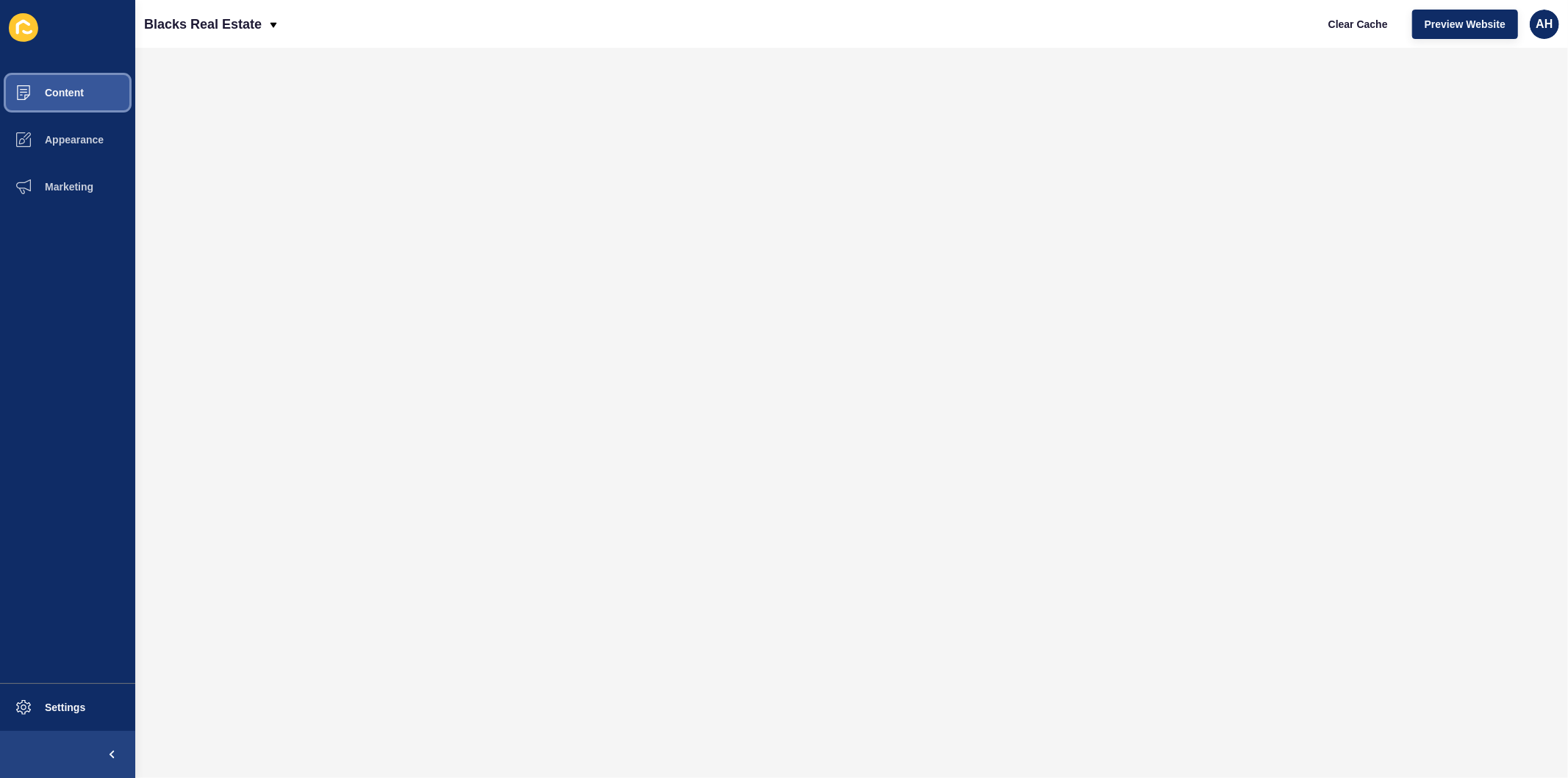
click at [82, 93] on span "Content" at bounding box center [40, 93] width 86 height 12
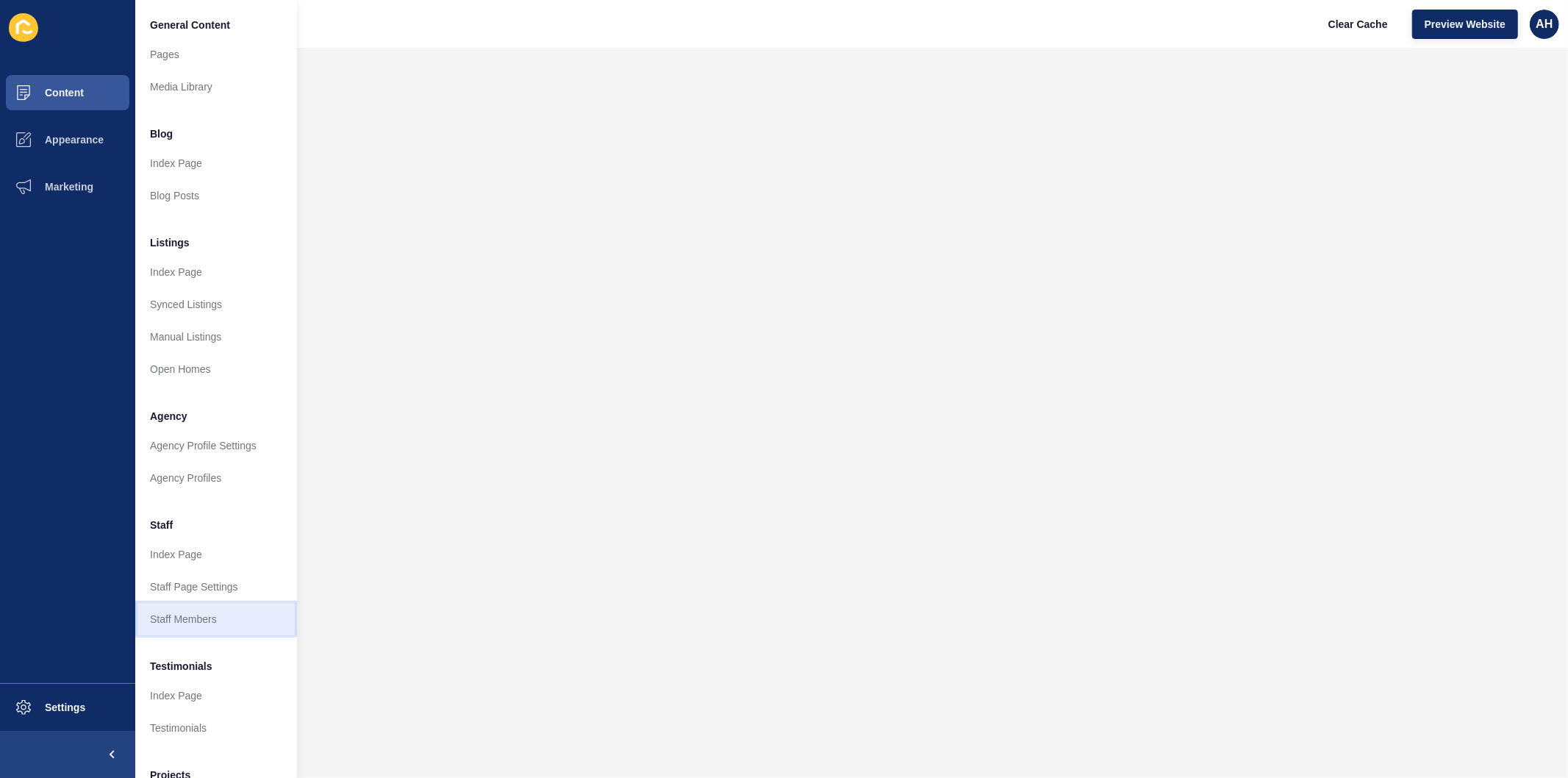
click at [195, 629] on link "Staff Members" at bounding box center [216, 619] width 162 height 32
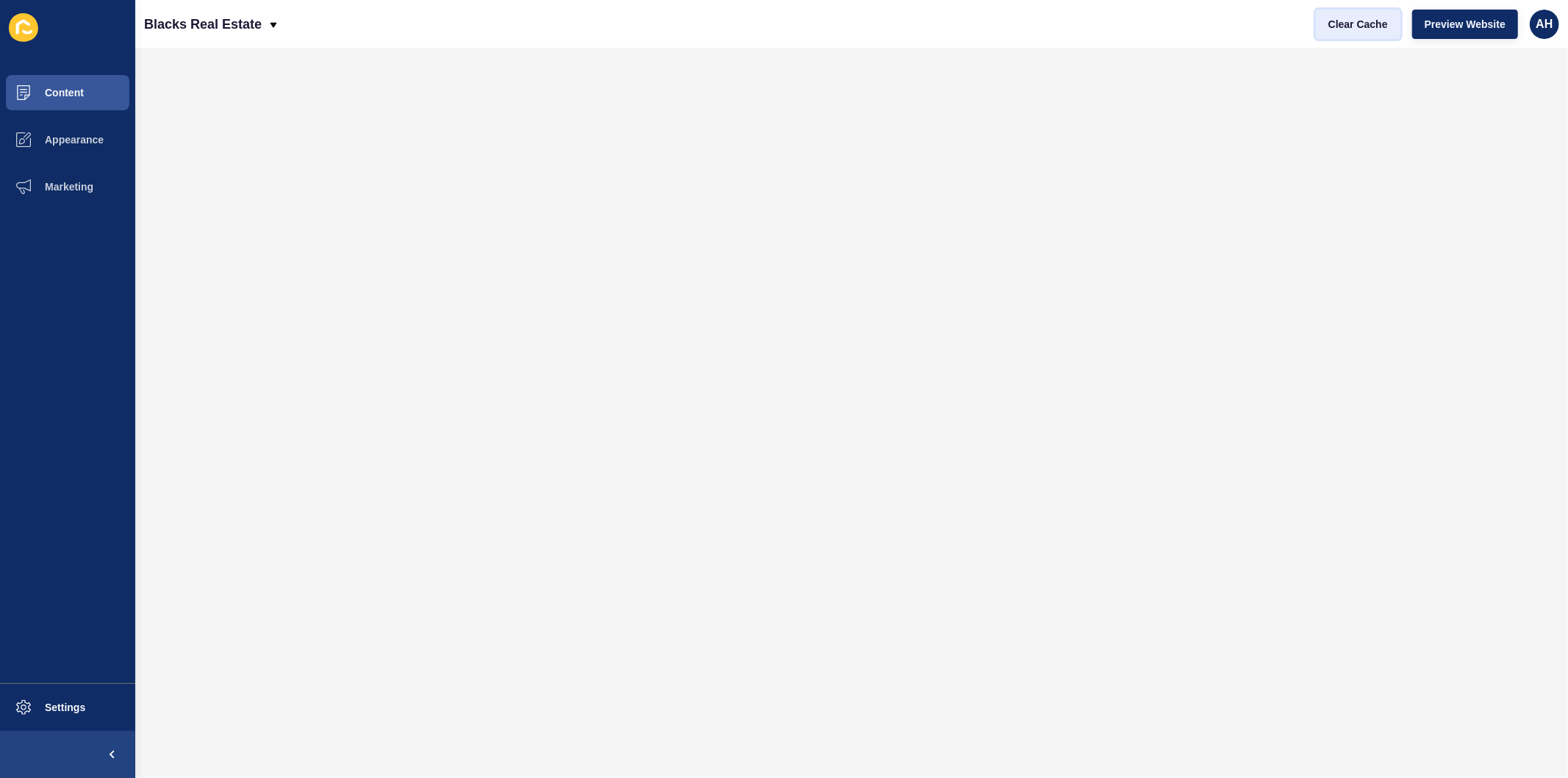
click at [1339, 27] on span "Clear Cache" at bounding box center [1359, 24] width 60 height 15
click at [53, 716] on button "Settings" at bounding box center [68, 708] width 135 height 47
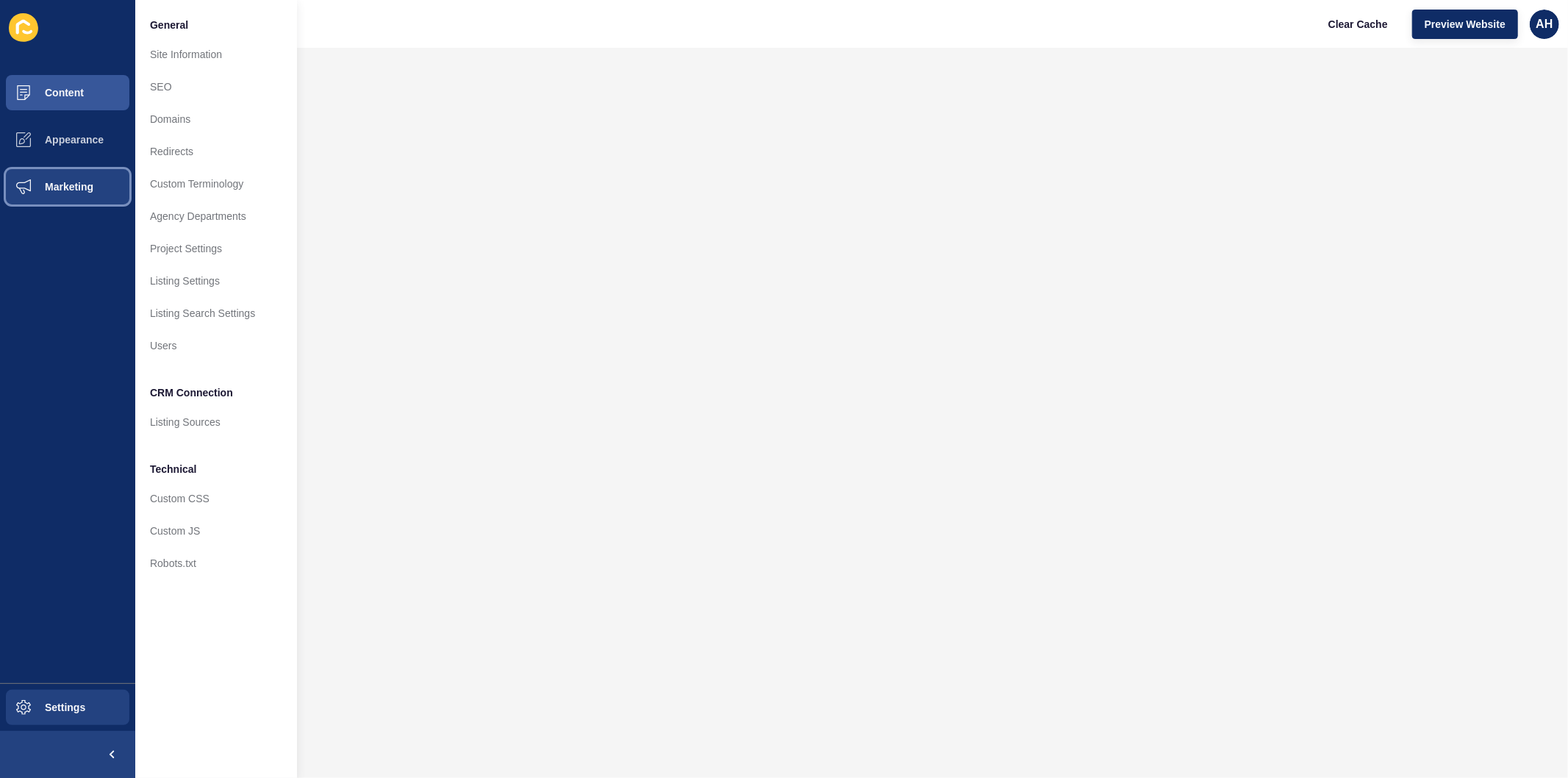
click at [54, 180] on button "Marketing" at bounding box center [68, 187] width 135 height 47
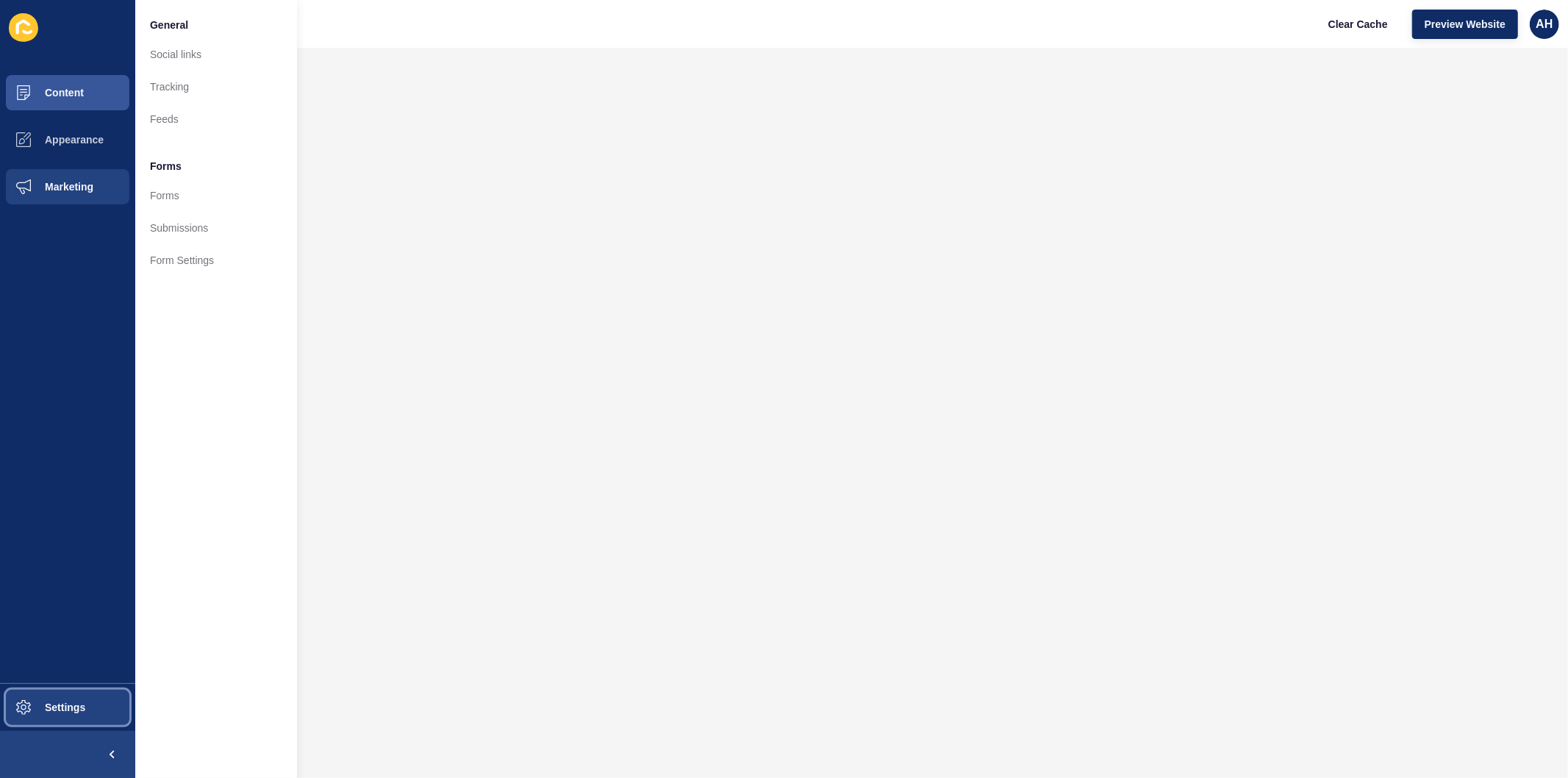
click at [56, 708] on span "Settings" at bounding box center [41, 707] width 88 height 12
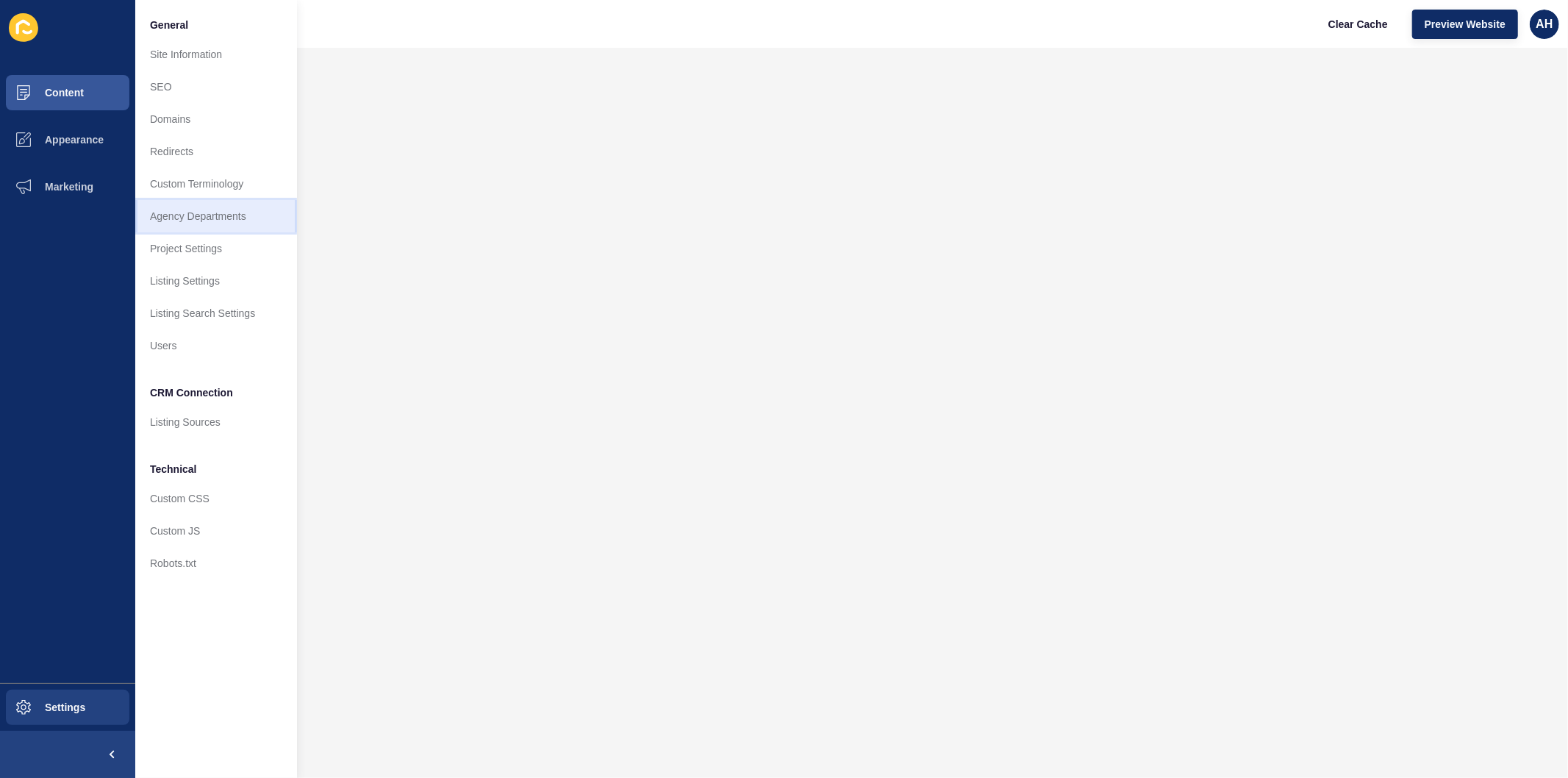
click at [210, 223] on link "Agency Departments" at bounding box center [216, 216] width 162 height 32
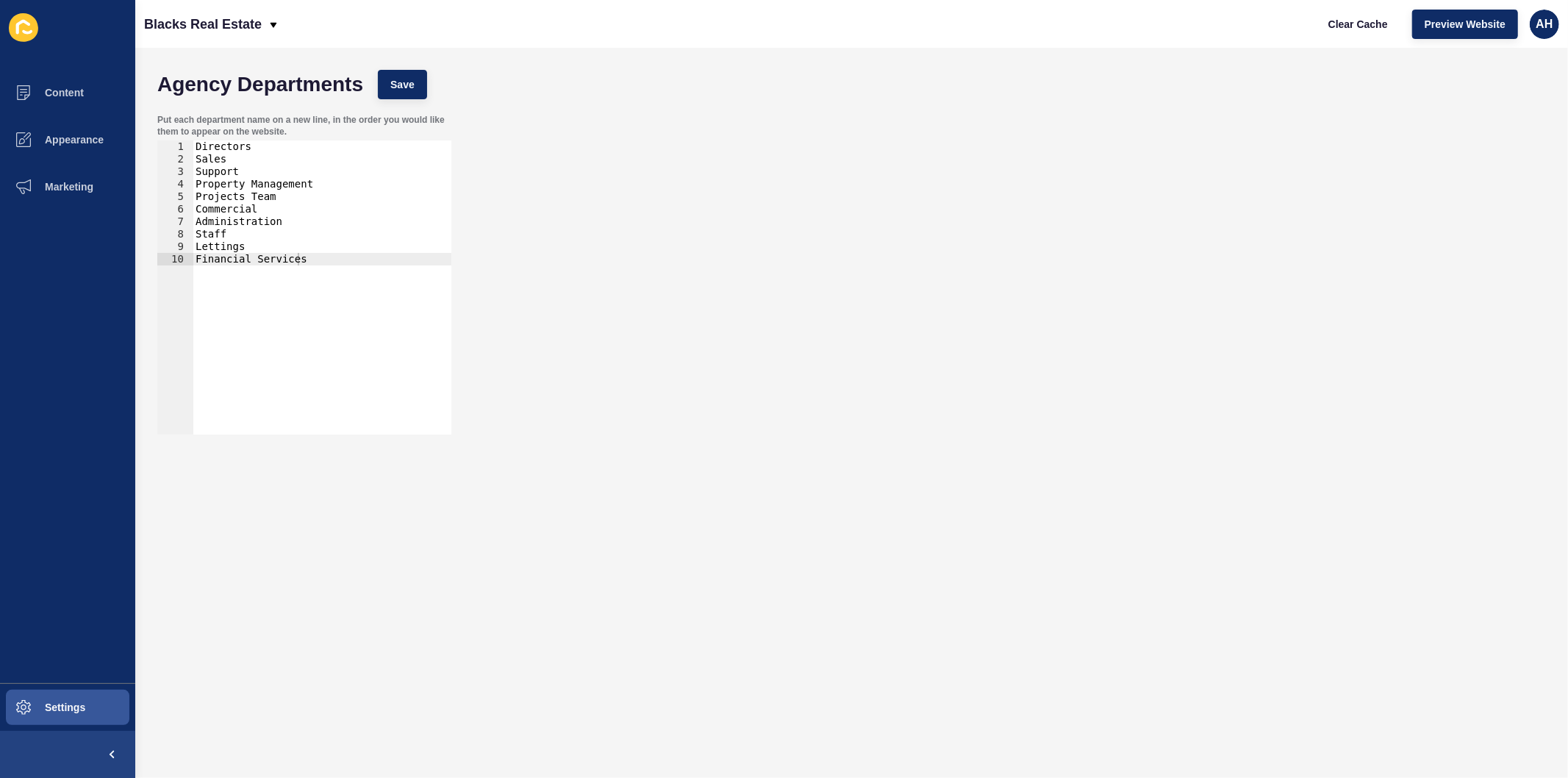
click at [243, 155] on div "Directors Sales Support Property Management Projects Team Commercial Administra…" at bounding box center [321, 300] width 259 height 319
click at [237, 171] on div "Directors Sales Department Support Property Management Projects Team Commercial…" at bounding box center [321, 300] width 259 height 319
click at [259, 207] on div "Directors Sales Department Support Property Management Projects Team Commercial…" at bounding box center [321, 300] width 259 height 319
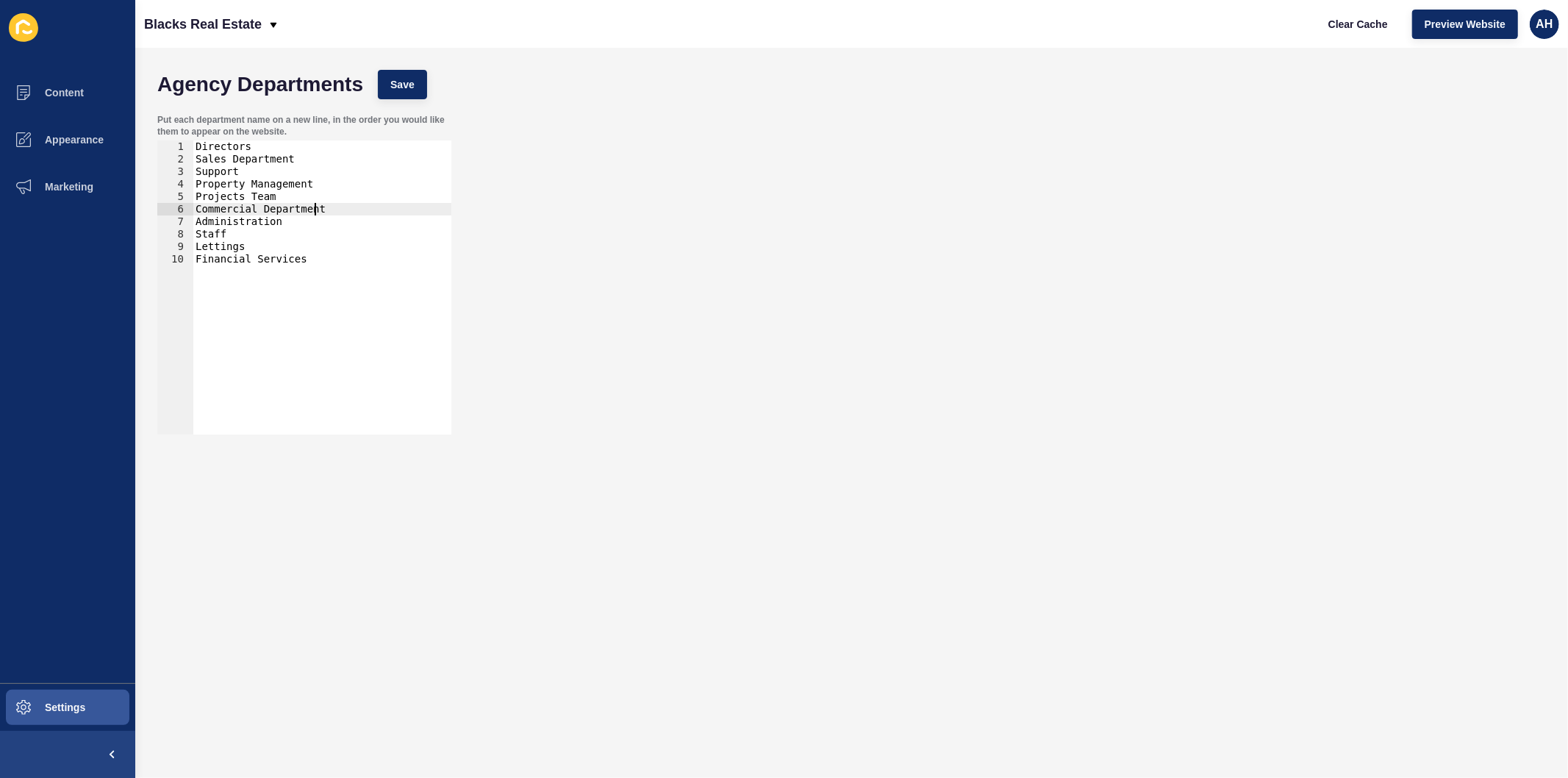
scroll to position [0, 7]
drag, startPoint x: 309, startPoint y: 185, endPoint x: 298, endPoint y: 181, distance: 11.7
click at [298, 181] on div "Directors Sales Department Support Property Management Projects Team Commercial…" at bounding box center [321, 300] width 259 height 319
drag, startPoint x: 326, startPoint y: 212, endPoint x: 197, endPoint y: 211, distance: 129.0
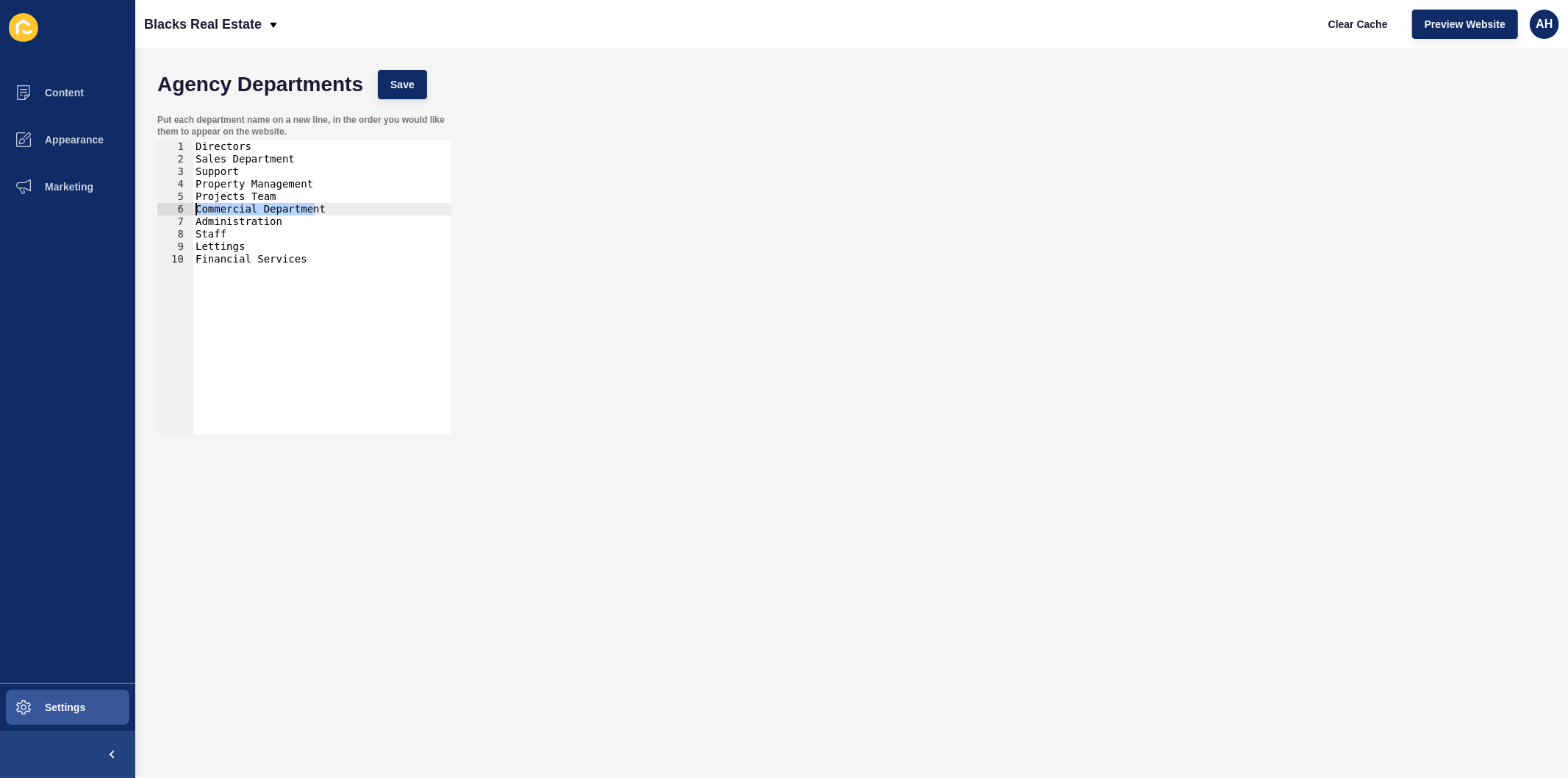
click at [197, 211] on div "Directors Sales Department Support Property Management Projects Team Commercial…" at bounding box center [321, 300] width 259 height 319
type textarea "Commercial Department"
drag, startPoint x: 253, startPoint y: 168, endPoint x: 197, endPoint y: 168, distance: 56.0
click at [197, 168] on div "Directors Sales Department Support Property Management Projects Team Administra…" at bounding box center [321, 300] width 259 height 319
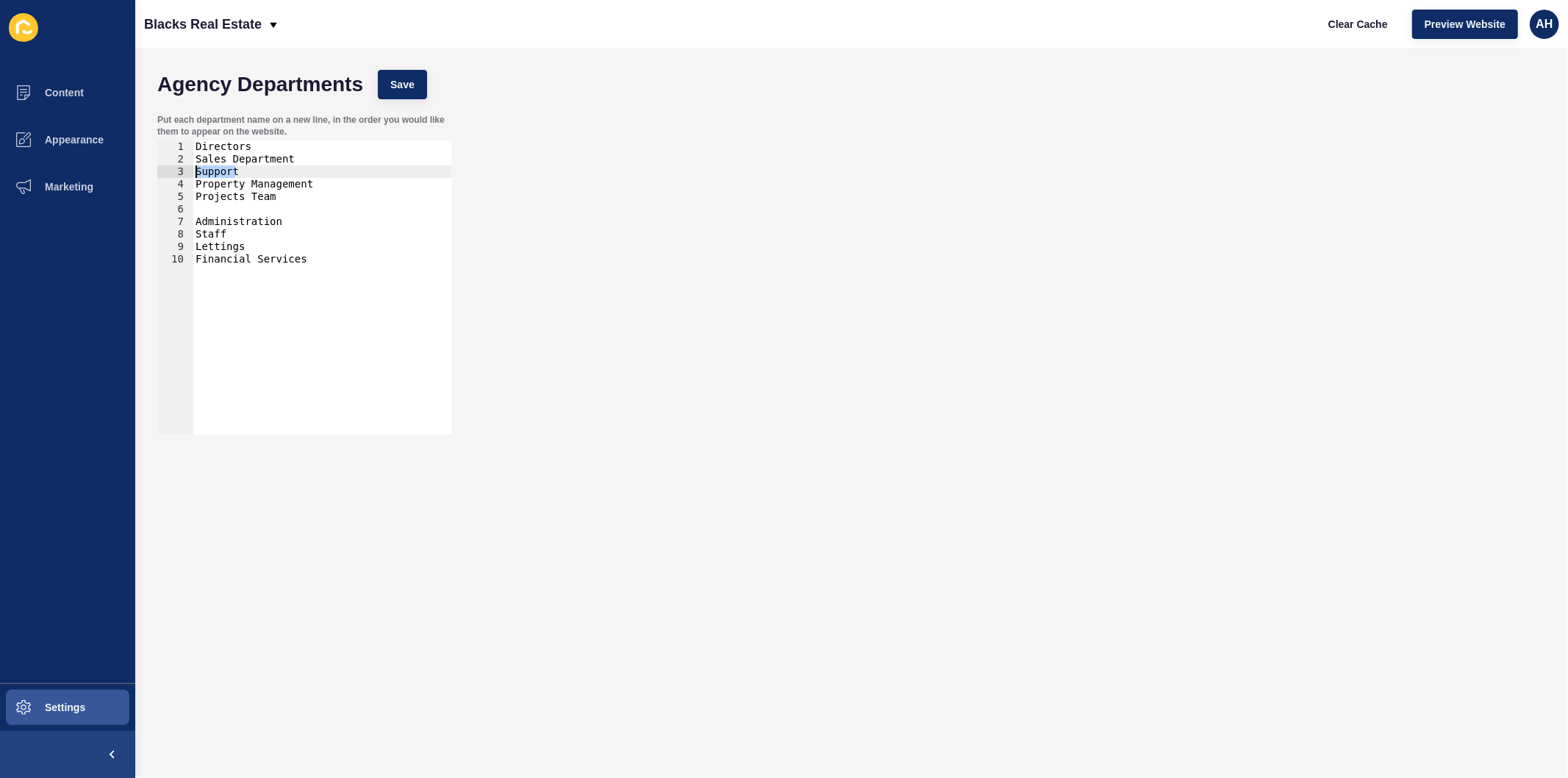
paste textarea "Commercial Departmen"
type textarea "Commercial Department"
click at [221, 208] on div "Directors Sales Department Commercial Department Property Management Projects T…" at bounding box center [321, 300] width 259 height 319
type textarea "s"
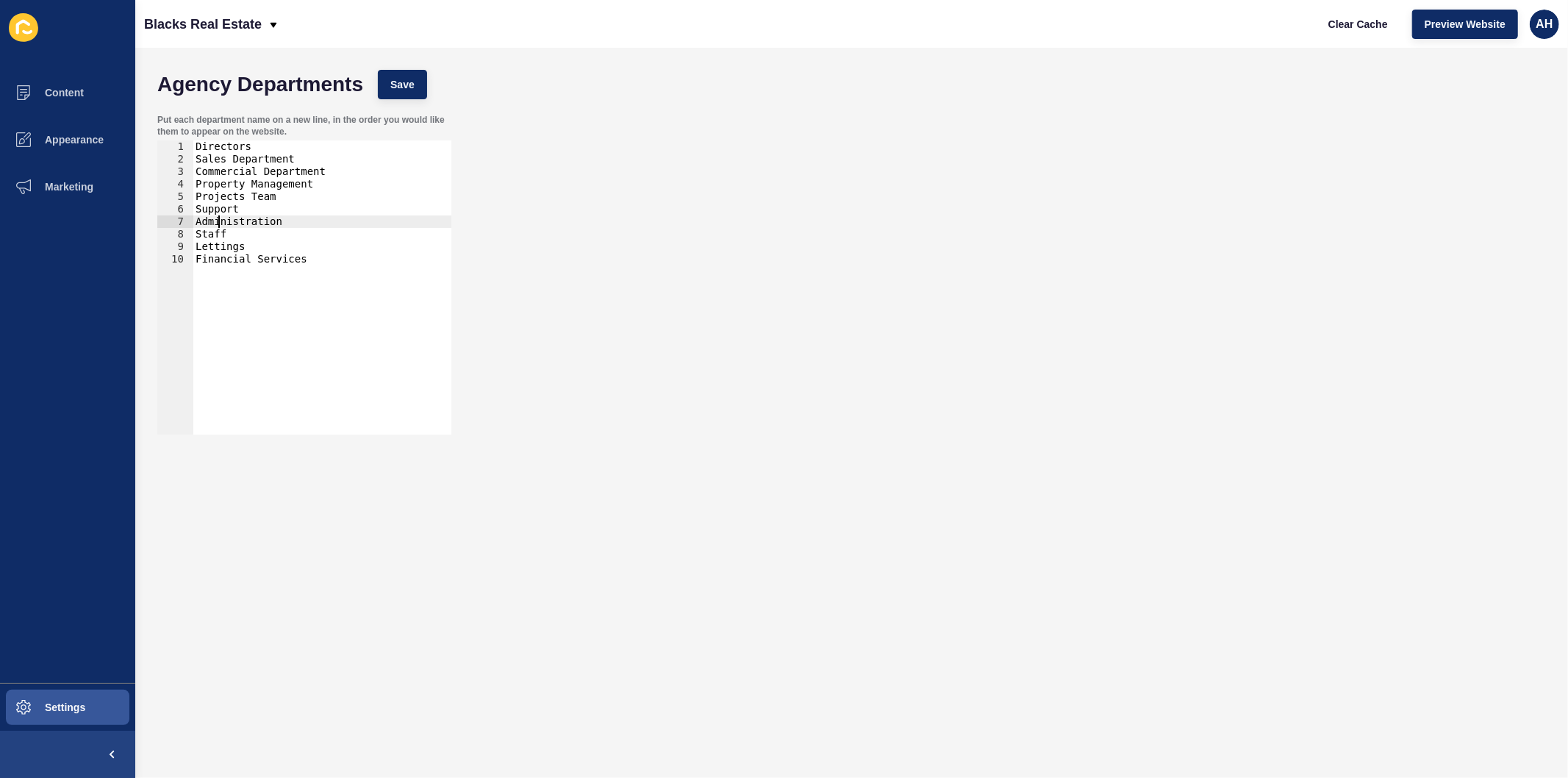
click at [219, 223] on div "Directors Sales Department Commercial Department Property Management Projects T…" at bounding box center [321, 300] width 259 height 319
type textarea "Administration"
click at [219, 223] on div "Directors Sales Department Commercial Department Property Management Projects T…" at bounding box center [321, 300] width 259 height 319
click at [214, 196] on div "Directors Sales Department Commercial Department Property Management Projects T…" at bounding box center [321, 300] width 259 height 319
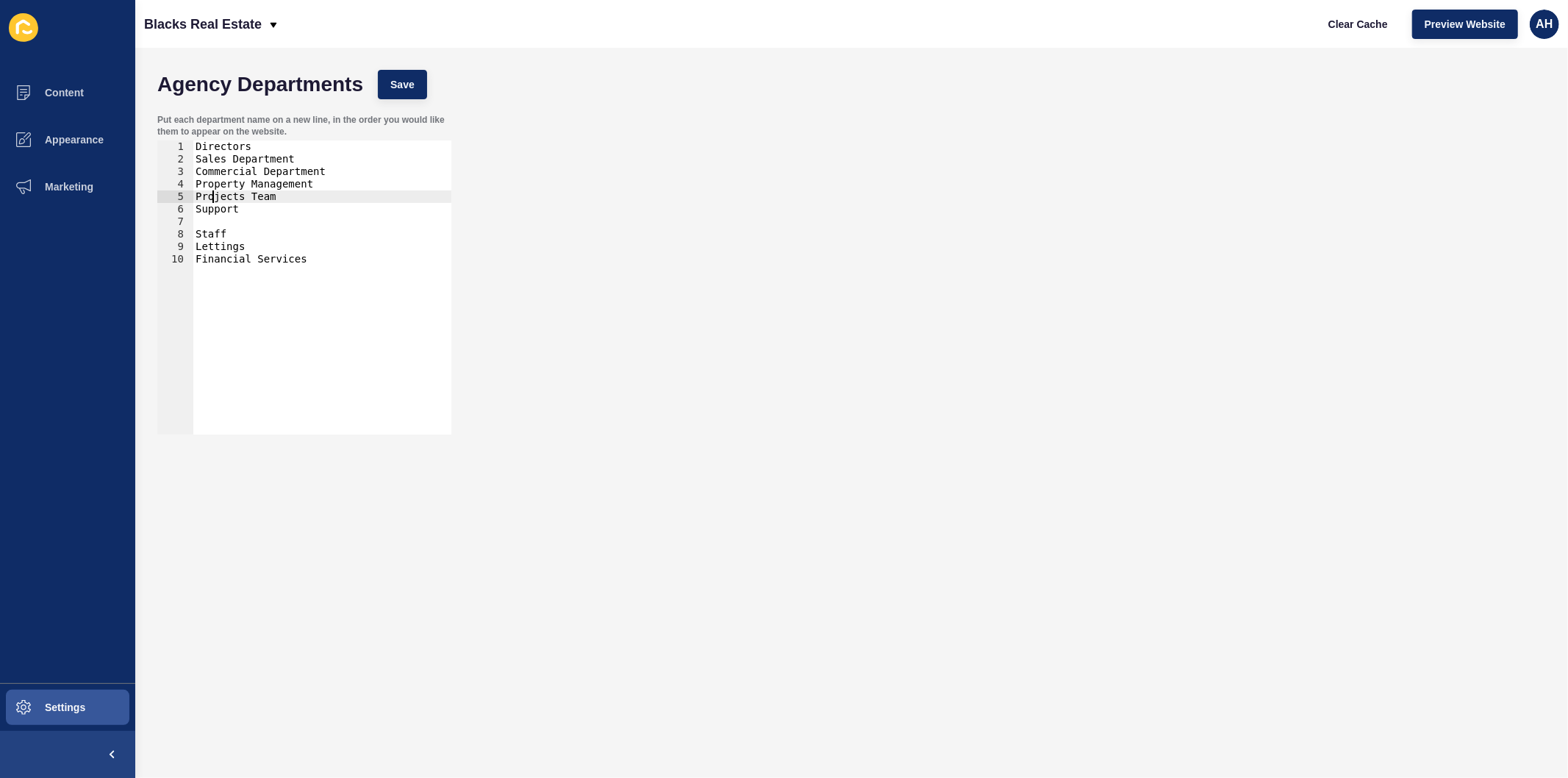
click at [214, 196] on div "Directors Sales Department Commercial Department Property Management Projects T…" at bounding box center [321, 300] width 259 height 319
drag, startPoint x: 288, startPoint y: 202, endPoint x: 185, endPoint y: 192, distance: 103.5
click at [185, 192] on div "Projects Team 1 2 3 4 5 6 7 8 9 10 Directors Sales Department Commercial Depart…" at bounding box center [304, 287] width 294 height 294
paste textarea "Administration"
type textarea "Administration"
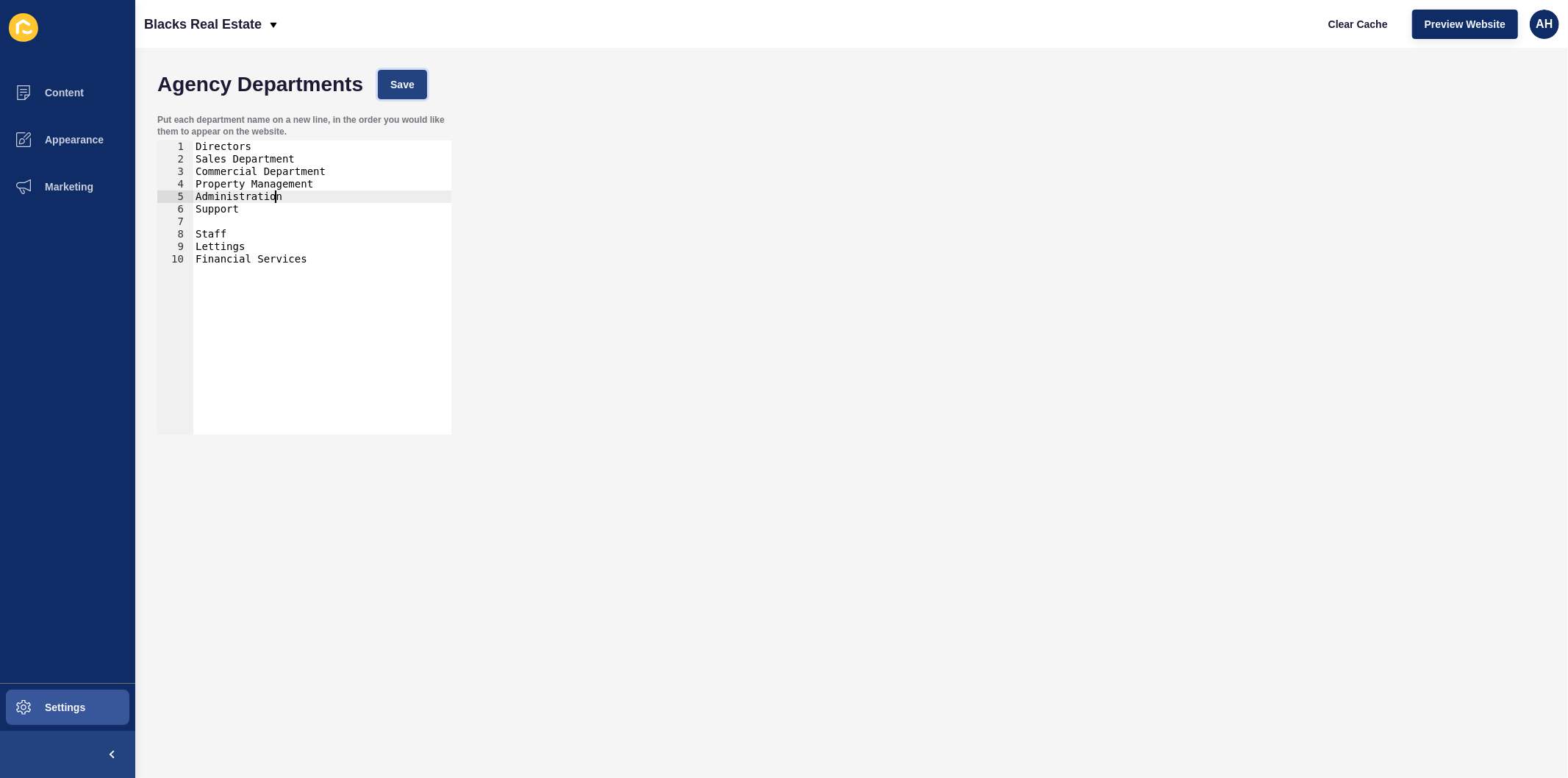
click at [397, 78] on span "Save" at bounding box center [402, 85] width 24 height 15
click at [1360, 22] on span "Clear Cache" at bounding box center [1359, 24] width 60 height 15
click at [63, 87] on span "Content" at bounding box center [40, 93] width 86 height 12
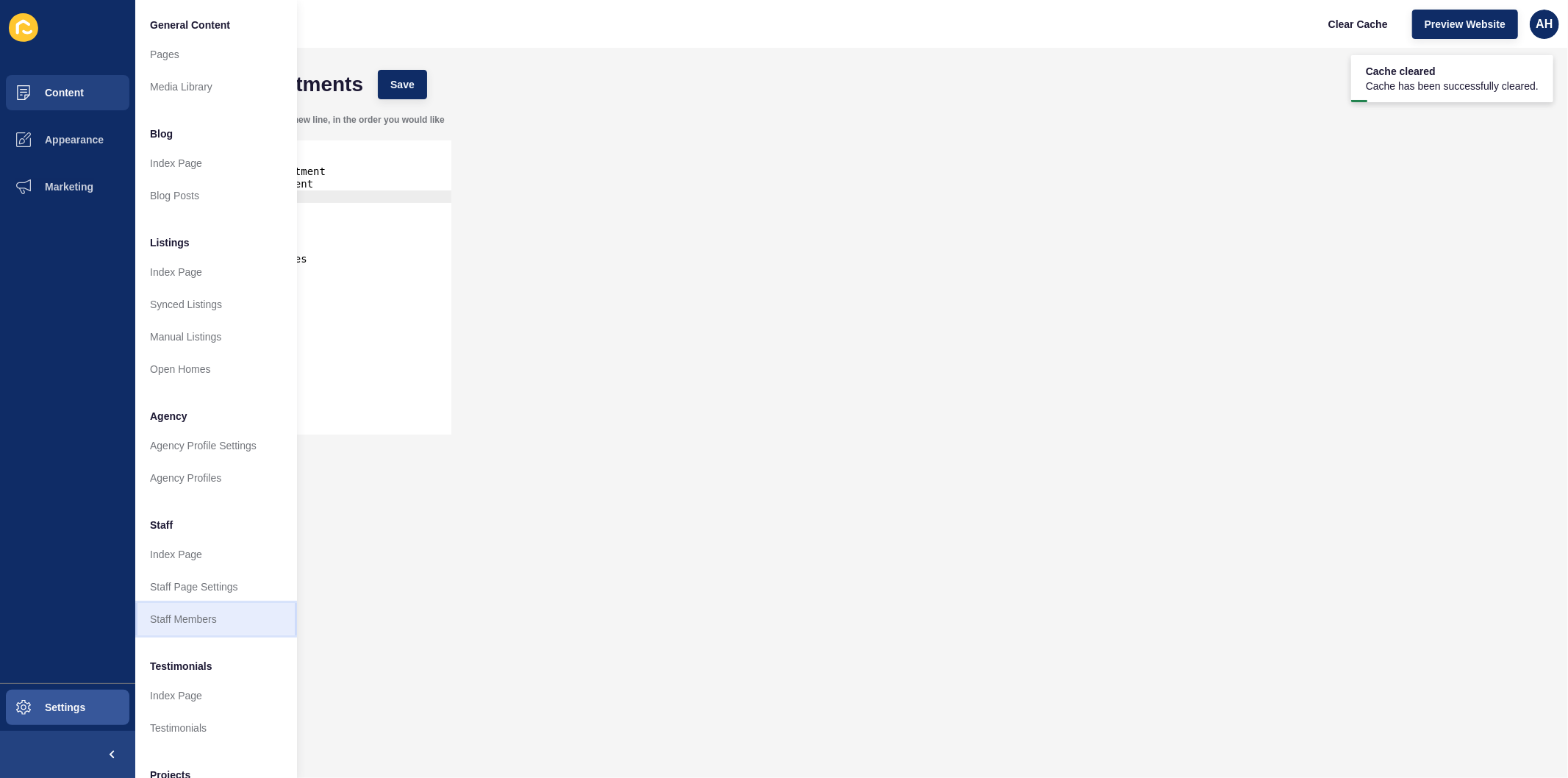
click at [192, 626] on link "Staff Members" at bounding box center [216, 619] width 162 height 32
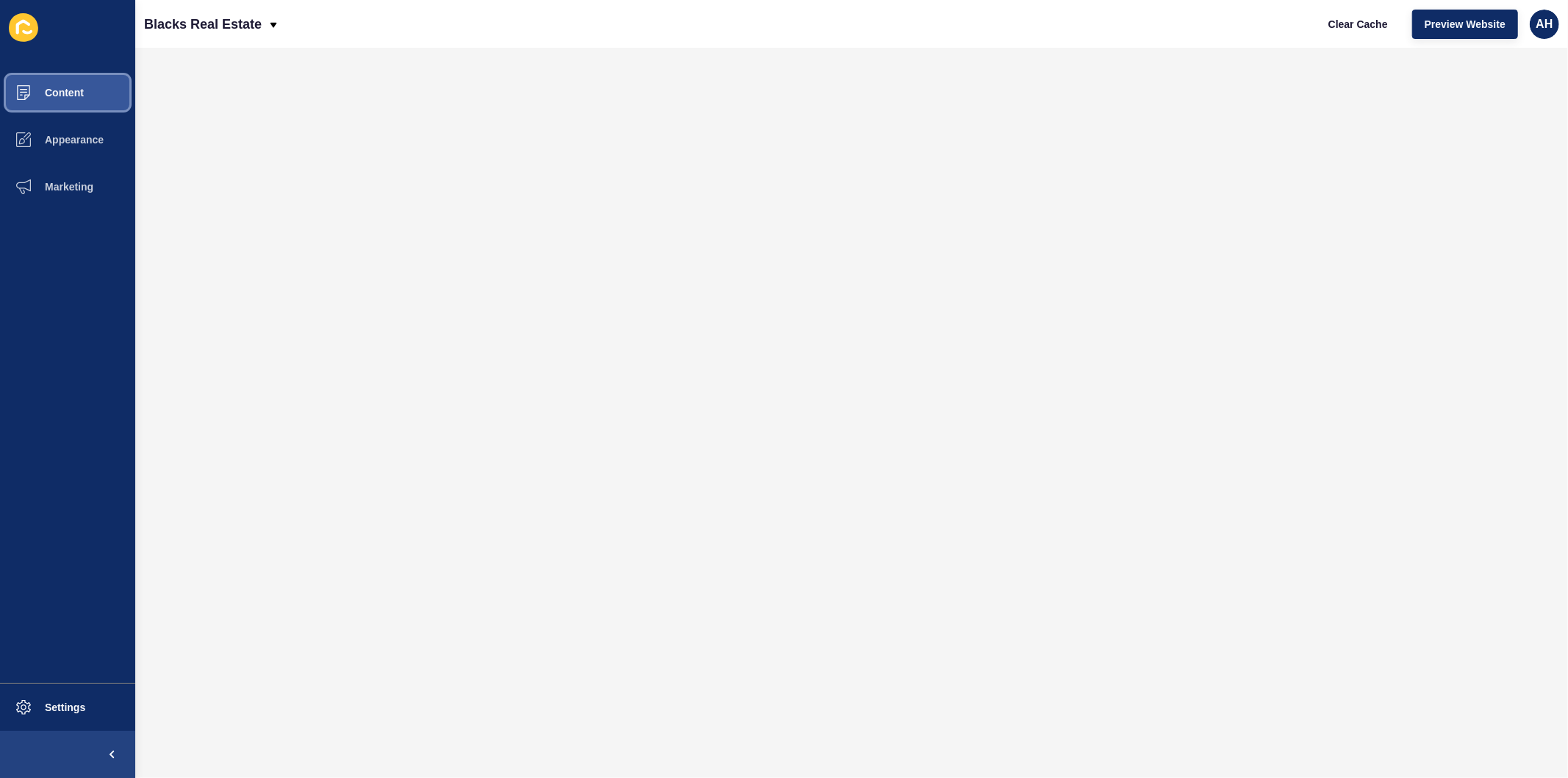
click at [91, 90] on button "Content" at bounding box center [68, 93] width 135 height 47
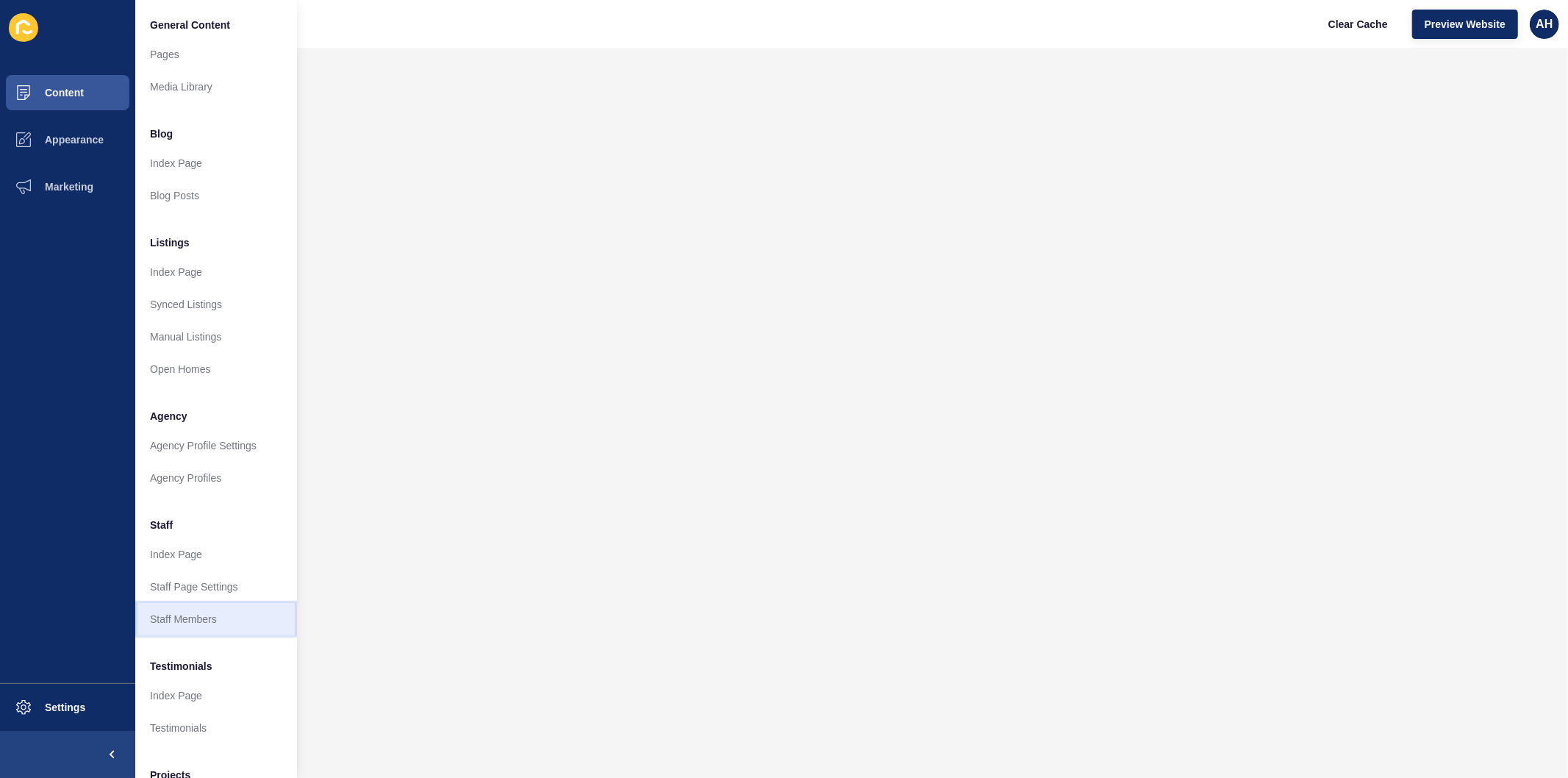
click at [189, 613] on link "Staff Members" at bounding box center [216, 619] width 162 height 32
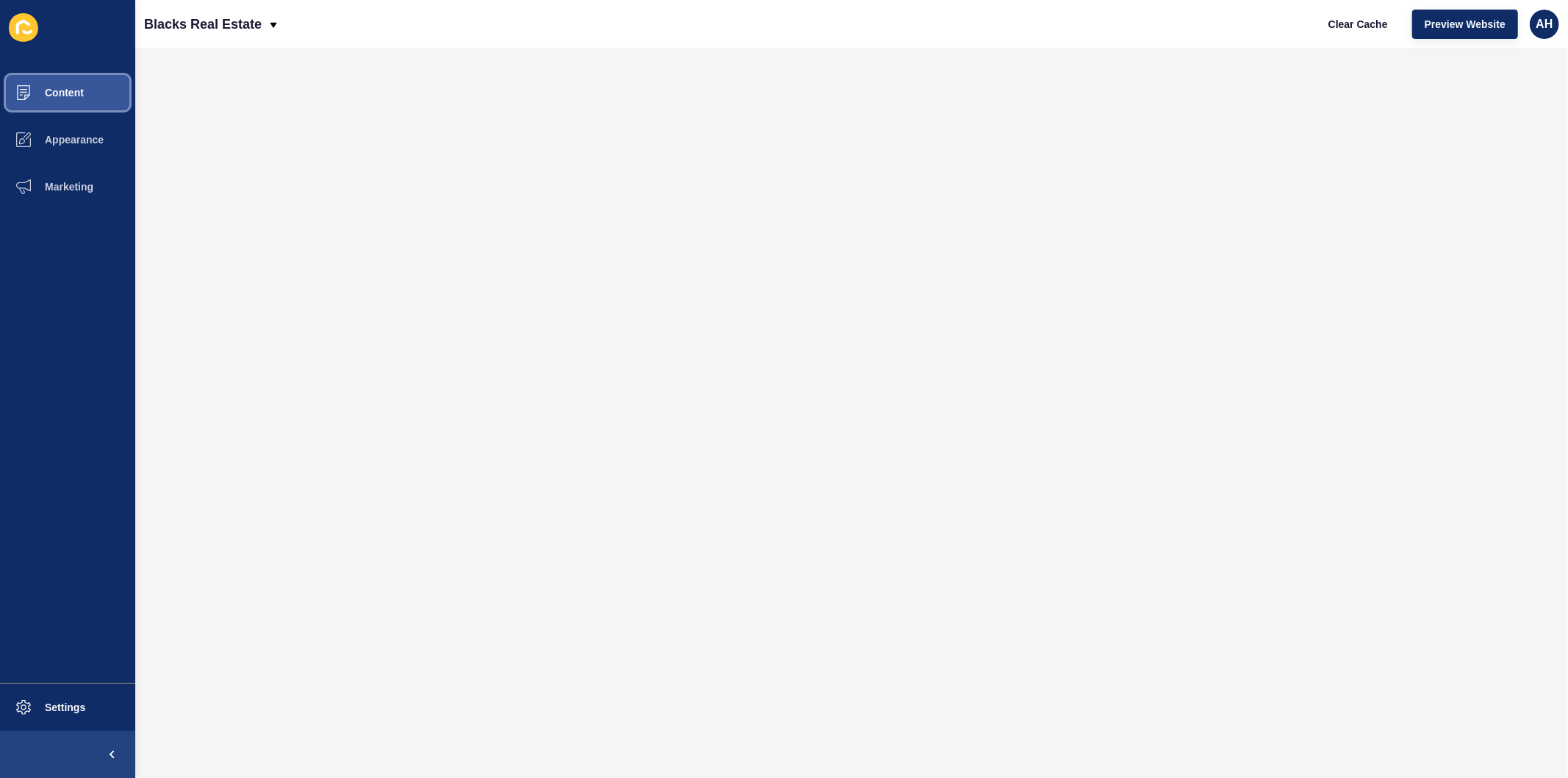
click at [76, 83] on button "Content" at bounding box center [68, 93] width 135 height 47
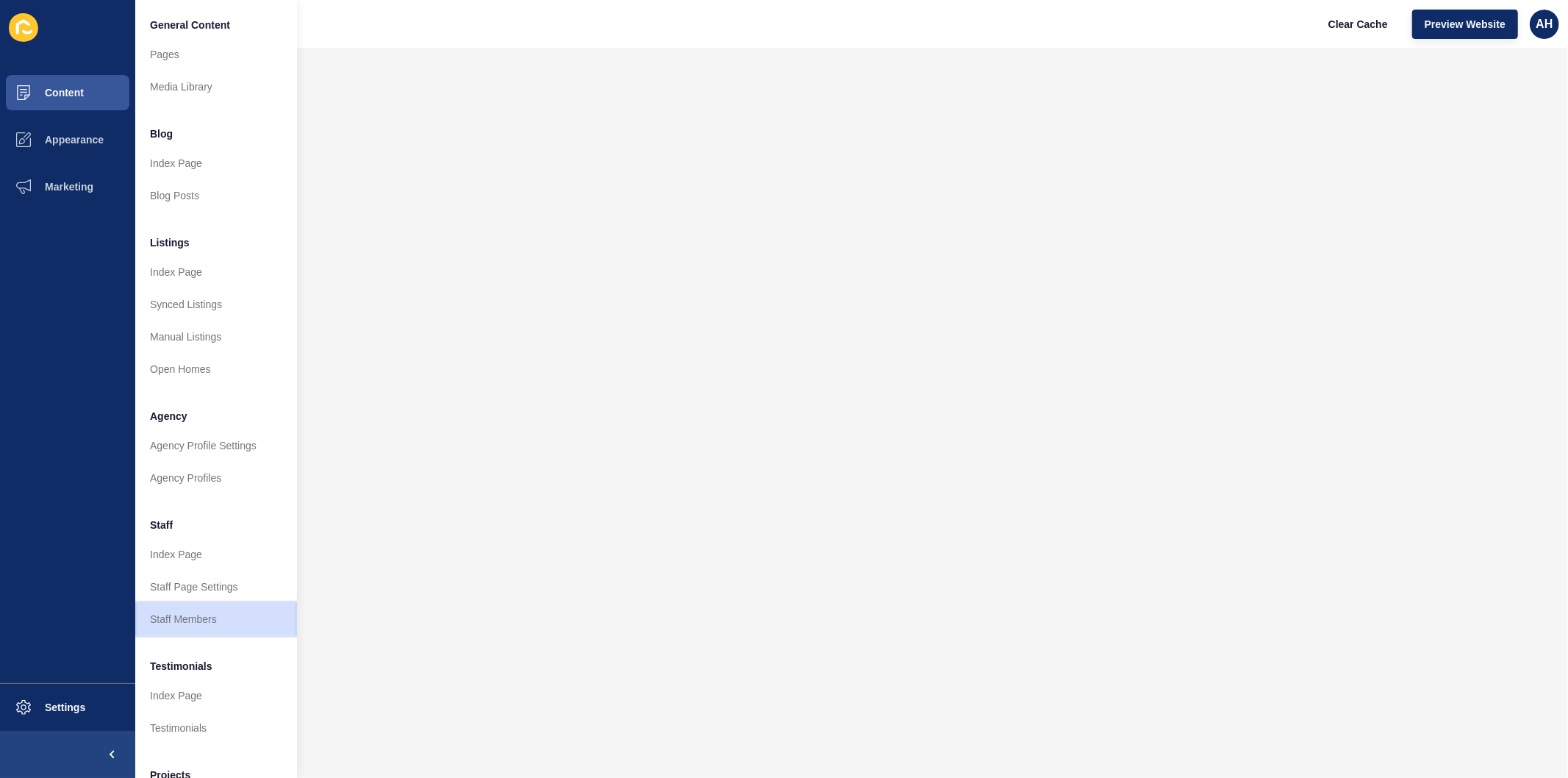
click at [173, 624] on link "Staff Members" at bounding box center [216, 619] width 162 height 32
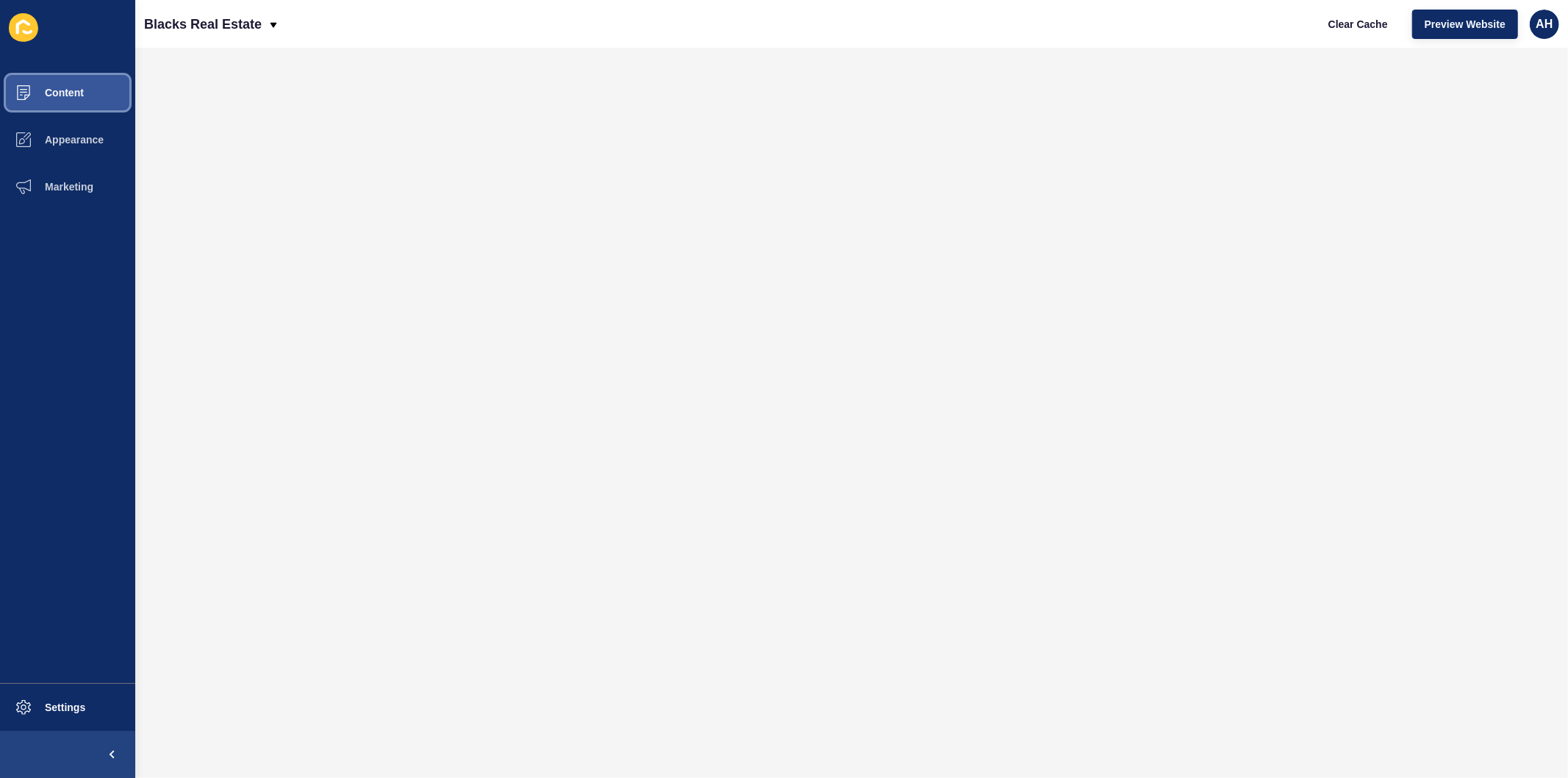
click at [72, 98] on span "Content" at bounding box center [40, 93] width 86 height 12
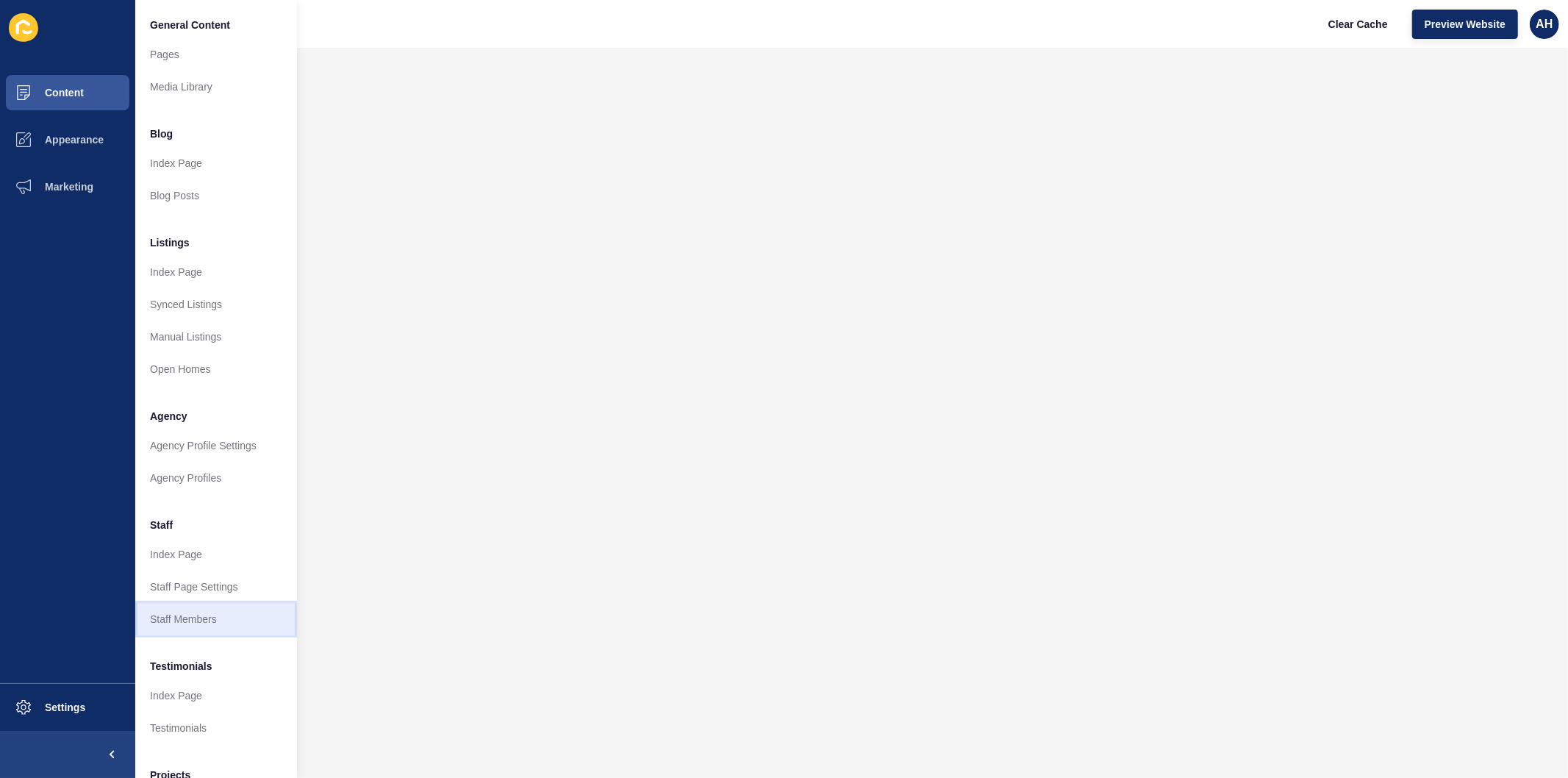
click at [218, 618] on link "Staff Members" at bounding box center [216, 619] width 162 height 32
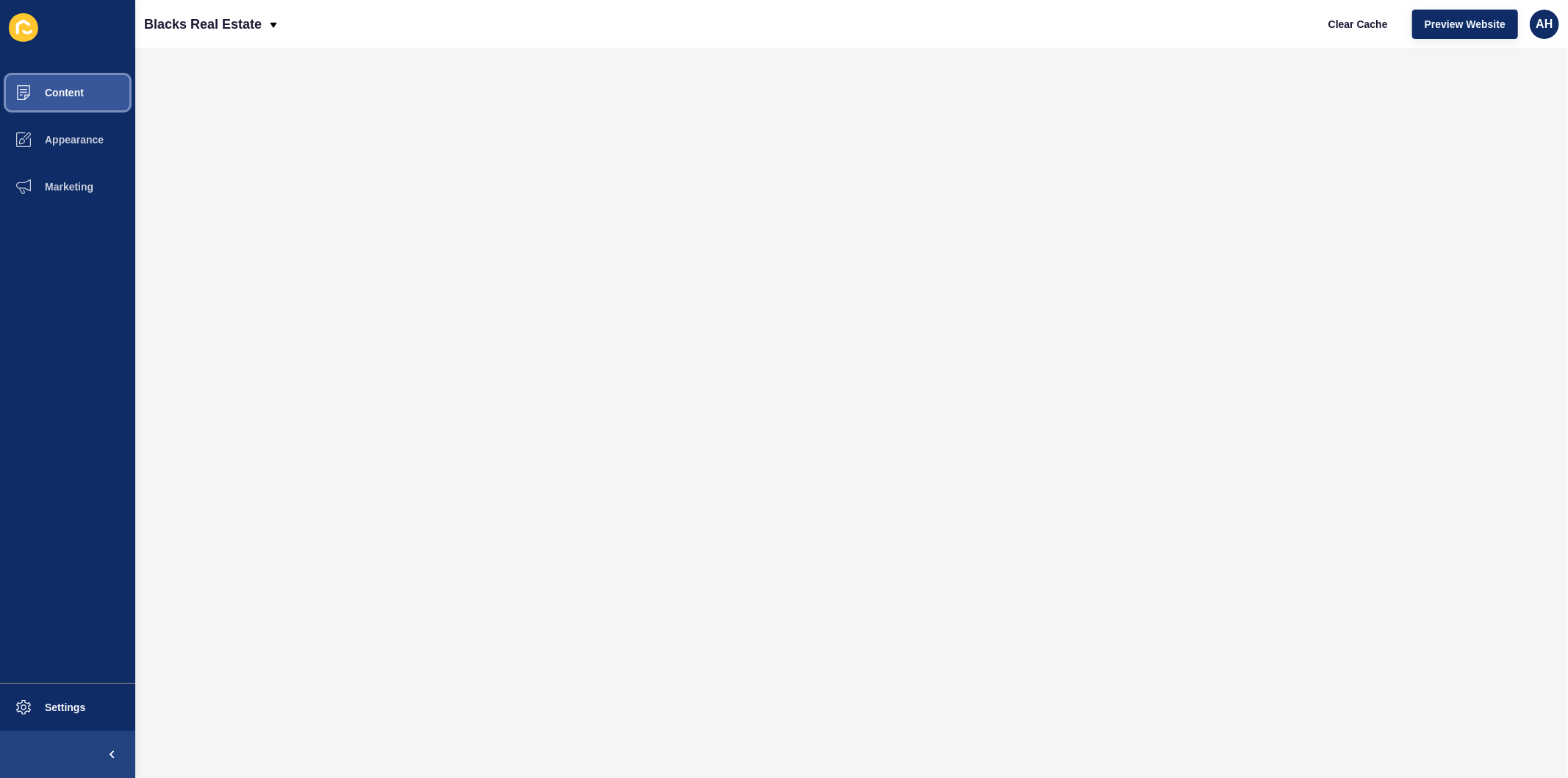
drag, startPoint x: 70, startPoint y: 94, endPoint x: 76, endPoint y: 114, distance: 20.9
click at [68, 92] on span "Content" at bounding box center [40, 93] width 86 height 12
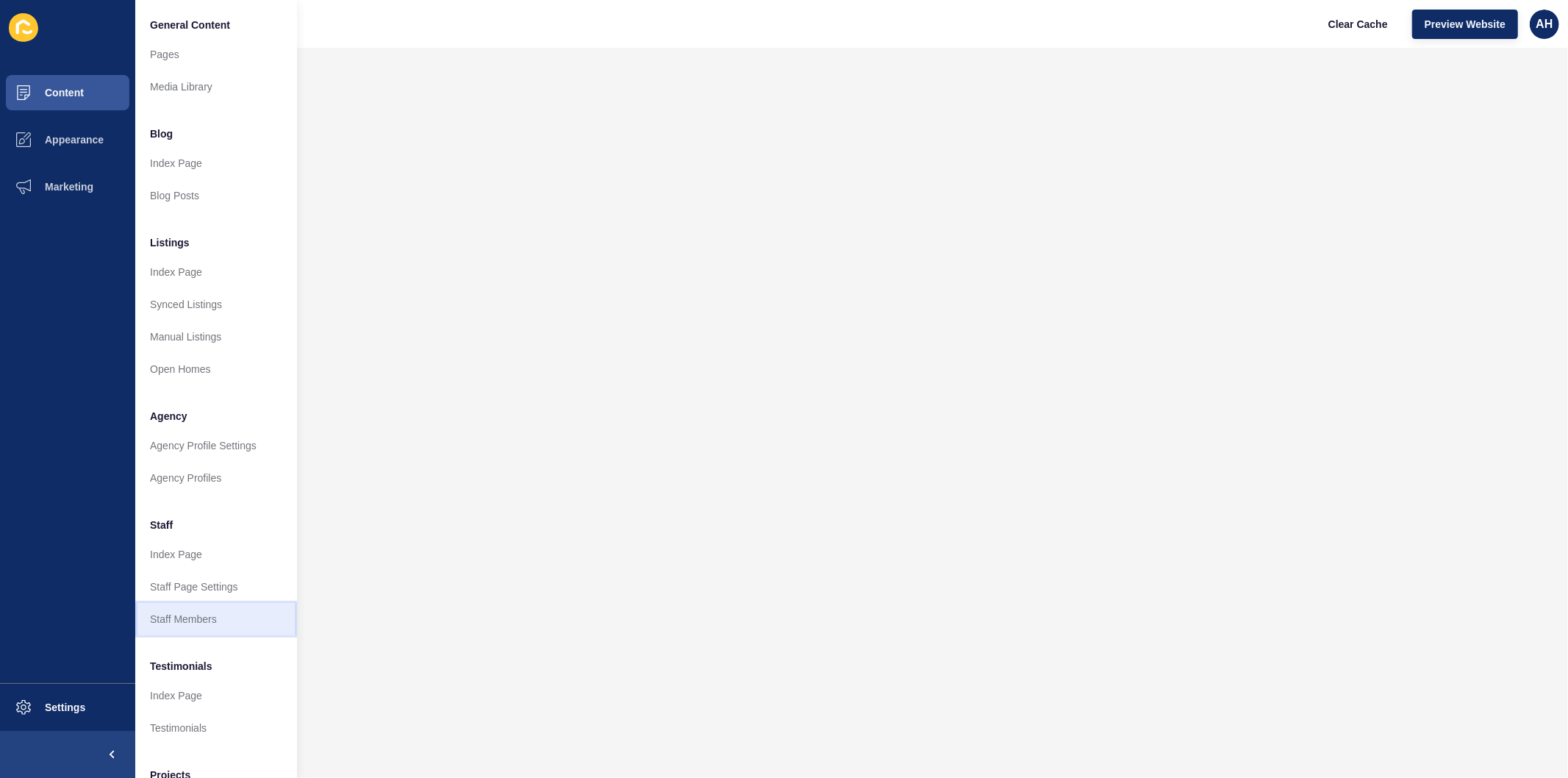
click at [192, 620] on link "Staff Members" at bounding box center [216, 619] width 162 height 32
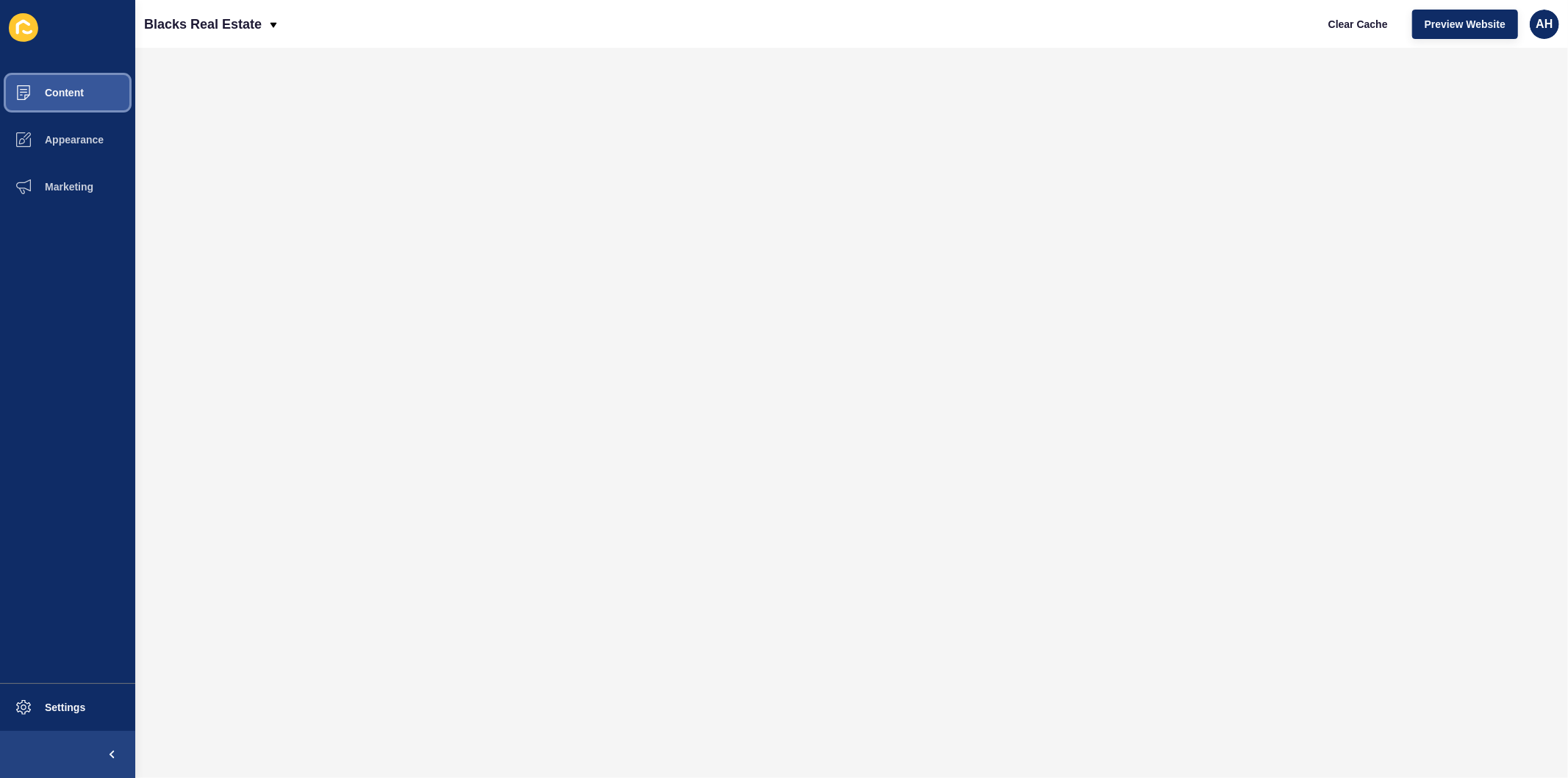
click at [78, 91] on span "Content" at bounding box center [40, 93] width 86 height 12
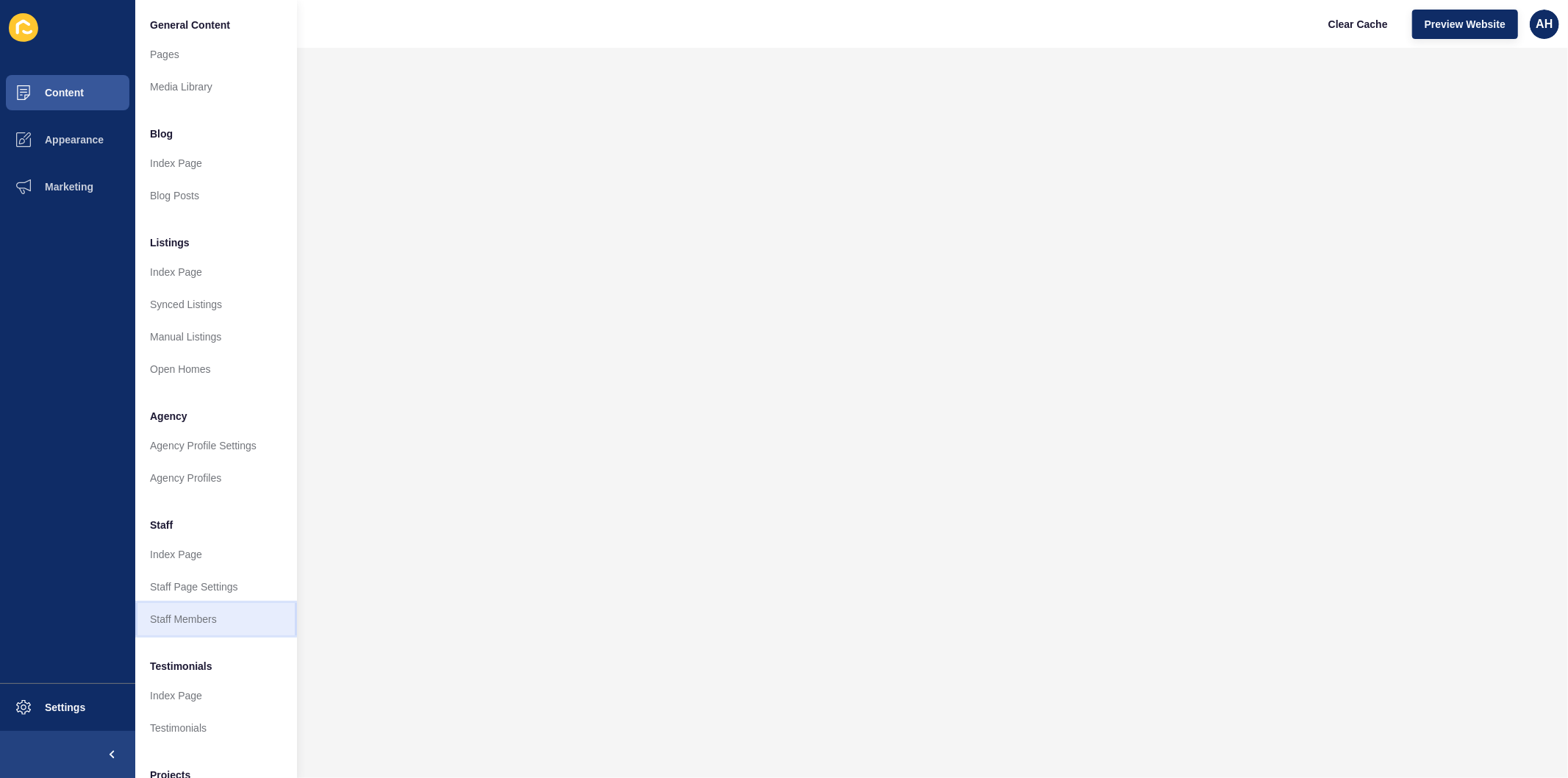
click at [203, 623] on link "Staff Members" at bounding box center [216, 619] width 162 height 32
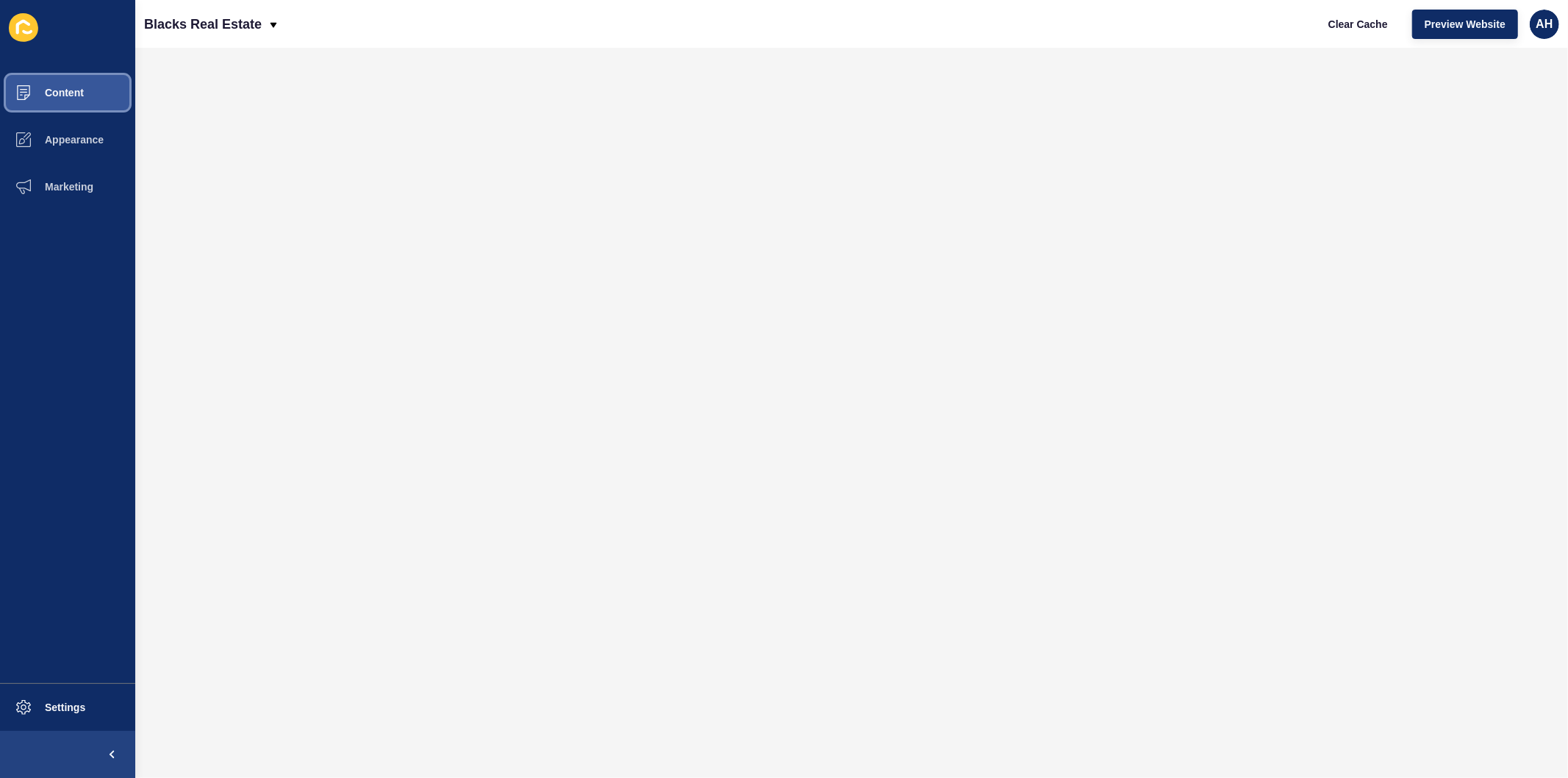
click at [71, 89] on span "Content" at bounding box center [40, 93] width 86 height 12
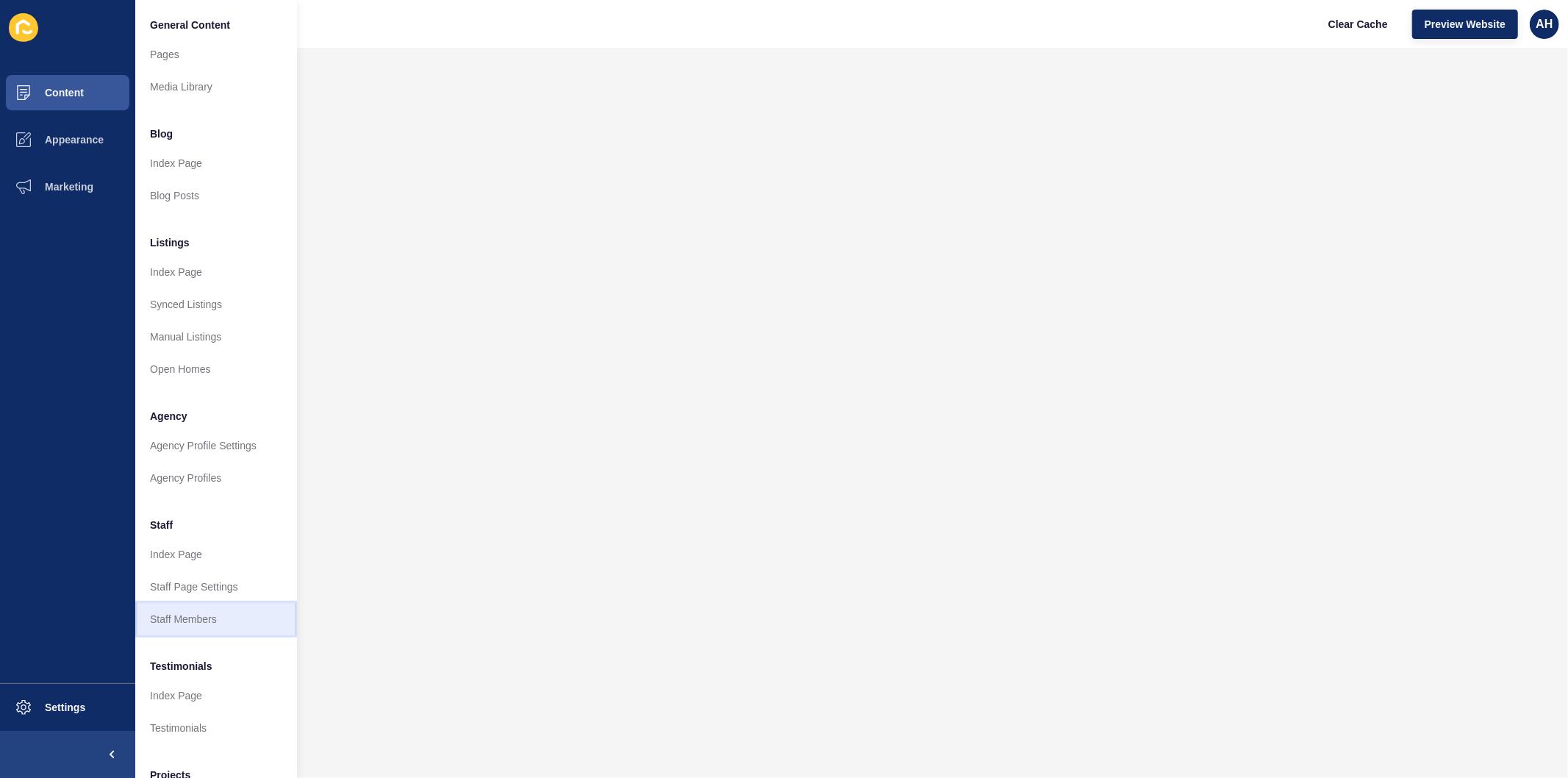
click at [174, 623] on link "Staff Members" at bounding box center [216, 619] width 162 height 32
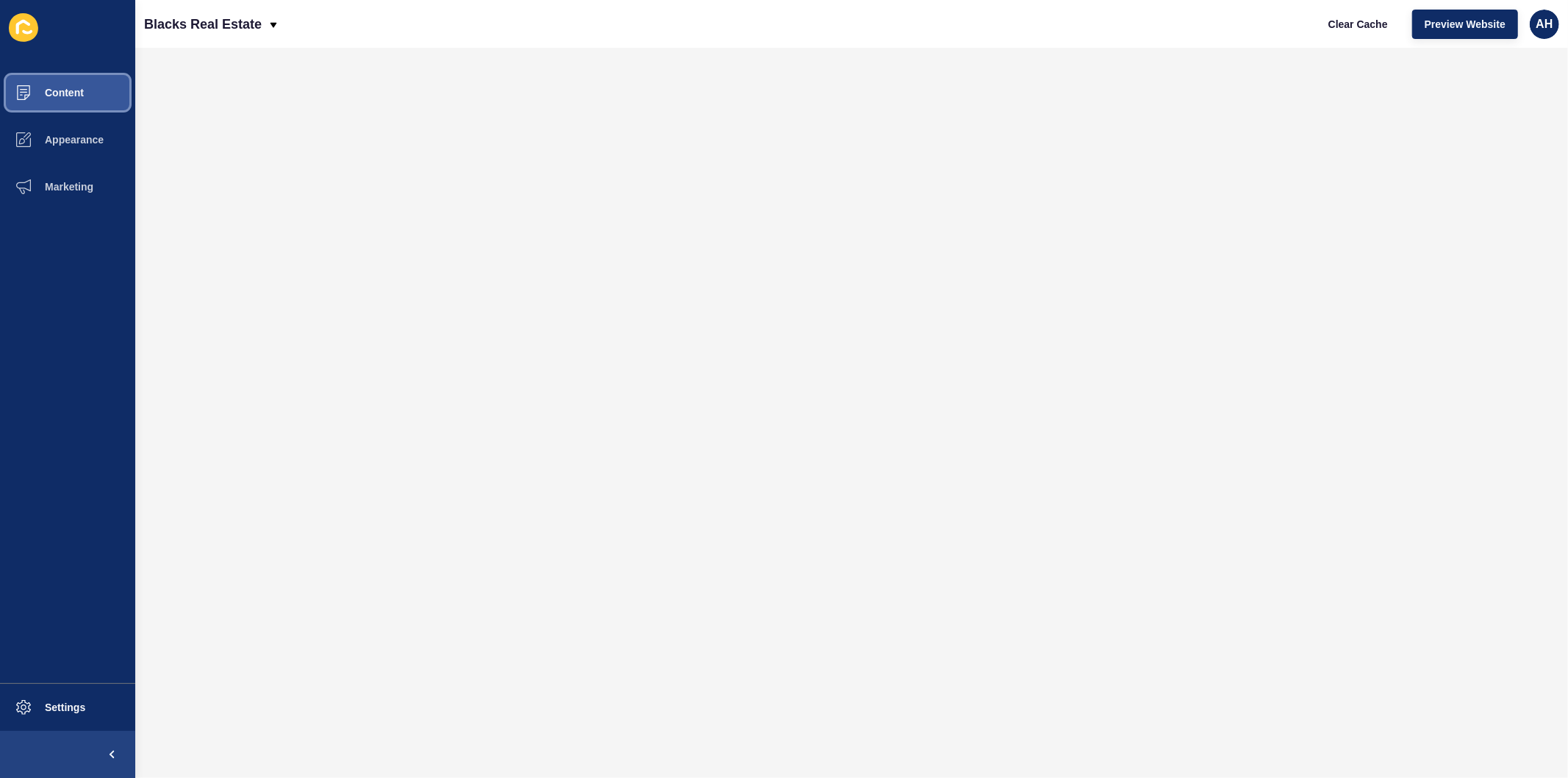
click at [67, 90] on span "Content" at bounding box center [40, 93] width 86 height 12
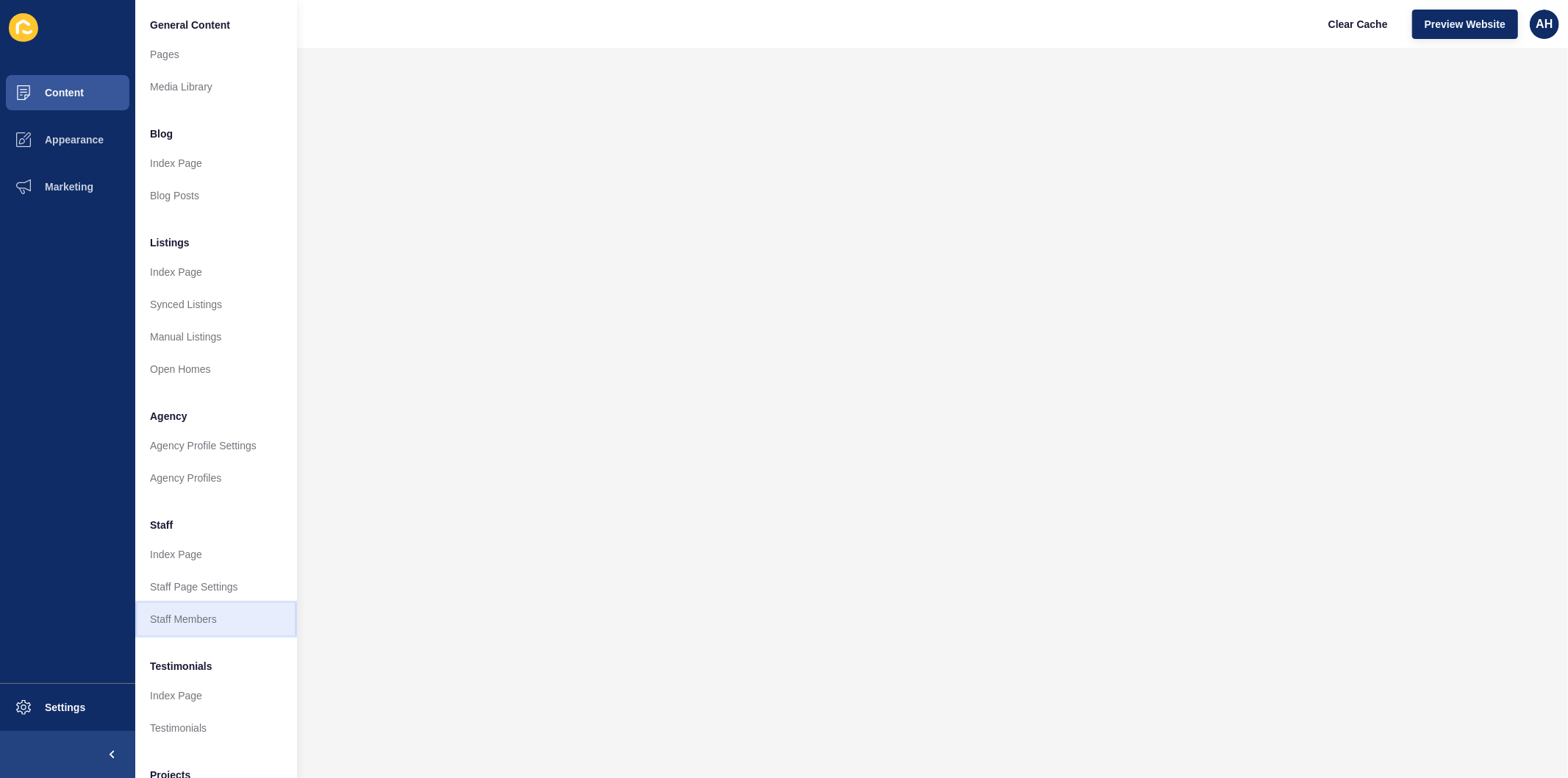
click at [193, 624] on link "Staff Members" at bounding box center [216, 619] width 162 height 32
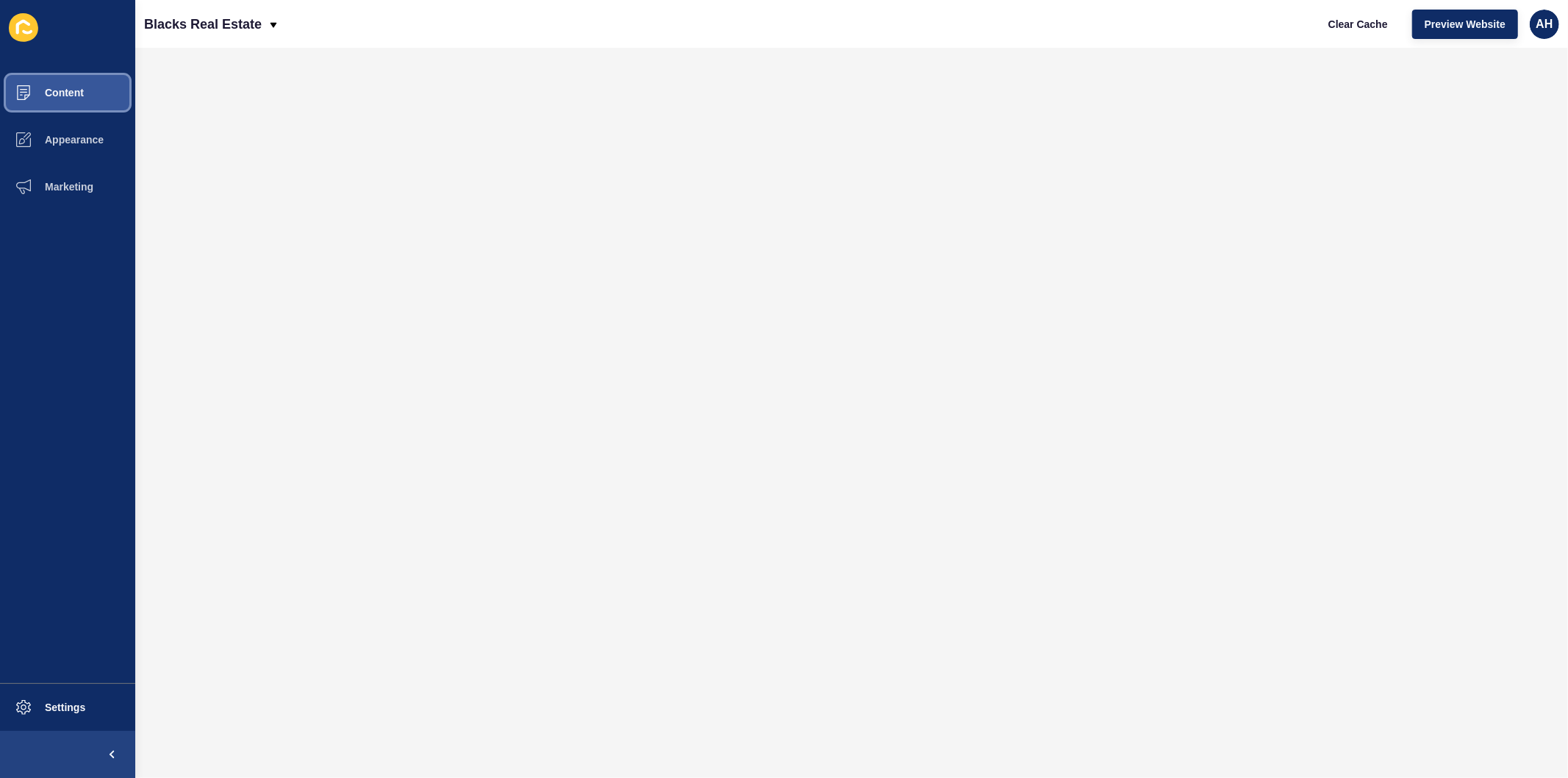
click at [56, 85] on button "Content" at bounding box center [68, 93] width 135 height 47
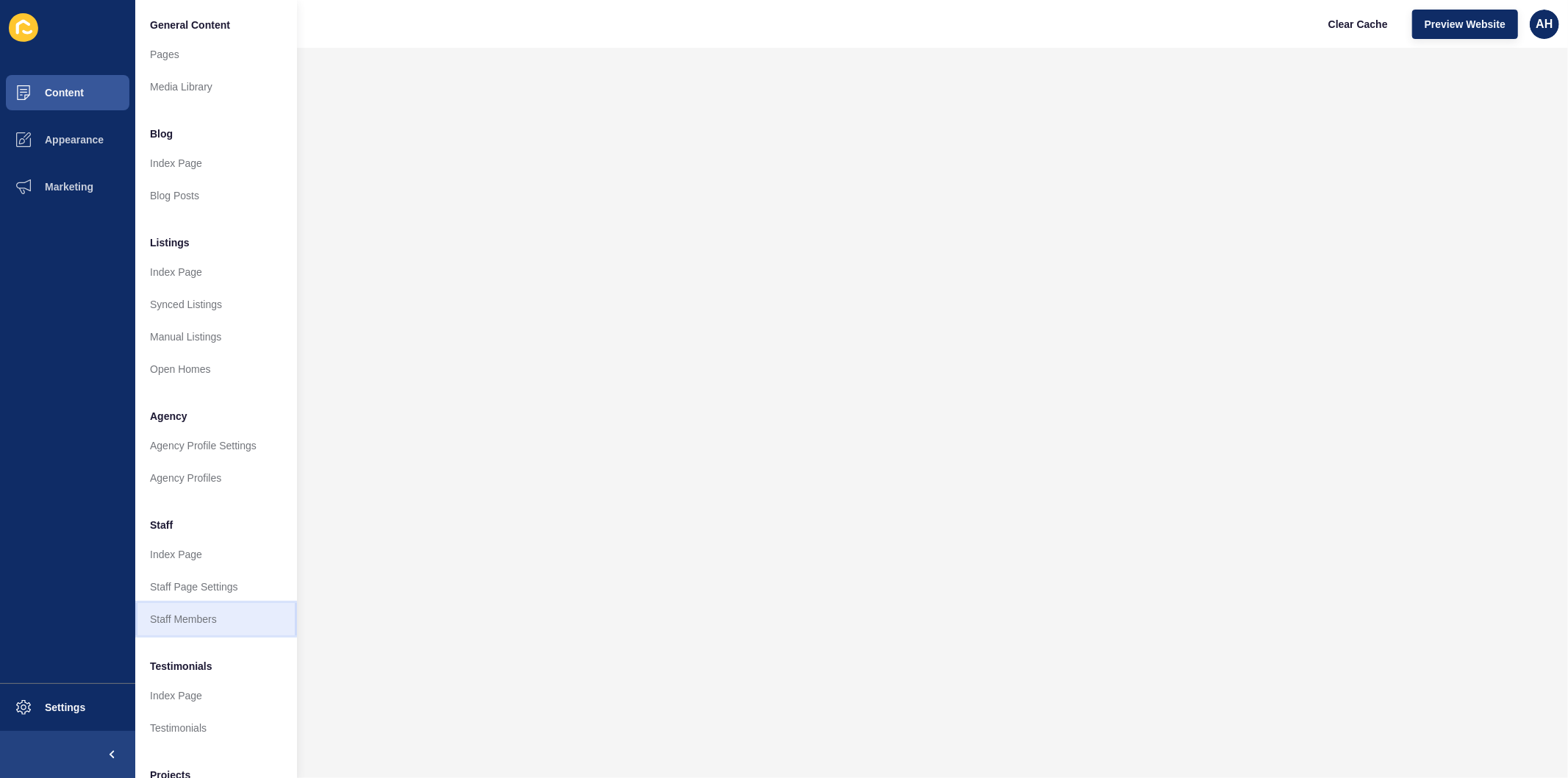
click at [197, 626] on link "Staff Members" at bounding box center [216, 619] width 162 height 32
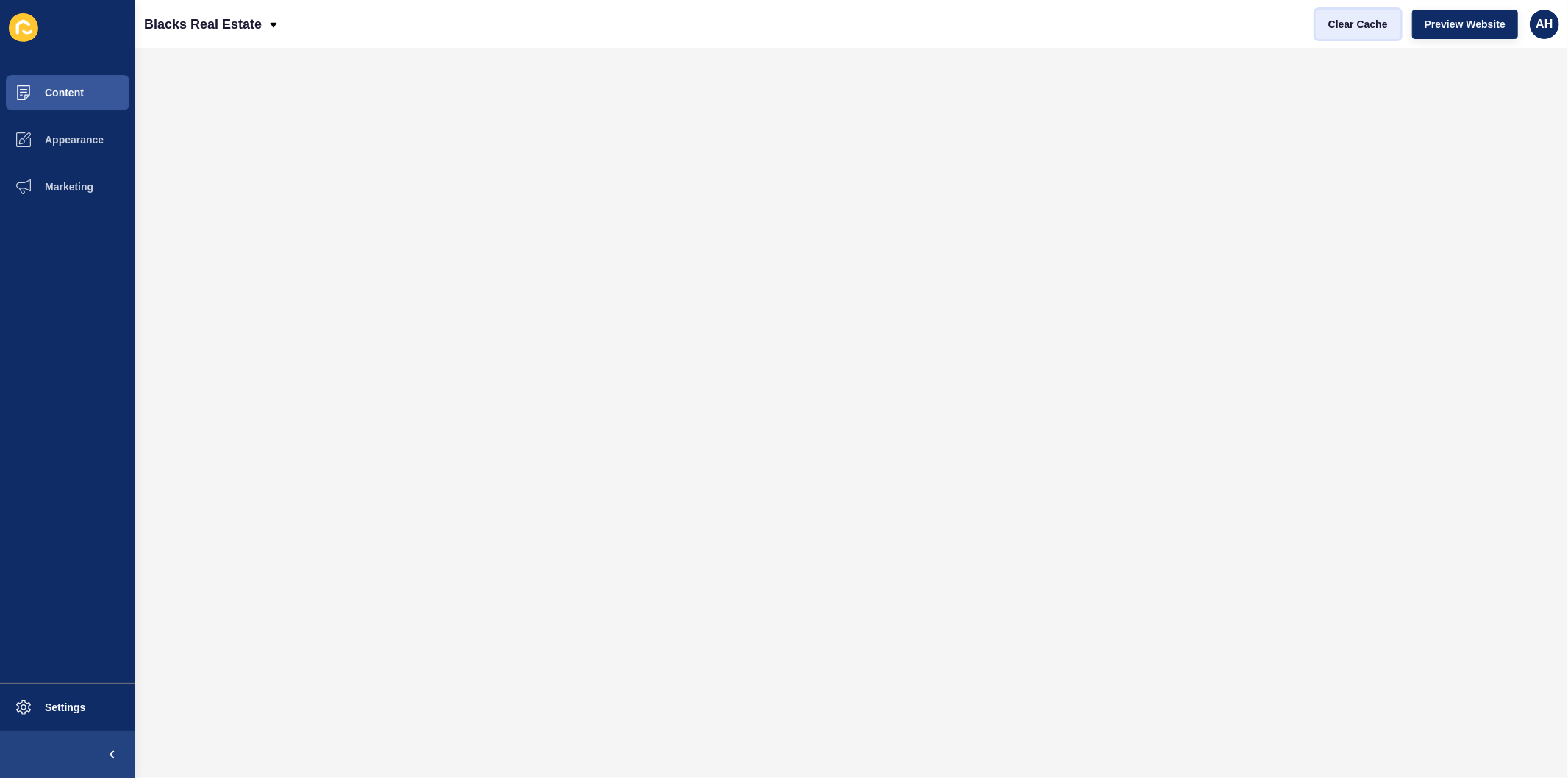
click at [1356, 23] on span "Clear Cache" at bounding box center [1359, 24] width 60 height 15
click at [78, 92] on span "Content" at bounding box center [40, 93] width 86 height 12
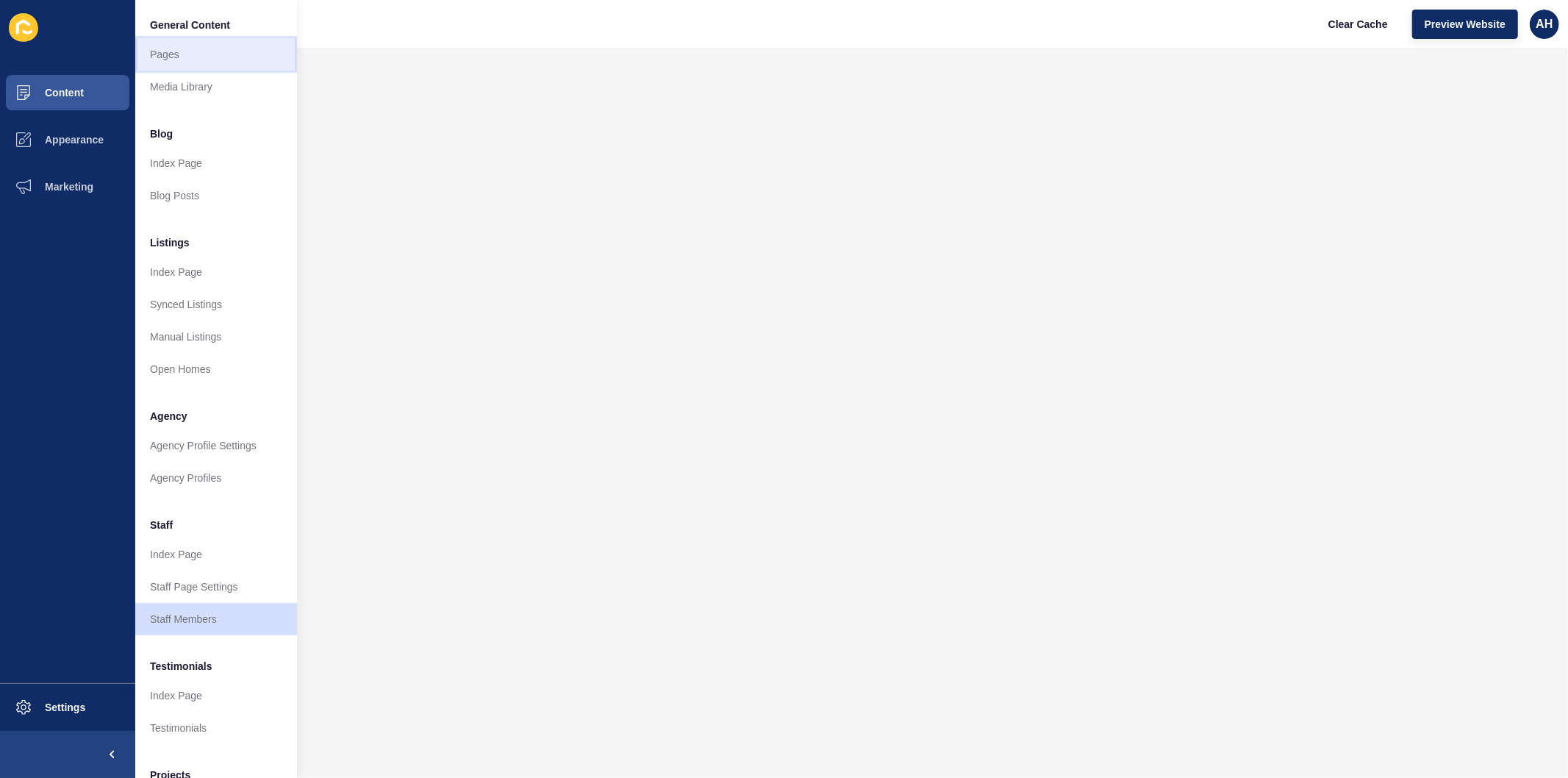
click at [173, 55] on link "Pages" at bounding box center [216, 54] width 162 height 32
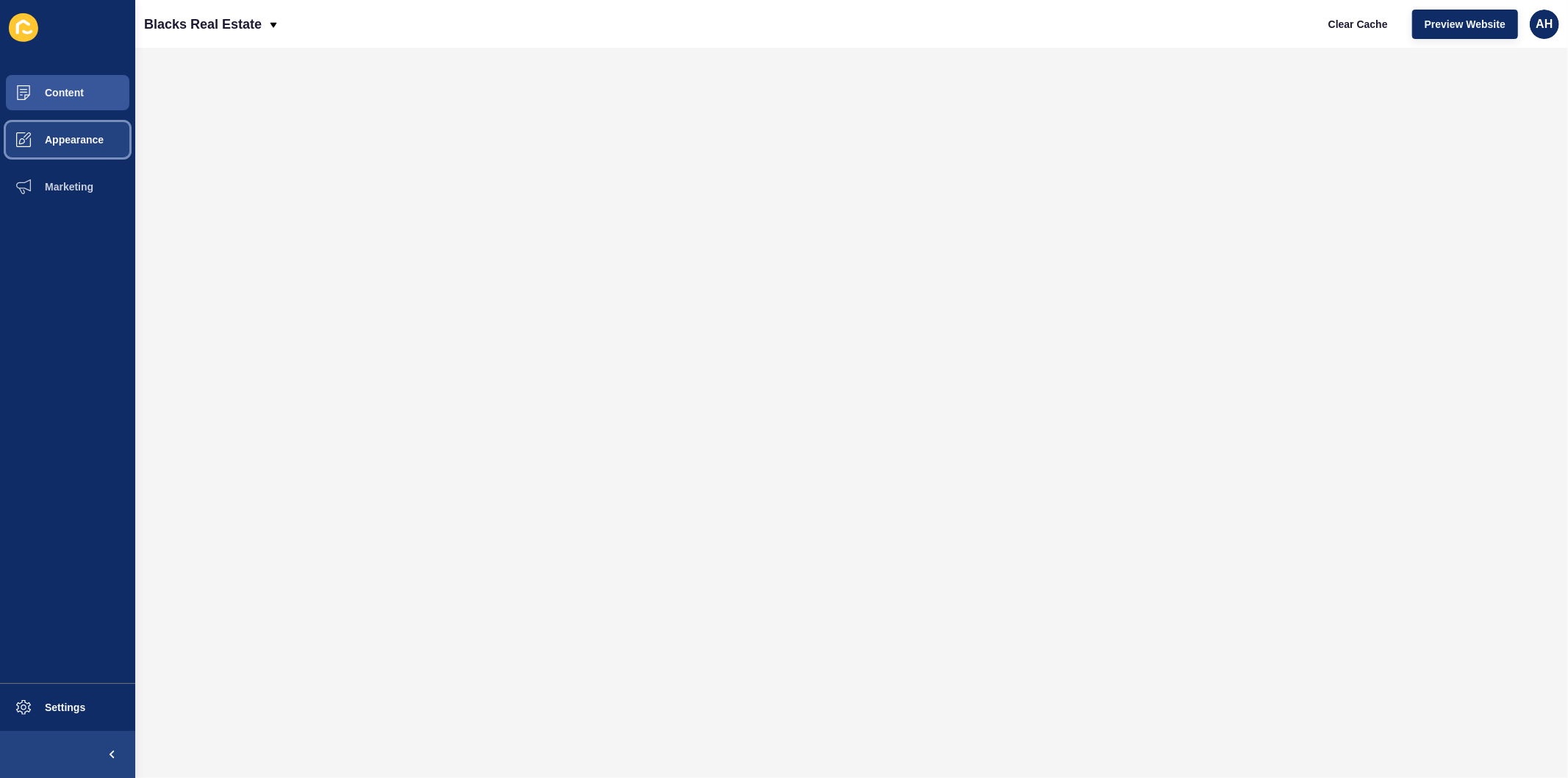
click at [56, 140] on span "Appearance" at bounding box center [50, 139] width 106 height 12
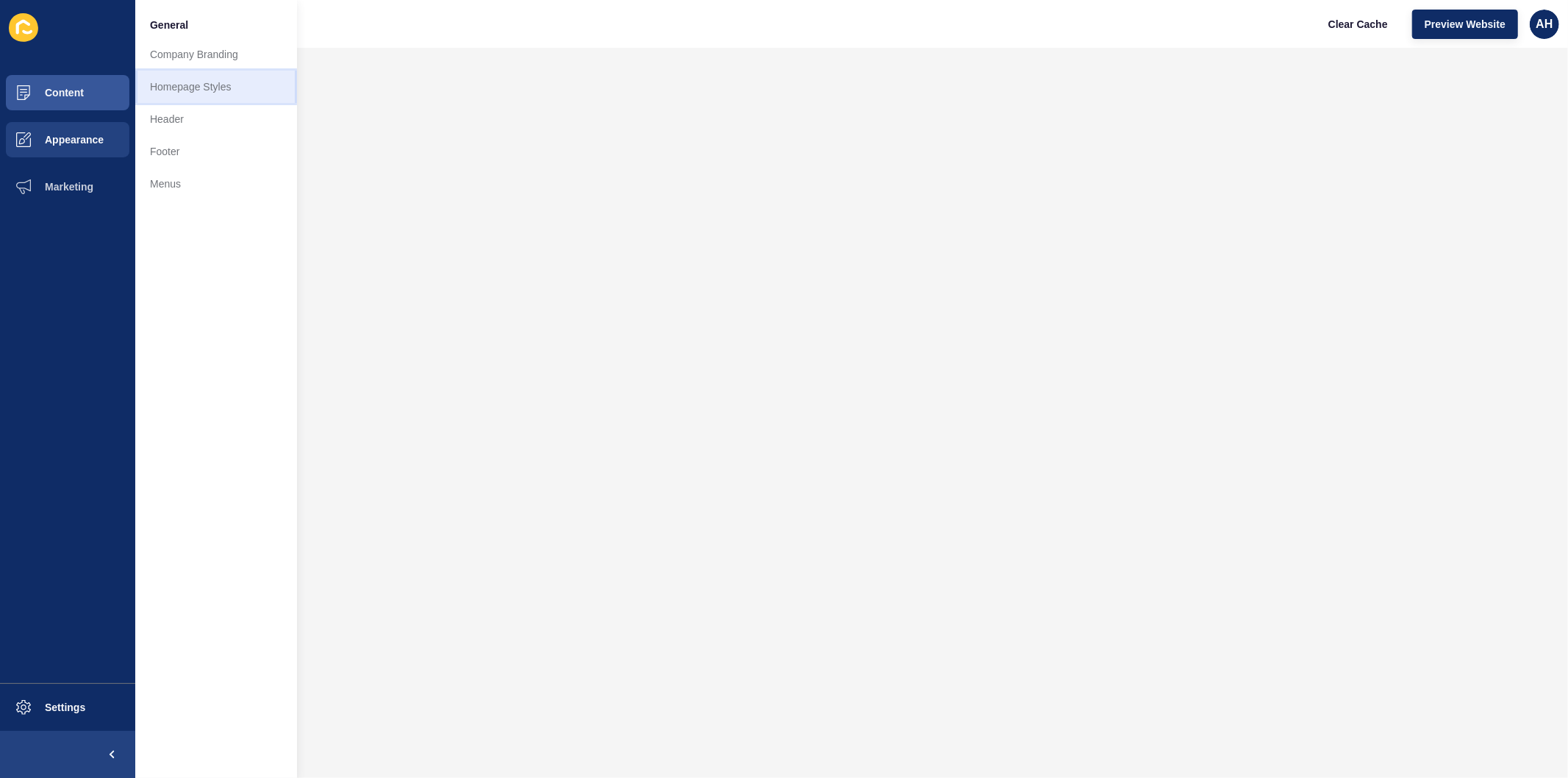
click at [210, 82] on link "Homepage Styles" at bounding box center [216, 87] width 162 height 32
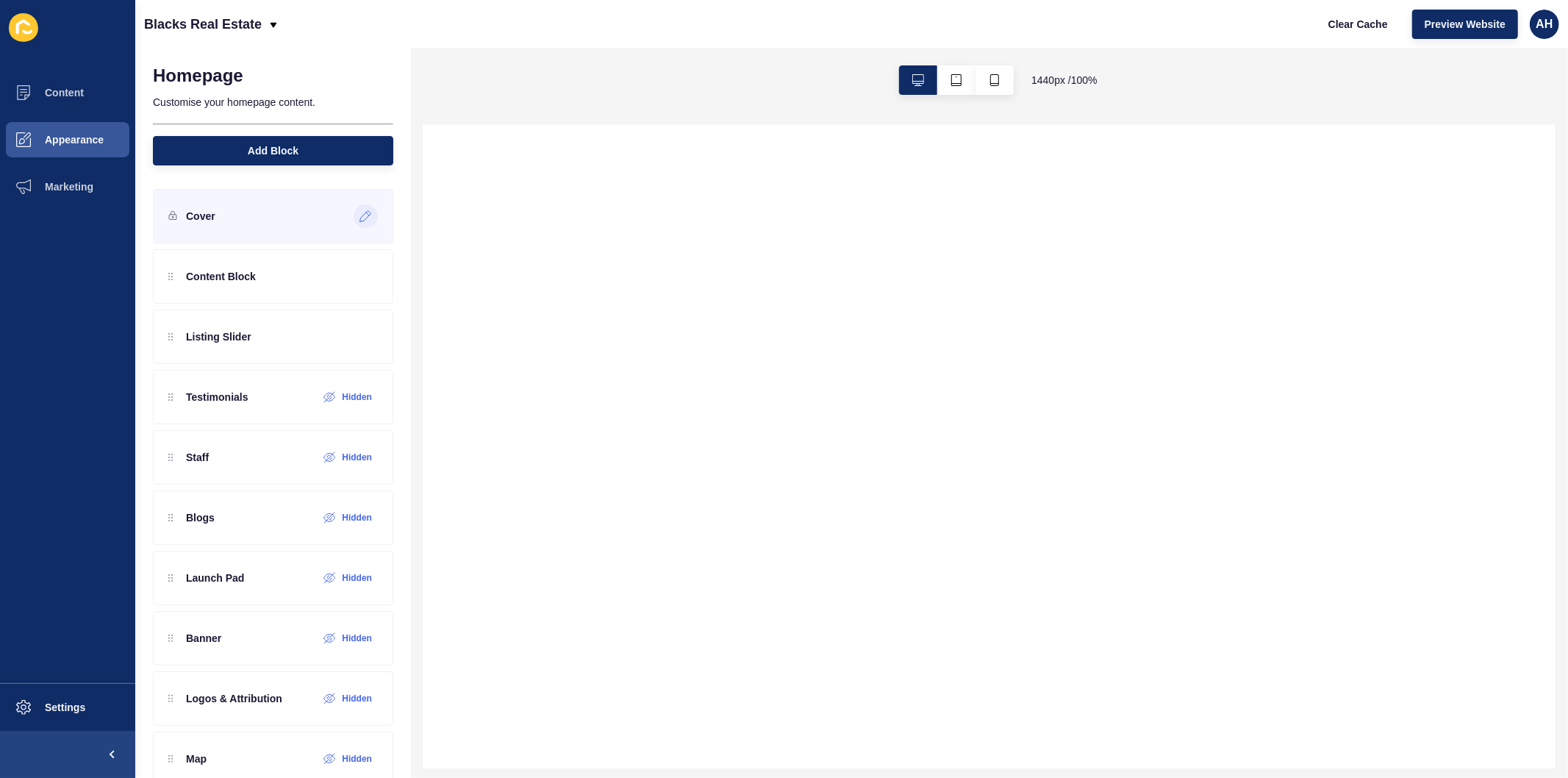
click at [359, 215] on icon at bounding box center [366, 216] width 13 height 12
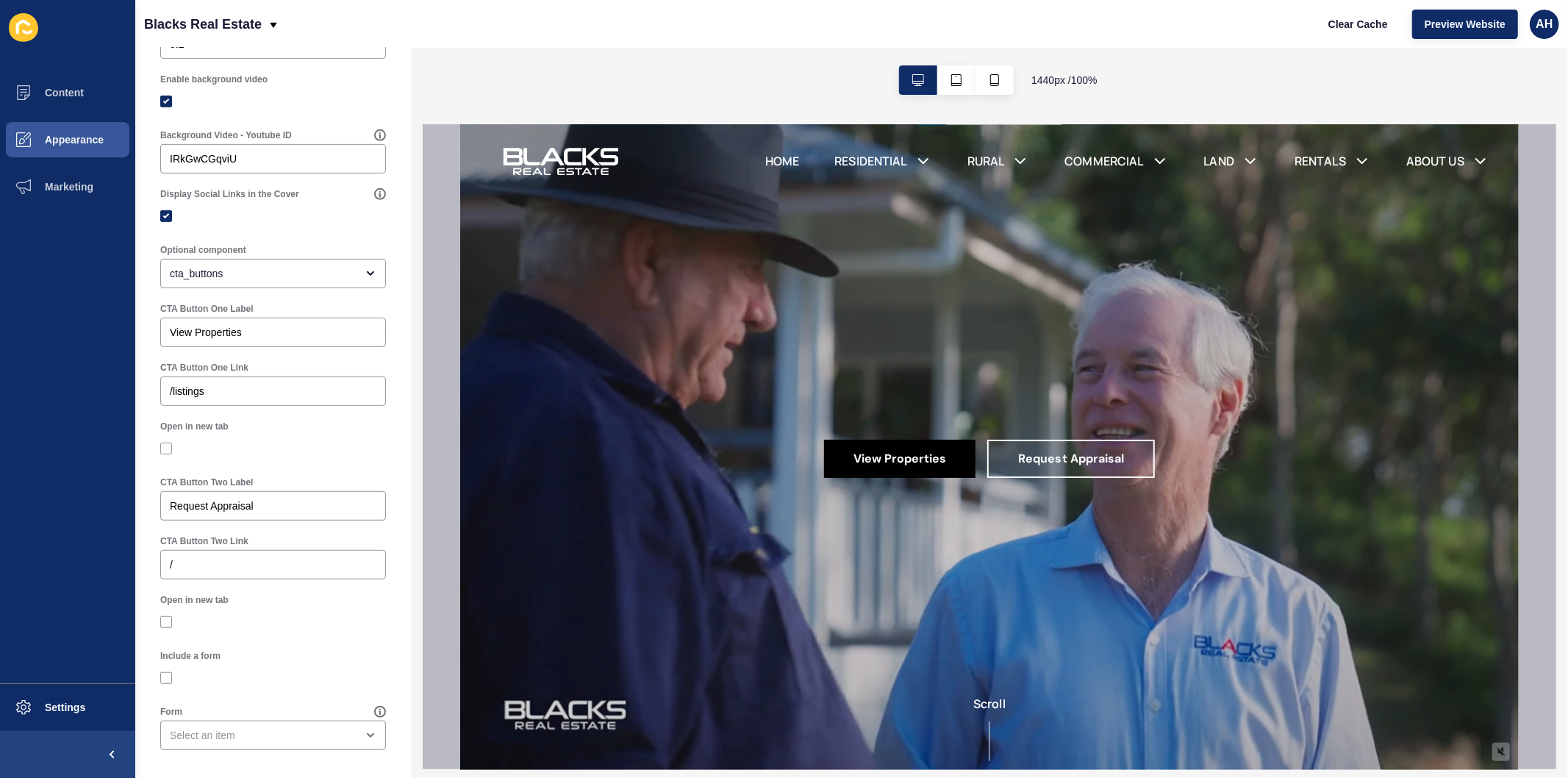
scroll to position [609, 0]
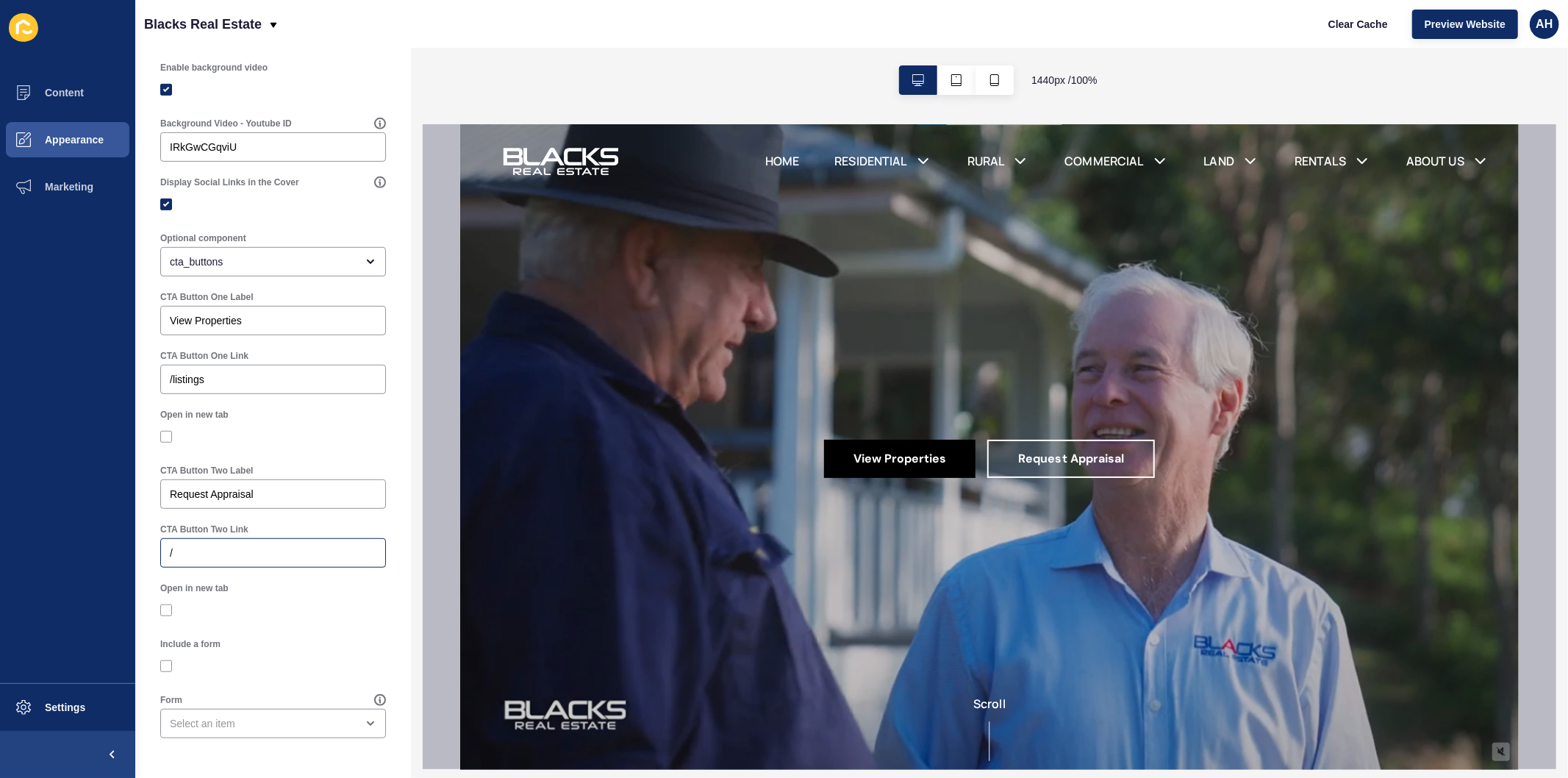
click at [273, 564] on div "/" at bounding box center [273, 553] width 226 height 29
paste input "[URL][DOMAIN_NAME]"
type input "[URL][DOMAIN_NAME]"
click at [168, 606] on label at bounding box center [166, 610] width 12 height 12
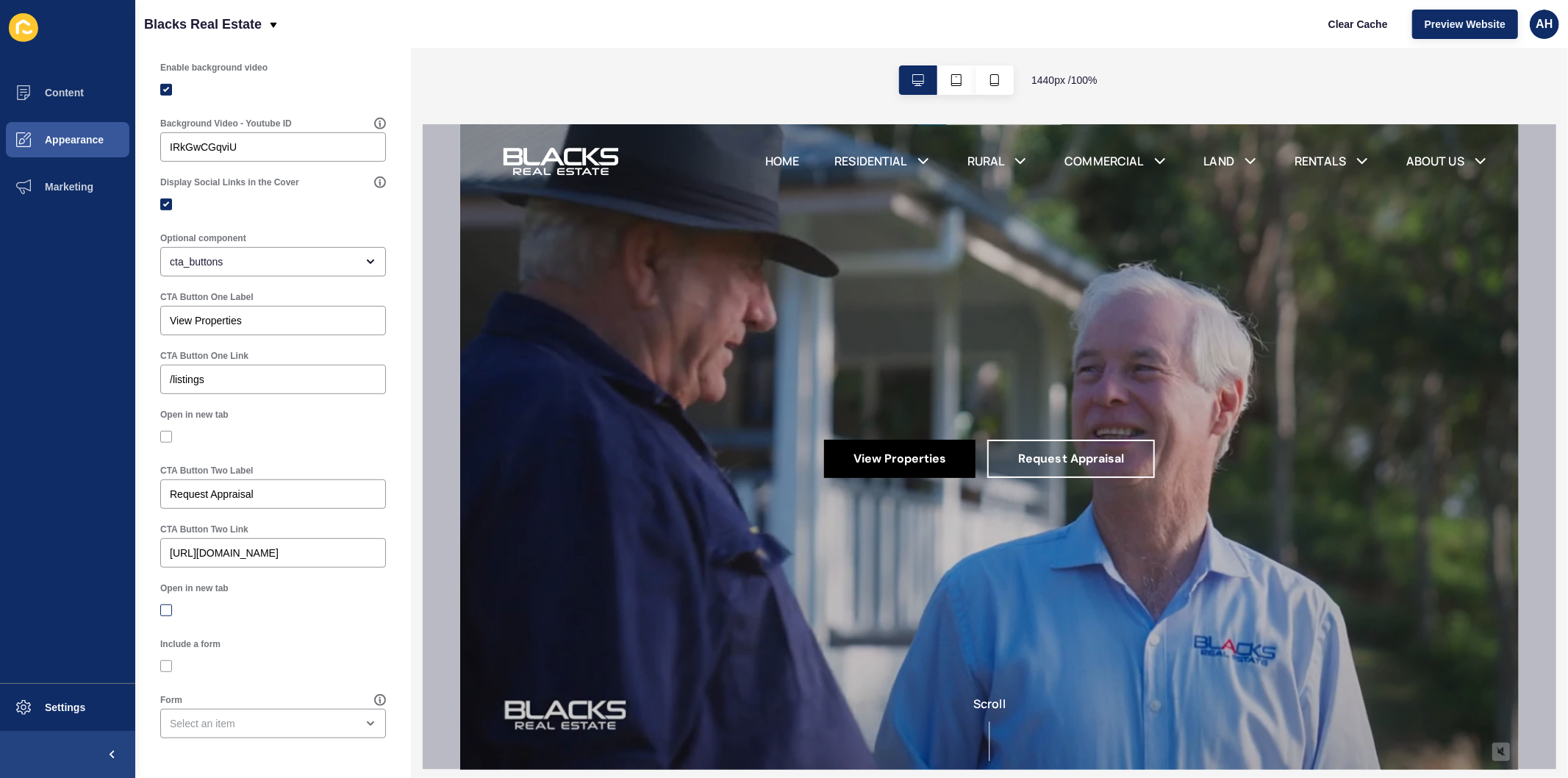
click at [168, 606] on input "Open in new tab" at bounding box center [168, 611] width 10 height 10
checkbox input "true"
click at [164, 434] on label at bounding box center [166, 437] width 12 height 12
click at [164, 434] on input "Open in new tab" at bounding box center [168, 437] width 10 height 10
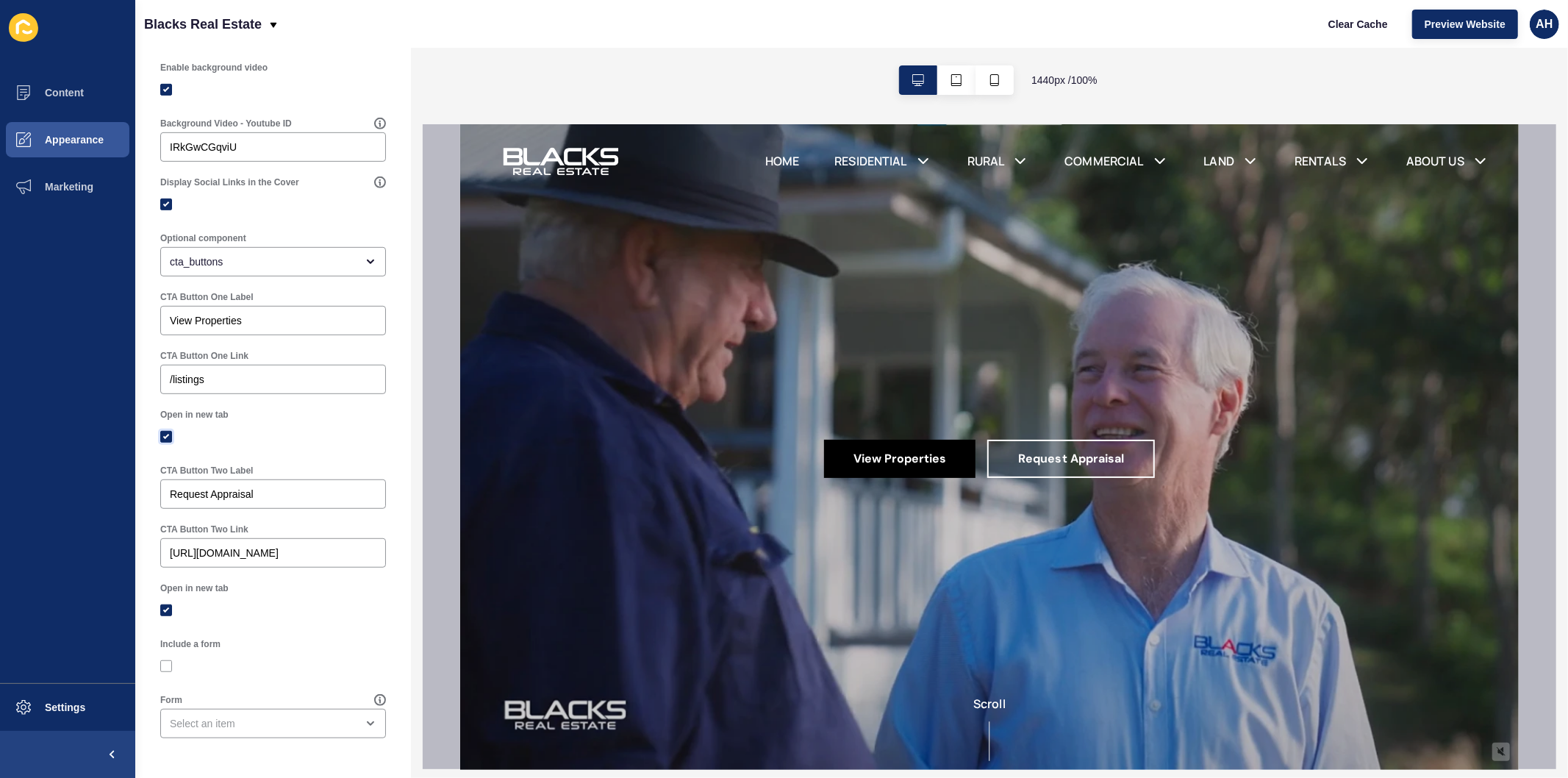
click at [166, 435] on label at bounding box center [166, 437] width 12 height 12
click at [166, 435] on input "Open in new tab" at bounding box center [168, 437] width 10 height 10
checkbox input "false"
click at [164, 610] on label at bounding box center [166, 610] width 12 height 12
click at [164, 610] on input "Open in new tab" at bounding box center [168, 611] width 10 height 10
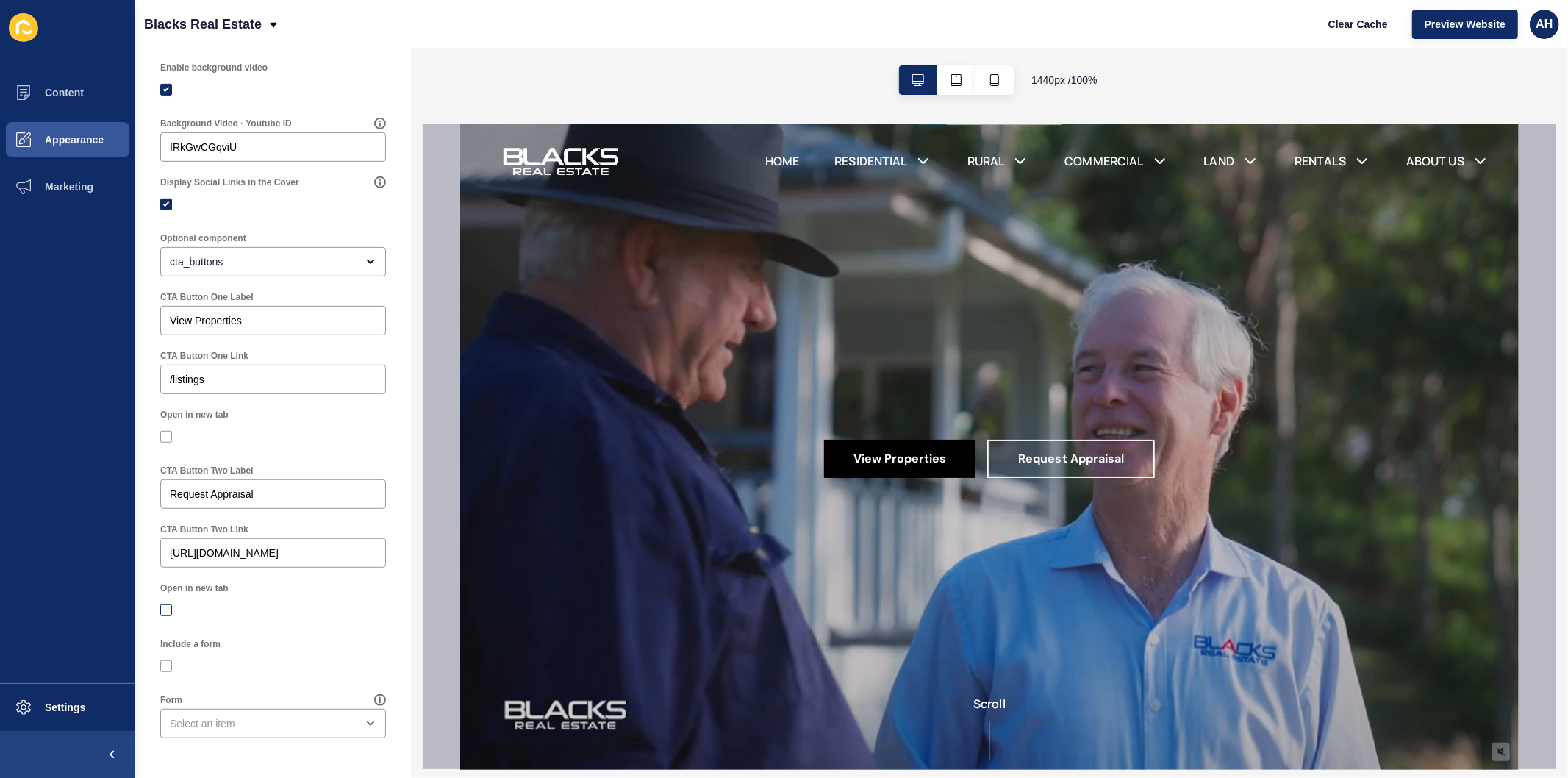
checkbox input "false"
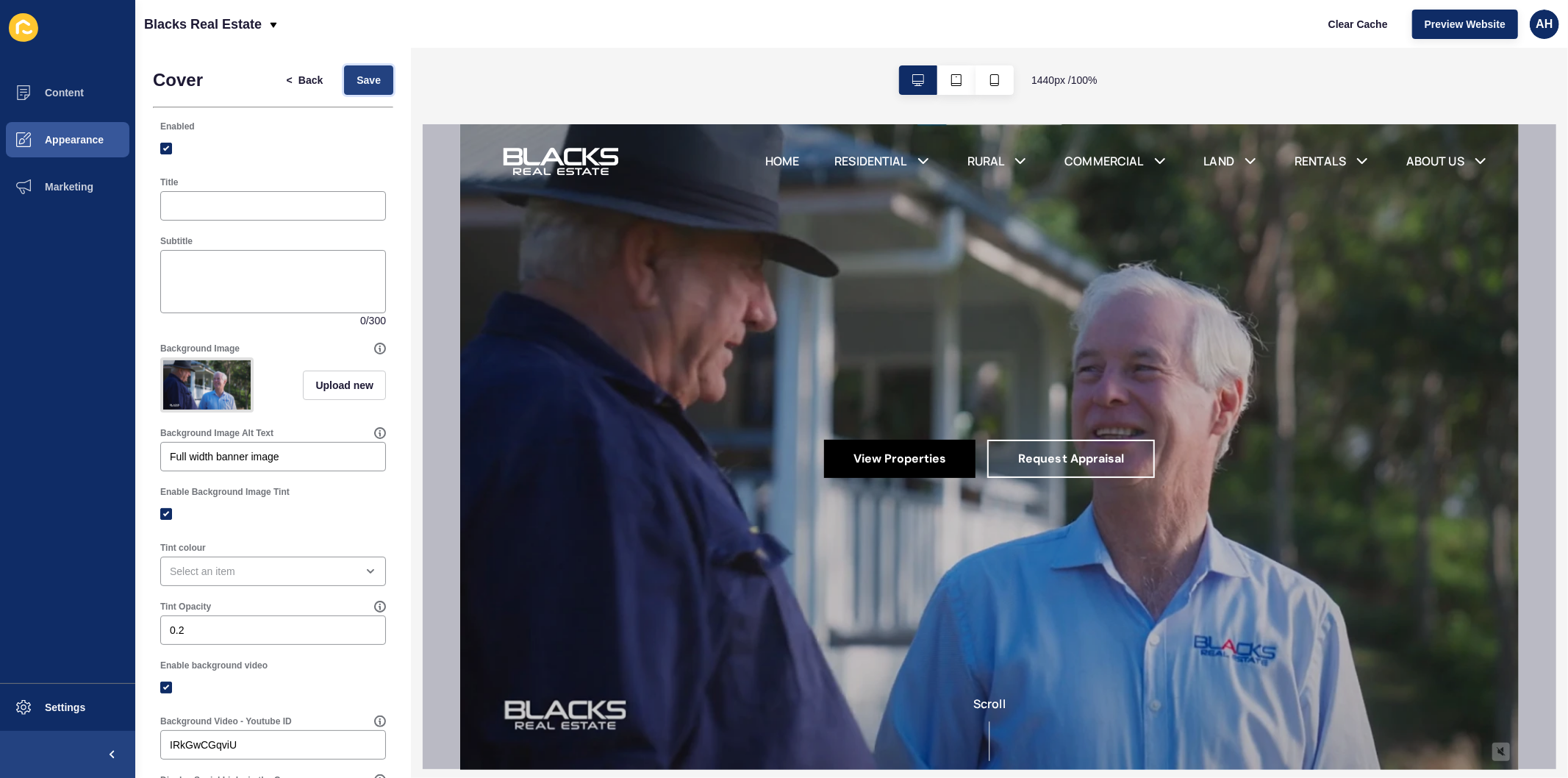
click at [357, 77] on span "Save" at bounding box center [369, 80] width 24 height 15
click at [1349, 28] on span "Clear Cache" at bounding box center [1359, 24] width 60 height 15
